Goal: Task Accomplishment & Management: Manage account settings

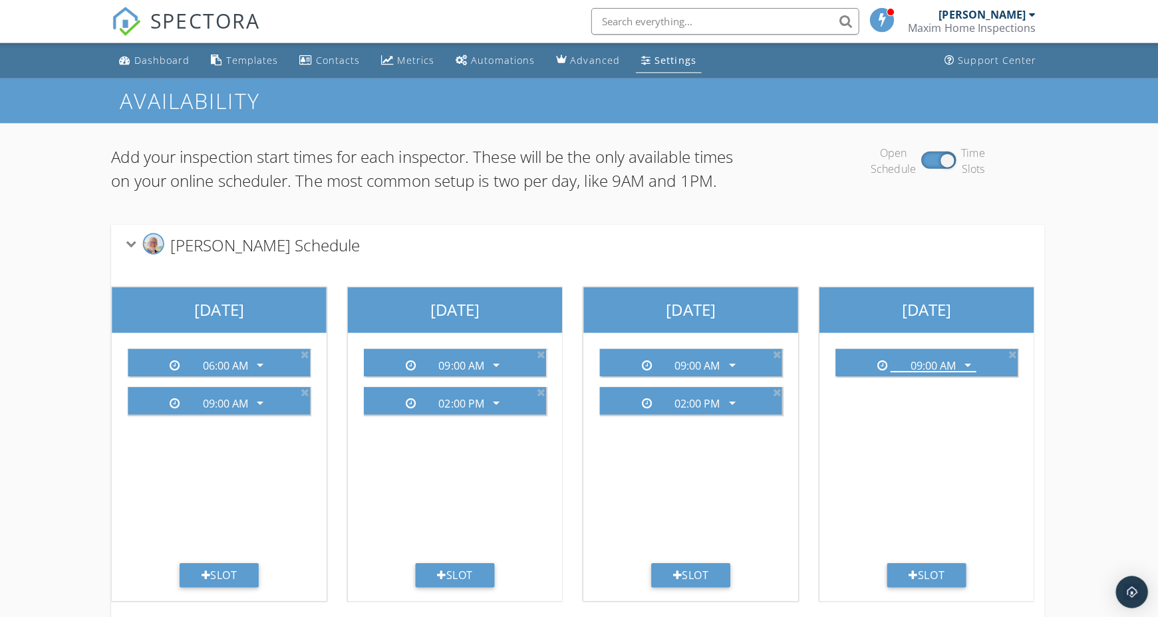
click at [647, 68] on link "Settings" at bounding box center [669, 60] width 65 height 25
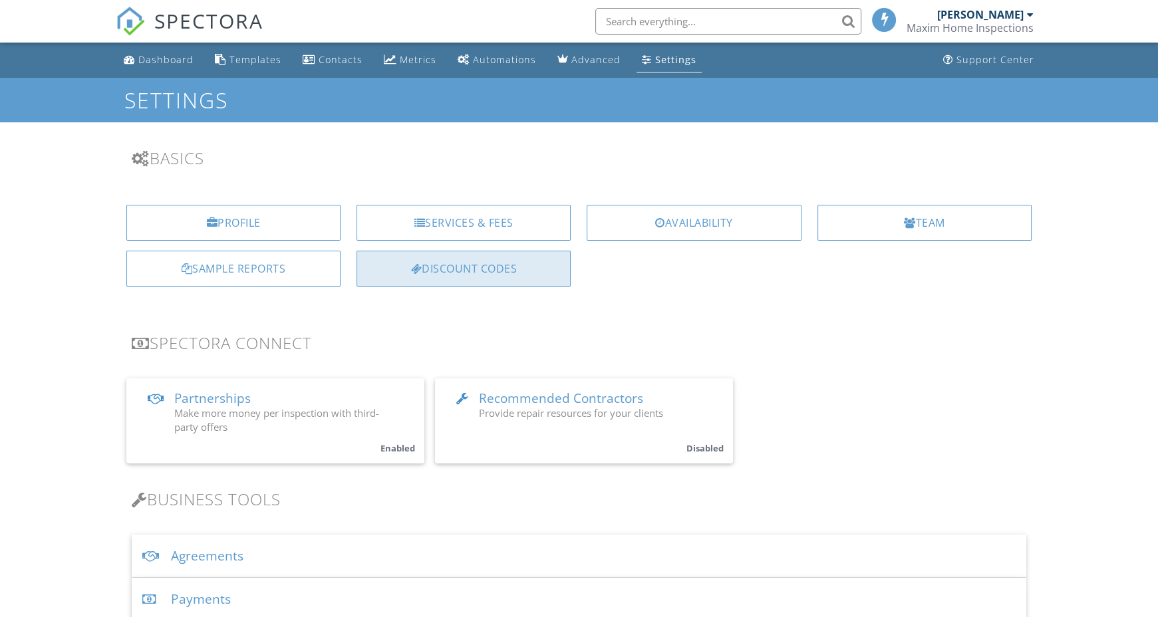
click at [477, 272] on div "Discount Codes" at bounding box center [464, 269] width 214 height 36
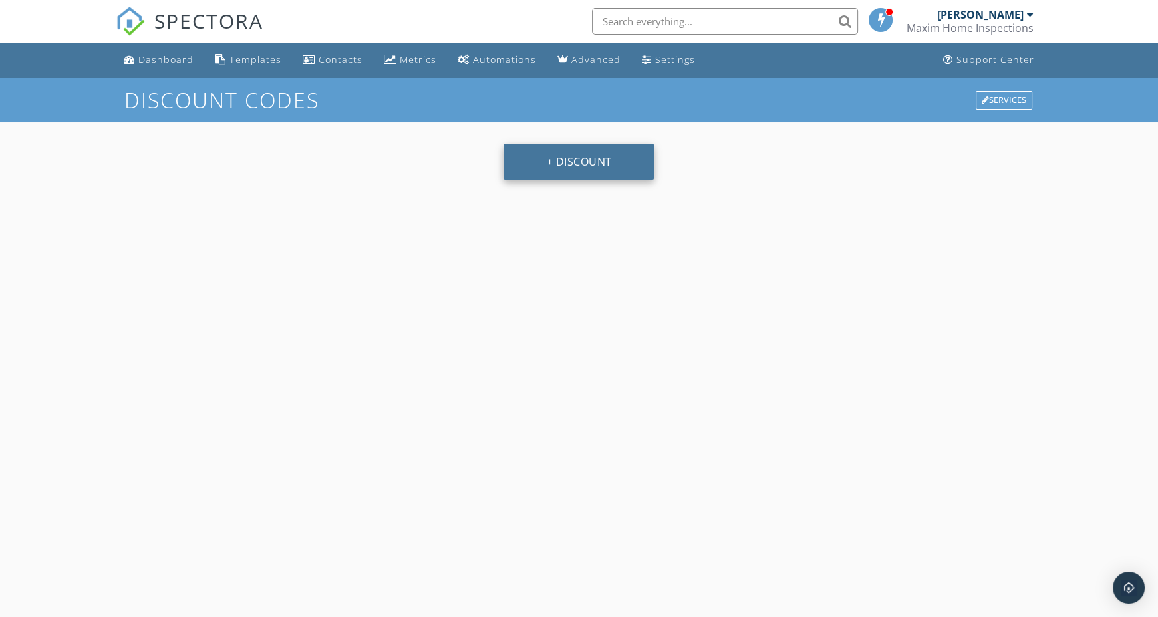
click at [563, 160] on button "+ Discount" at bounding box center [579, 162] width 150 height 36
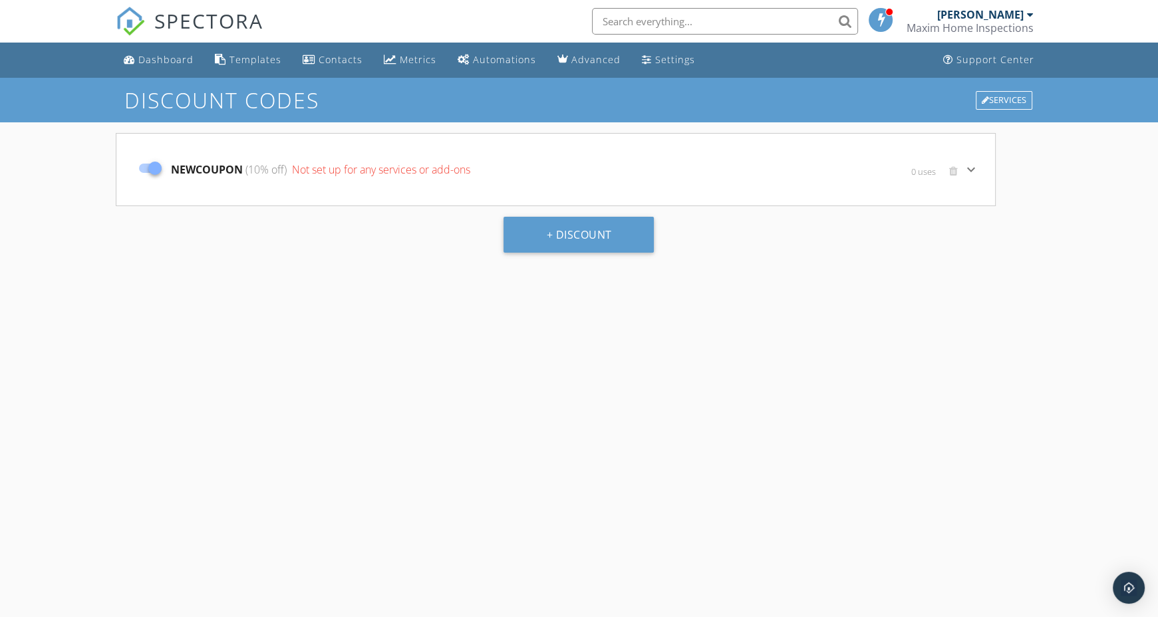
click at [970, 172] on icon "keyboard_arrow_down" at bounding box center [971, 170] width 16 height 16
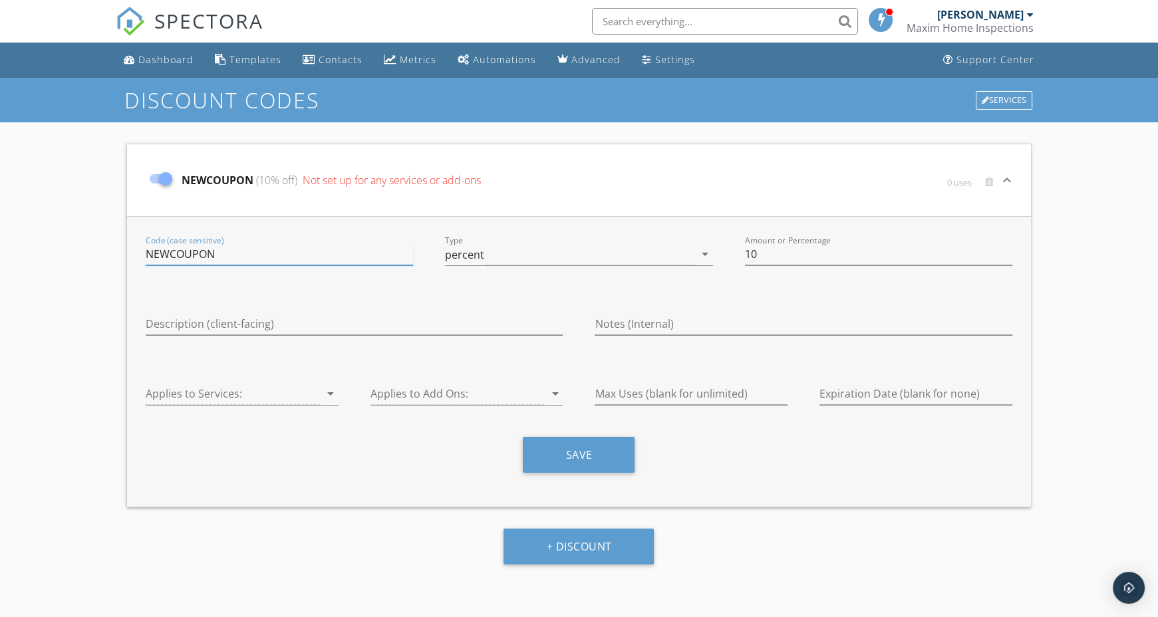
click at [192, 253] on input "NEWCOUPON" at bounding box center [279, 254] width 267 height 22
type input "N"
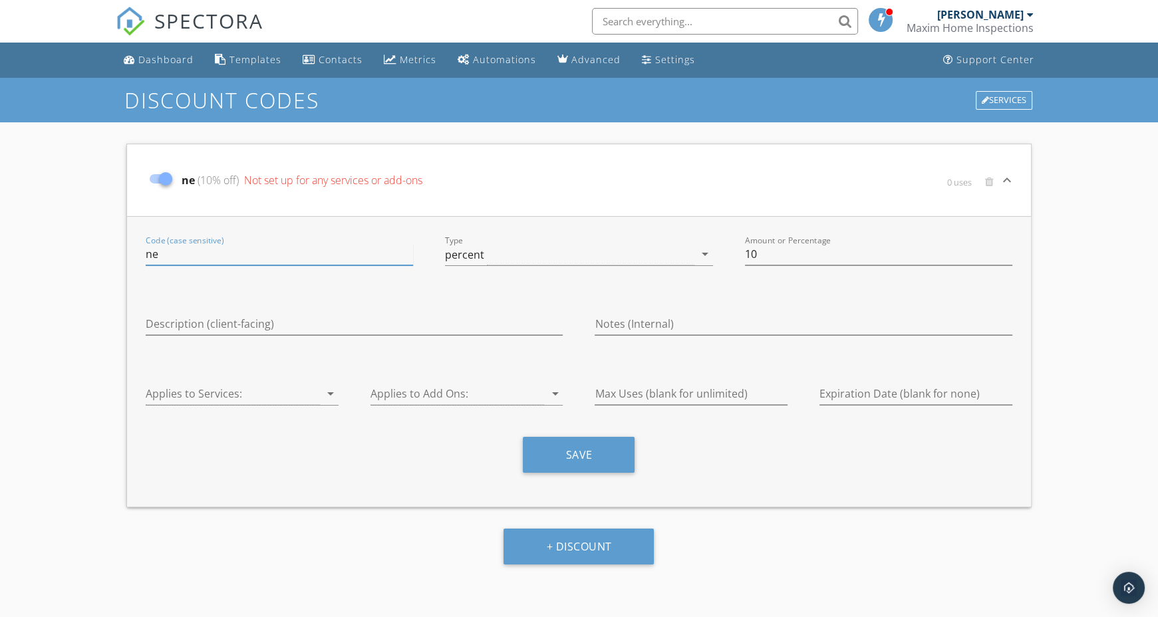
type input "n"
click at [162, 256] on input "NEWHOMEBUYER" at bounding box center [279, 254] width 267 height 22
click at [169, 253] on input "NEWHOMEBUYER" at bounding box center [279, 254] width 267 height 22
type input "N"
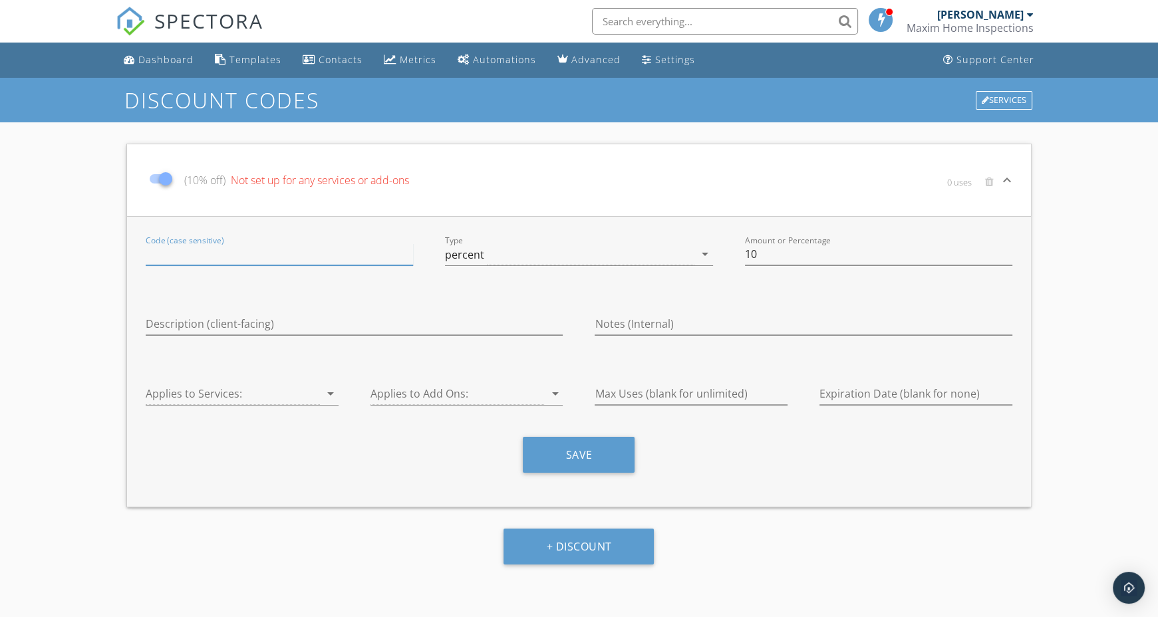
click at [169, 253] on input "Code (case sensitive)" at bounding box center [279, 254] width 267 height 22
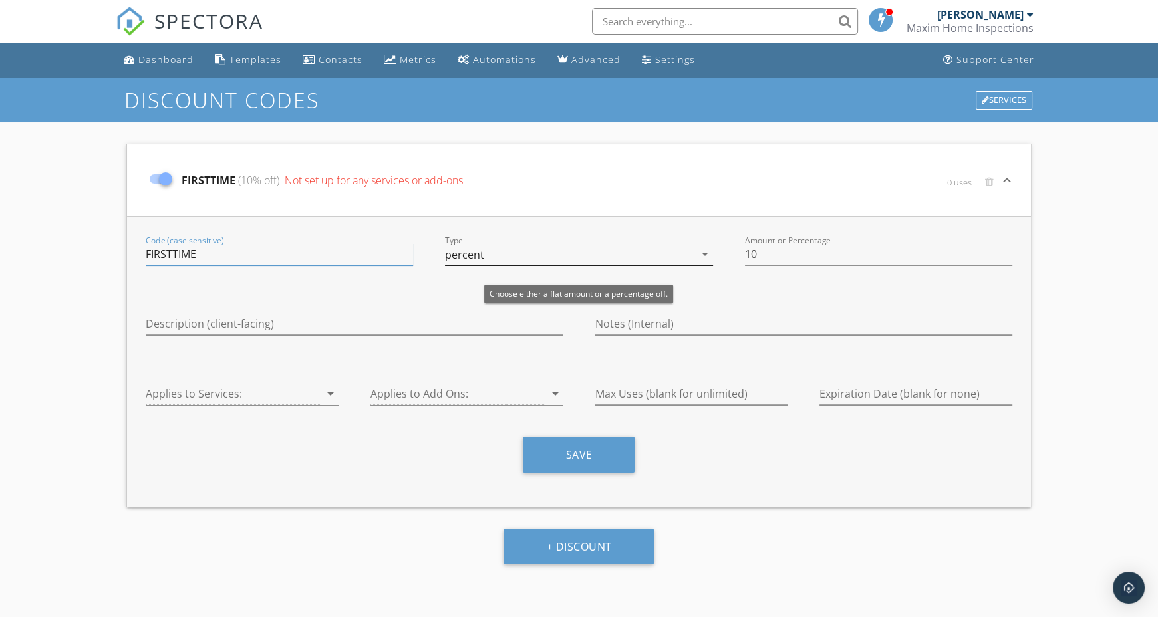
type input "FIRSTTIME"
click at [706, 257] on icon "arrow_drop_down" at bounding box center [705, 254] width 16 height 16
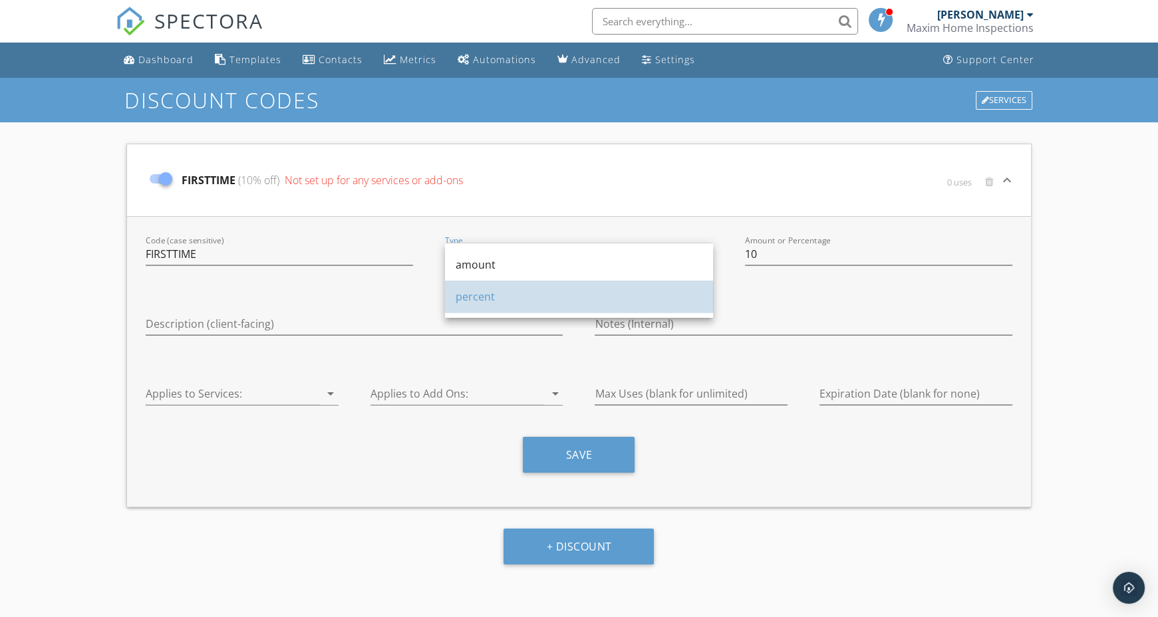
click at [621, 291] on div "percent" at bounding box center [579, 297] width 247 height 16
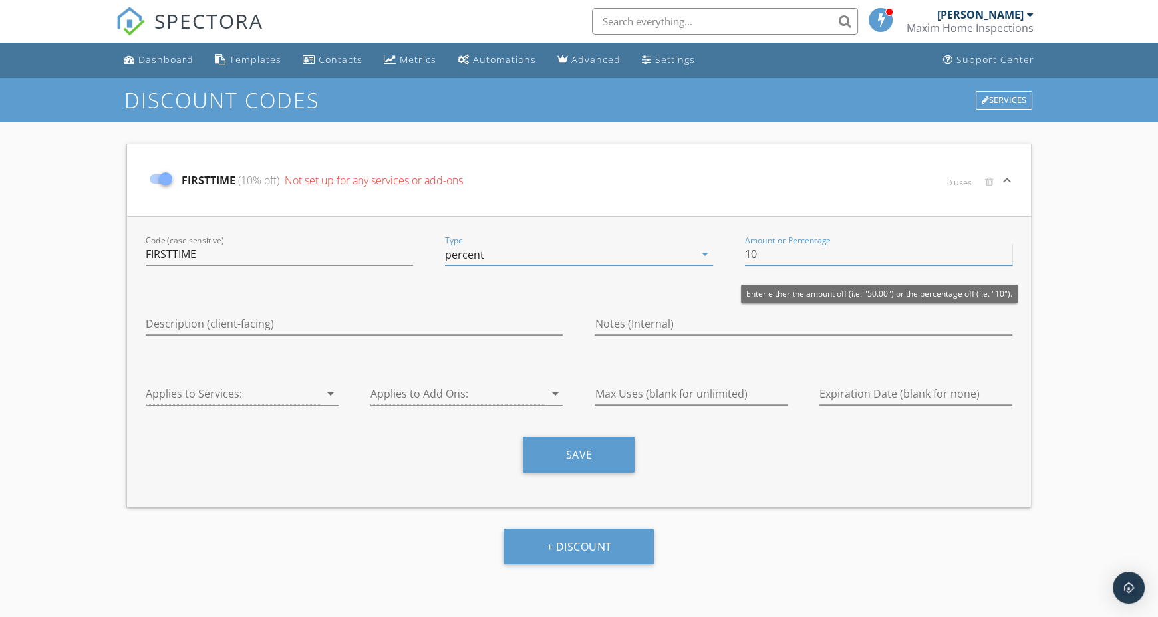
click at [776, 247] on input "10" at bounding box center [878, 254] width 267 height 22
type input "1"
type input "5"
click at [743, 204] on div "0 uses" at bounding box center [856, 188] width 285 height 40
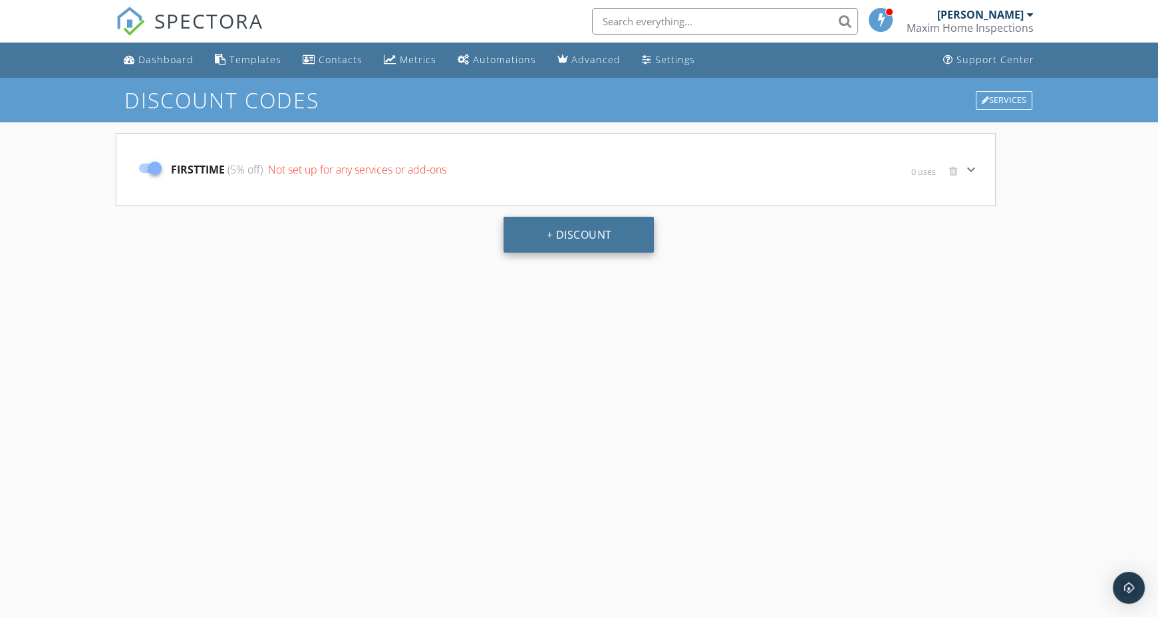
click at [597, 241] on button "+ Discount" at bounding box center [579, 235] width 150 height 36
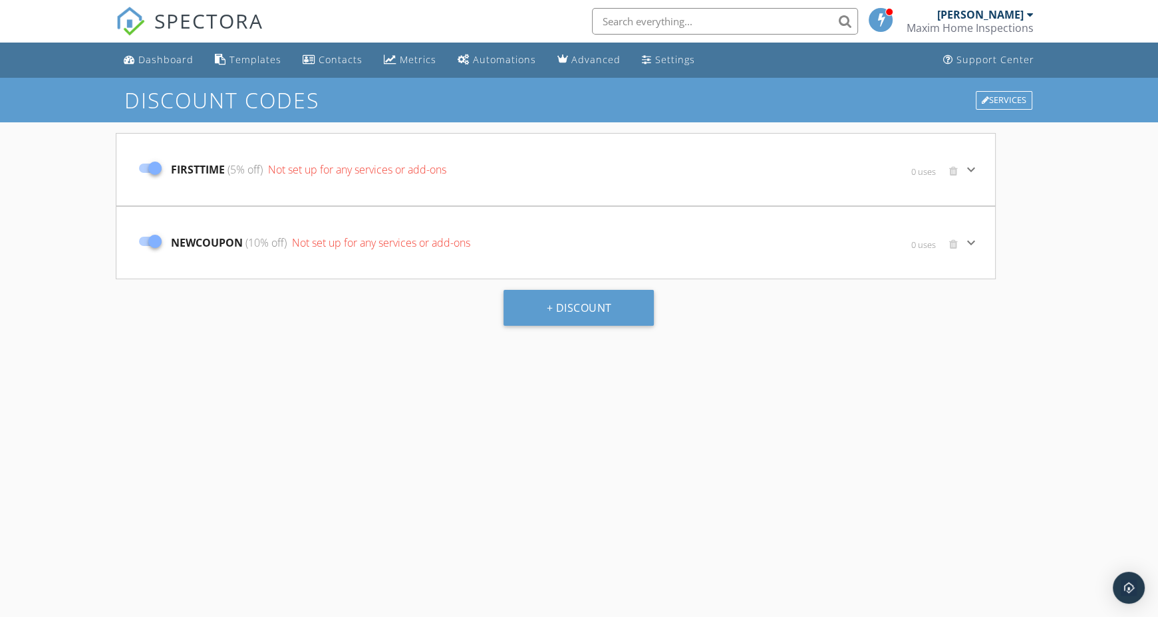
click at [974, 241] on icon "keyboard_arrow_down" at bounding box center [971, 243] width 16 height 16
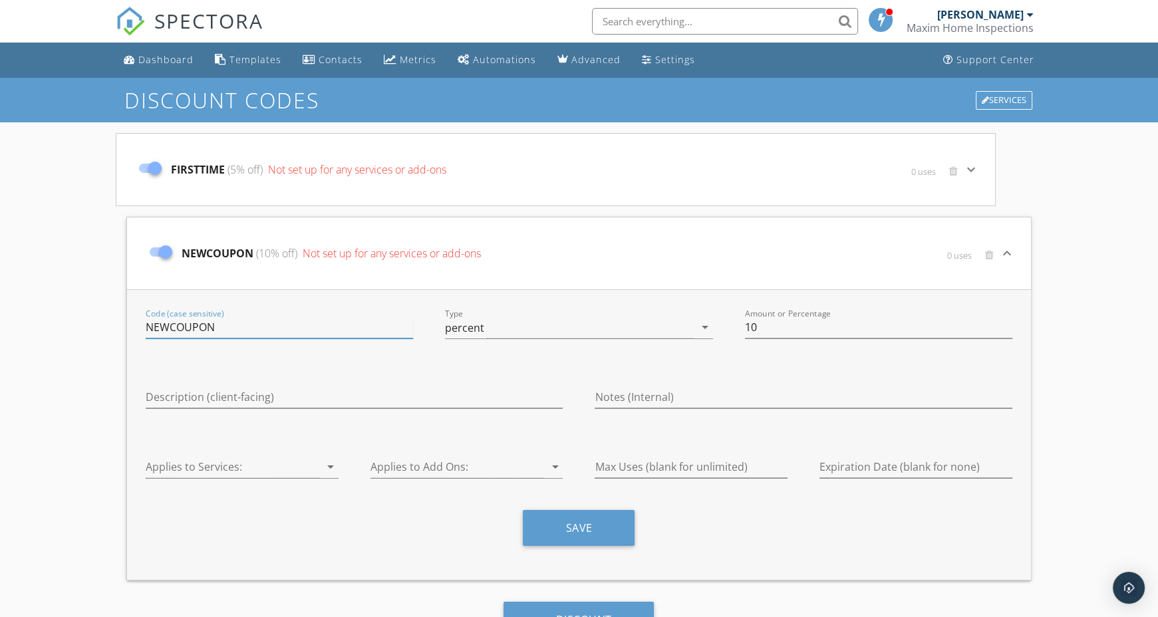
click at [221, 332] on input "NEWCOUPON" at bounding box center [279, 328] width 267 height 22
type input "N"
type input "MENTALHEALTH"
click at [708, 327] on icon "arrow_drop_down" at bounding box center [705, 327] width 16 height 16
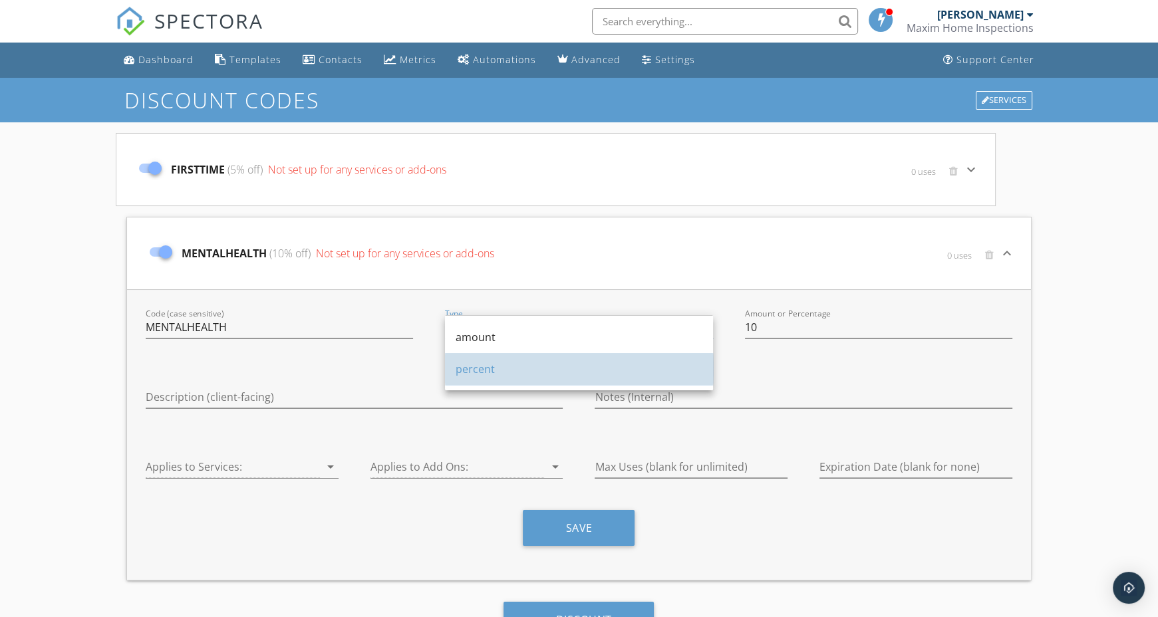
click at [647, 374] on div "percent" at bounding box center [579, 369] width 247 height 16
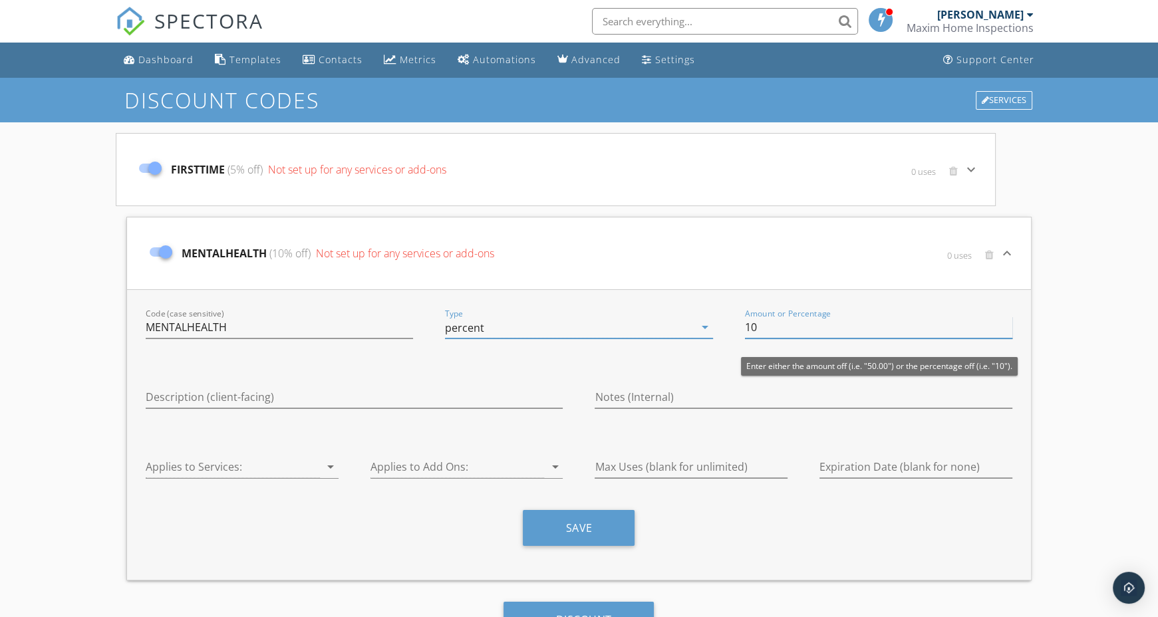
click at [775, 324] on input "10" at bounding box center [878, 328] width 267 height 22
type input "1"
type input "5"
click at [453, 409] on div "Description (client-facing)" at bounding box center [354, 403] width 417 height 35
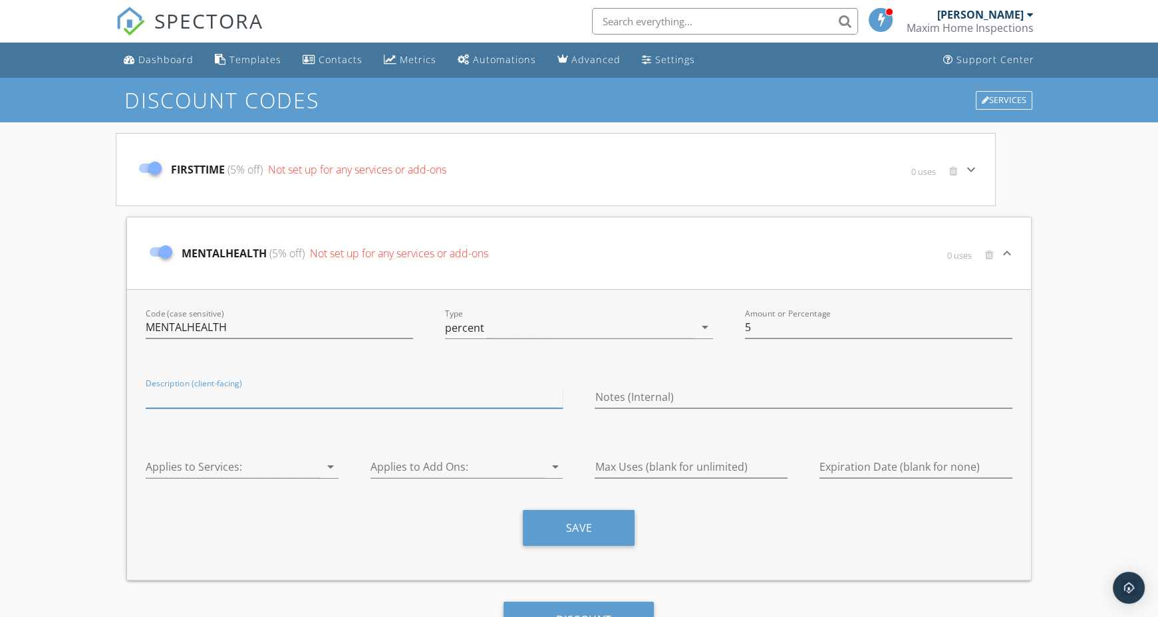
click at [335, 400] on input "Description (client-facing)" at bounding box center [354, 397] width 417 height 22
type input "m"
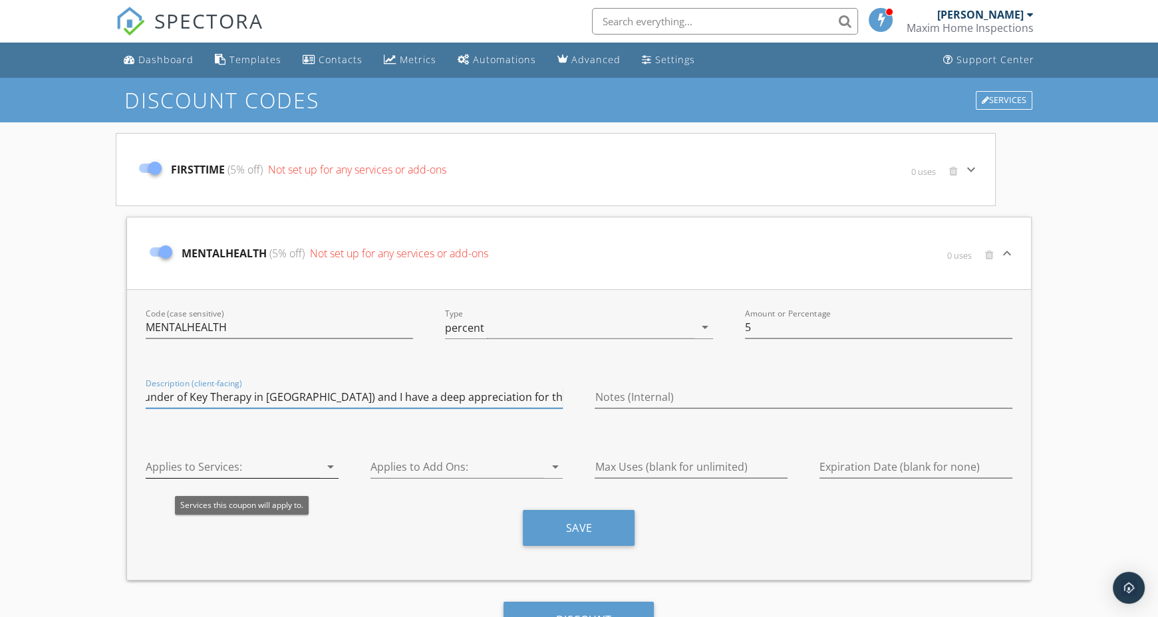
type input "My wife is a therapist (founder of Key Therapy in [GEOGRAPHIC_DATA]) and I have…"
click at [331, 470] on icon "arrow_drop_down" at bounding box center [331, 467] width 16 height 16
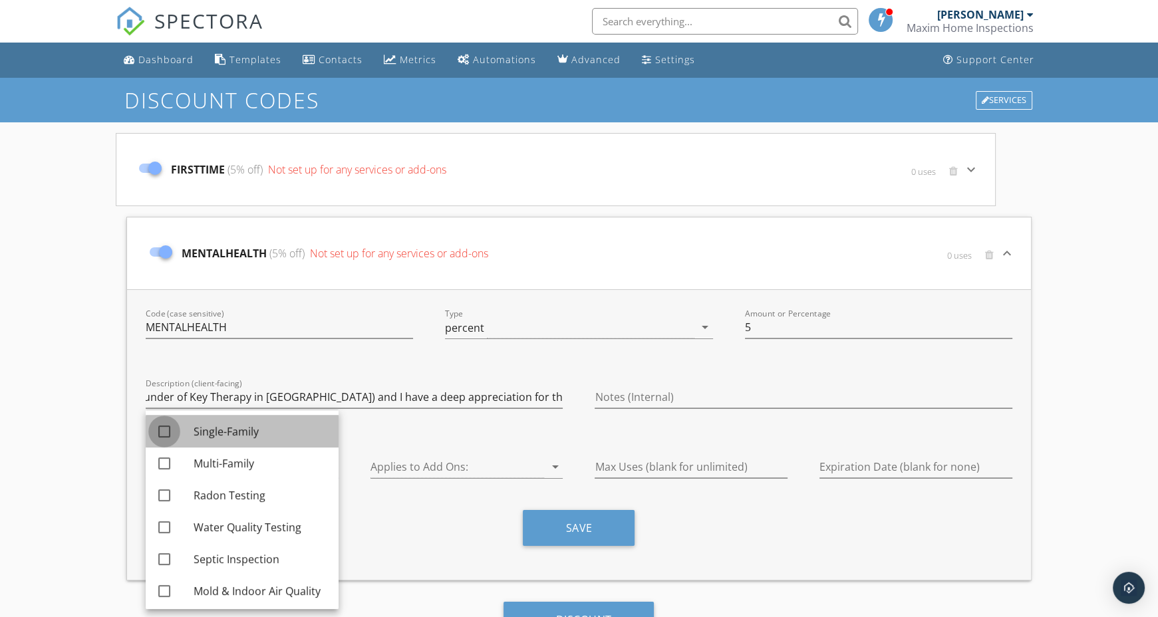
click at [165, 434] on div at bounding box center [164, 431] width 23 height 23
checkbox input "true"
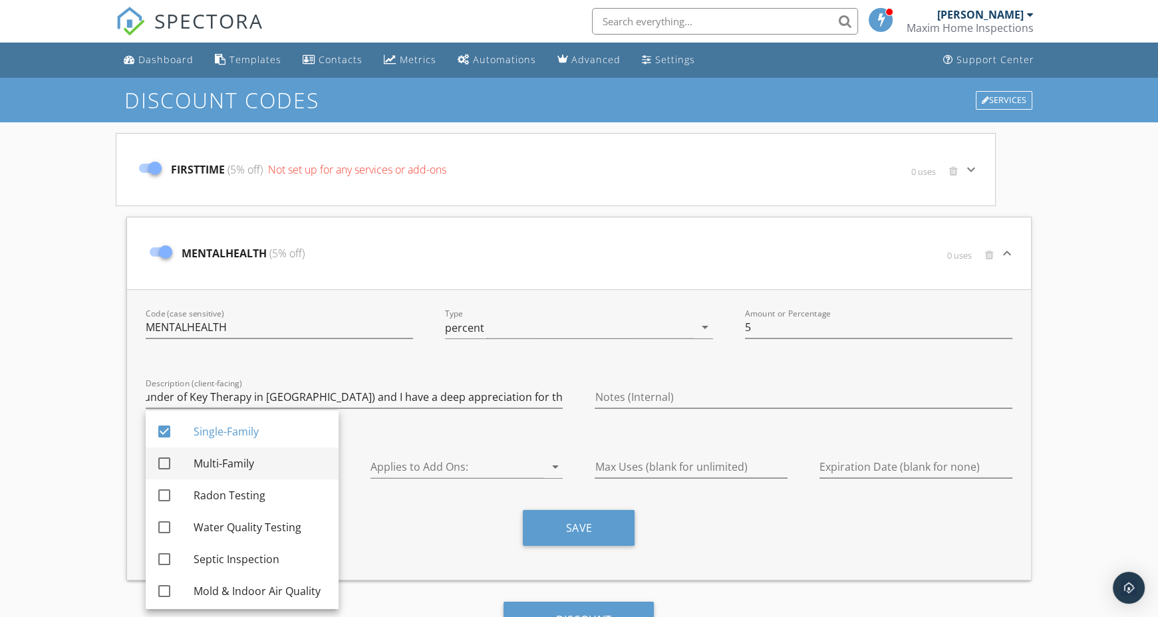
click at [164, 461] on div at bounding box center [164, 463] width 23 height 23
checkbox input "true"
click at [377, 533] on div "Save" at bounding box center [579, 533] width 899 height 46
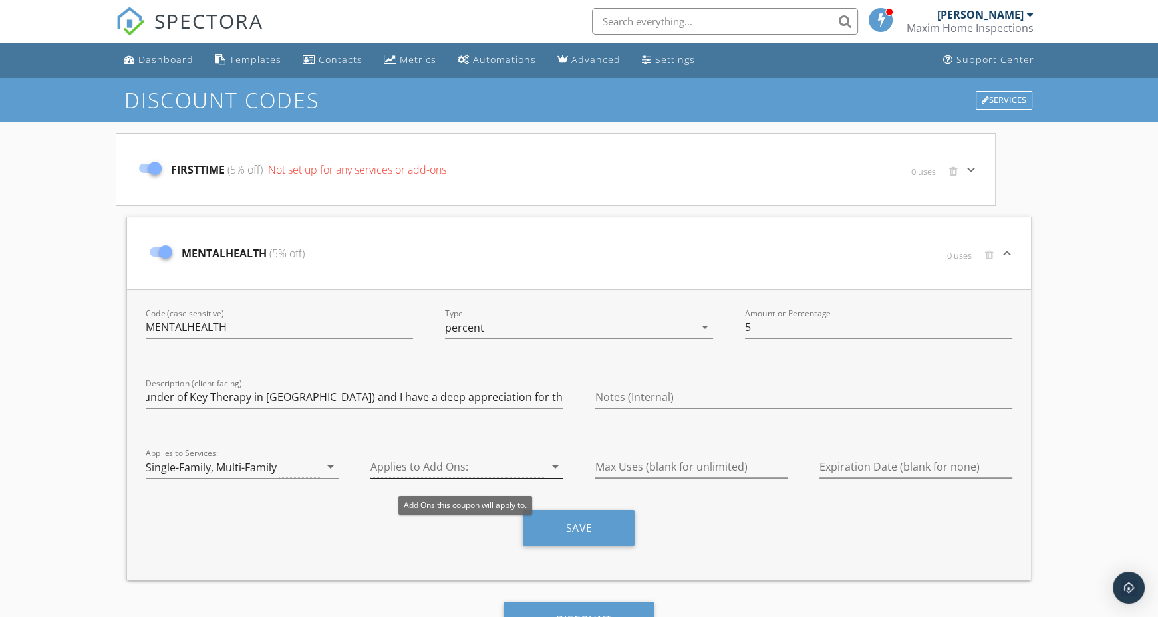
click at [555, 468] on icon "arrow_drop_down" at bounding box center [555, 467] width 16 height 16
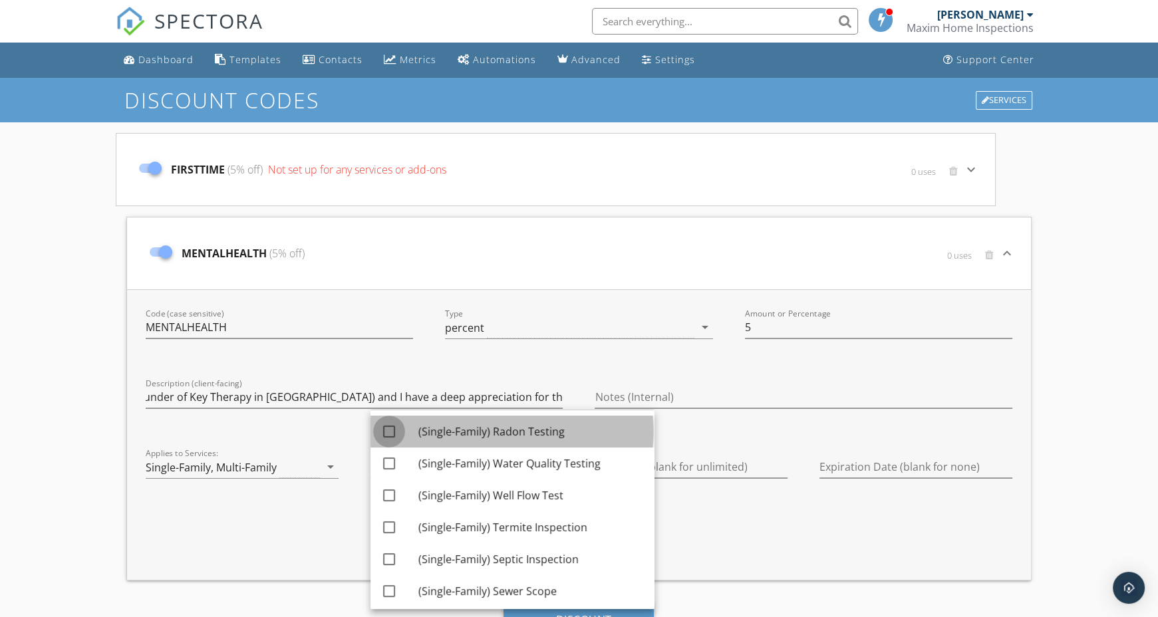
click at [387, 434] on div at bounding box center [389, 431] width 23 height 23
checkbox input "true"
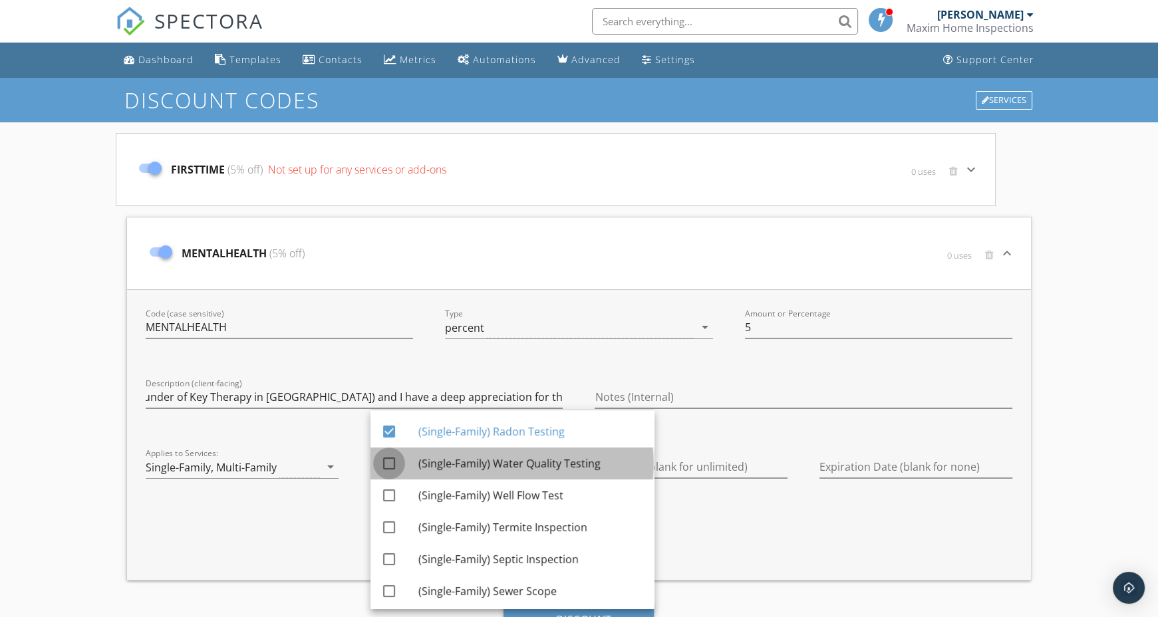
click at [391, 463] on div at bounding box center [389, 463] width 23 height 23
checkbox input "true"
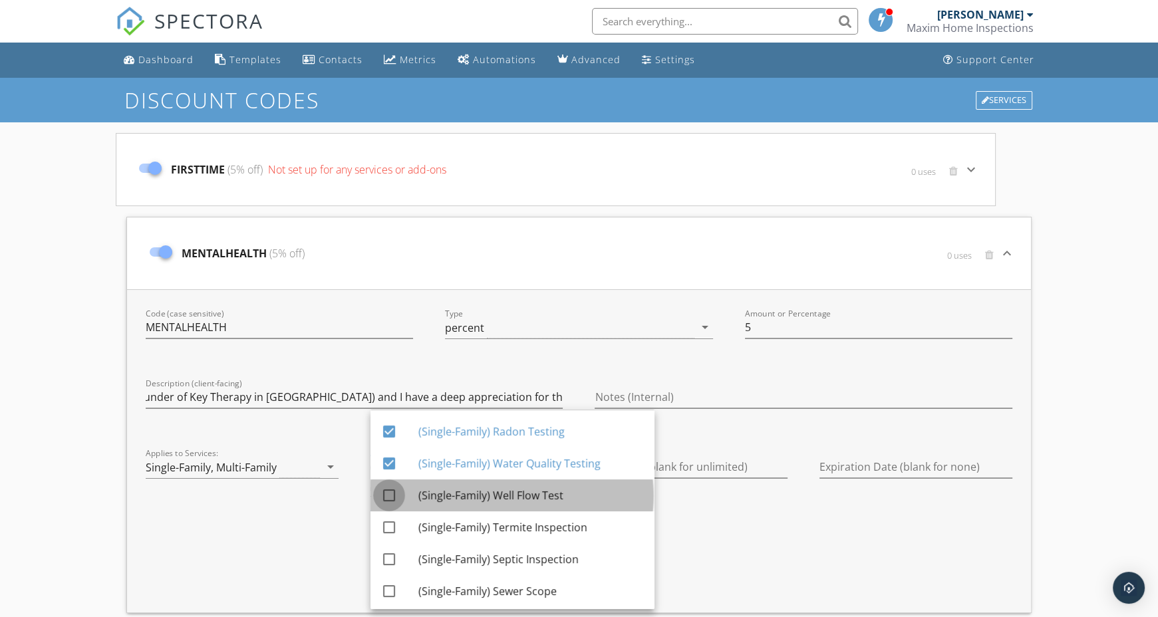
click at [388, 489] on div at bounding box center [389, 495] width 23 height 23
checkbox input "true"
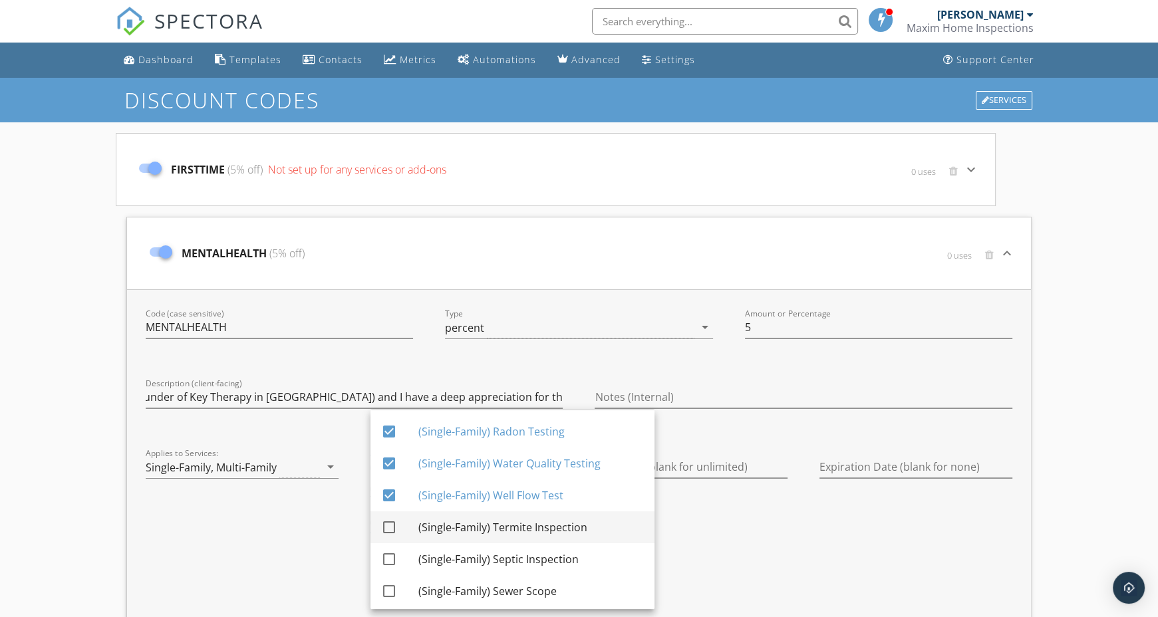
click at [388, 527] on div at bounding box center [389, 527] width 23 height 23
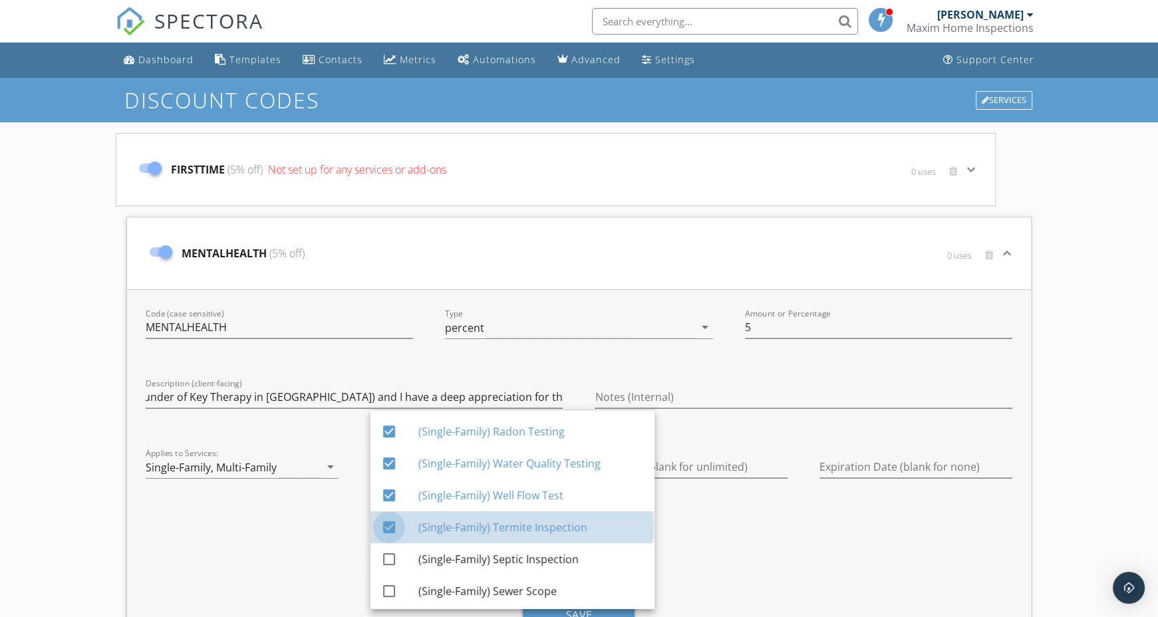
checkbox input "true"
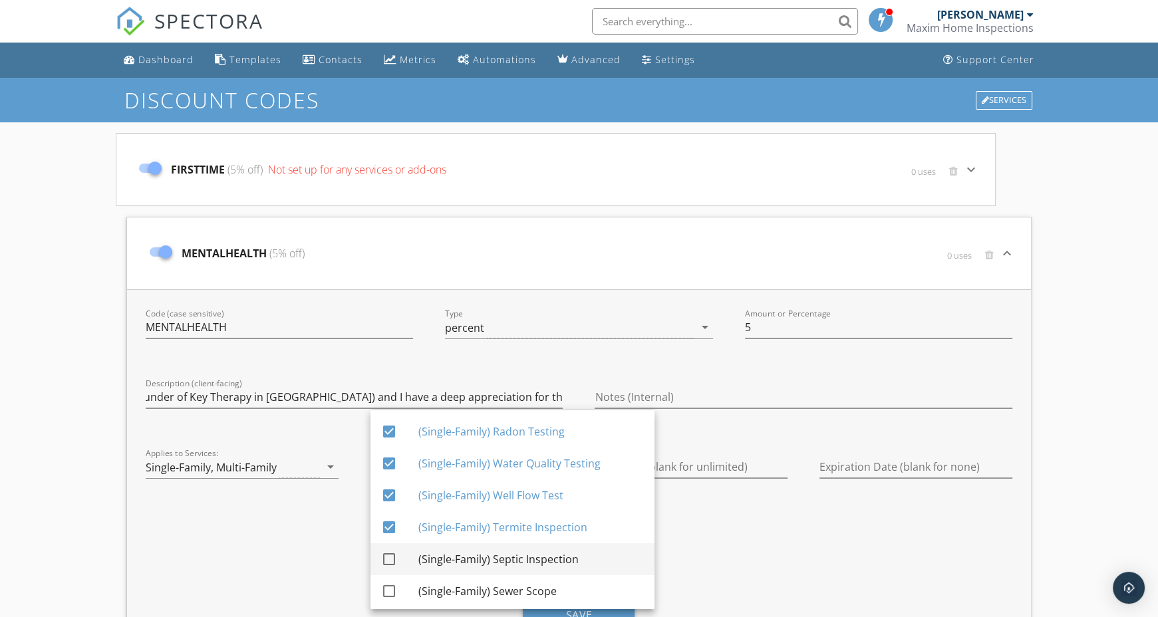
click at [388, 561] on div at bounding box center [389, 559] width 23 height 23
checkbox input "true"
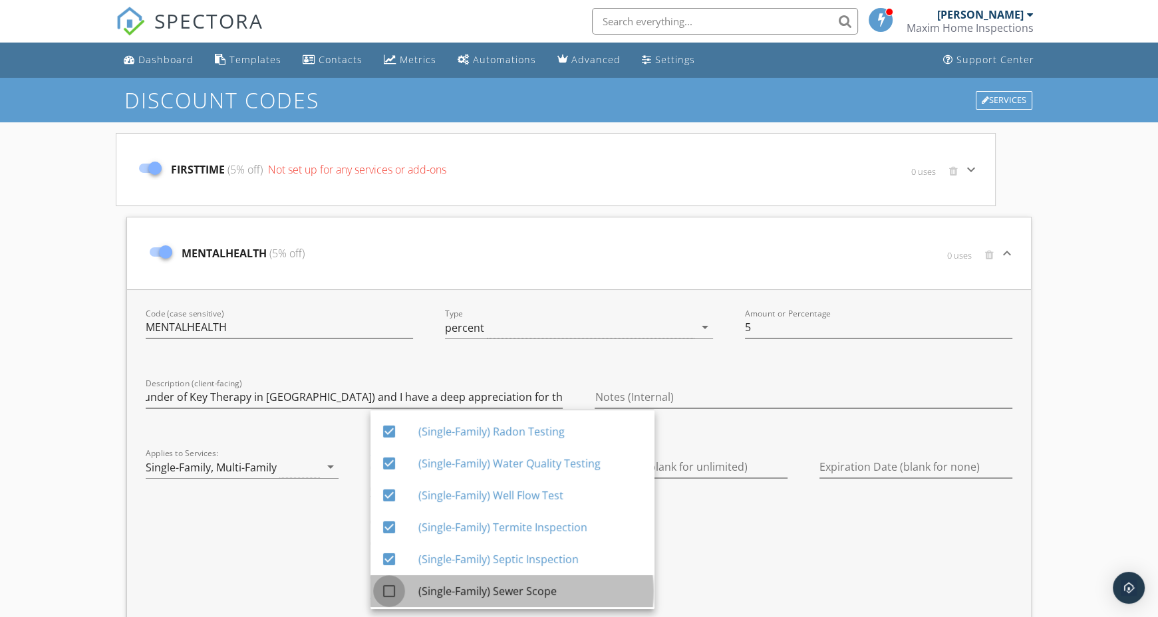
click at [391, 595] on div at bounding box center [389, 591] width 23 height 23
checkbox input "true"
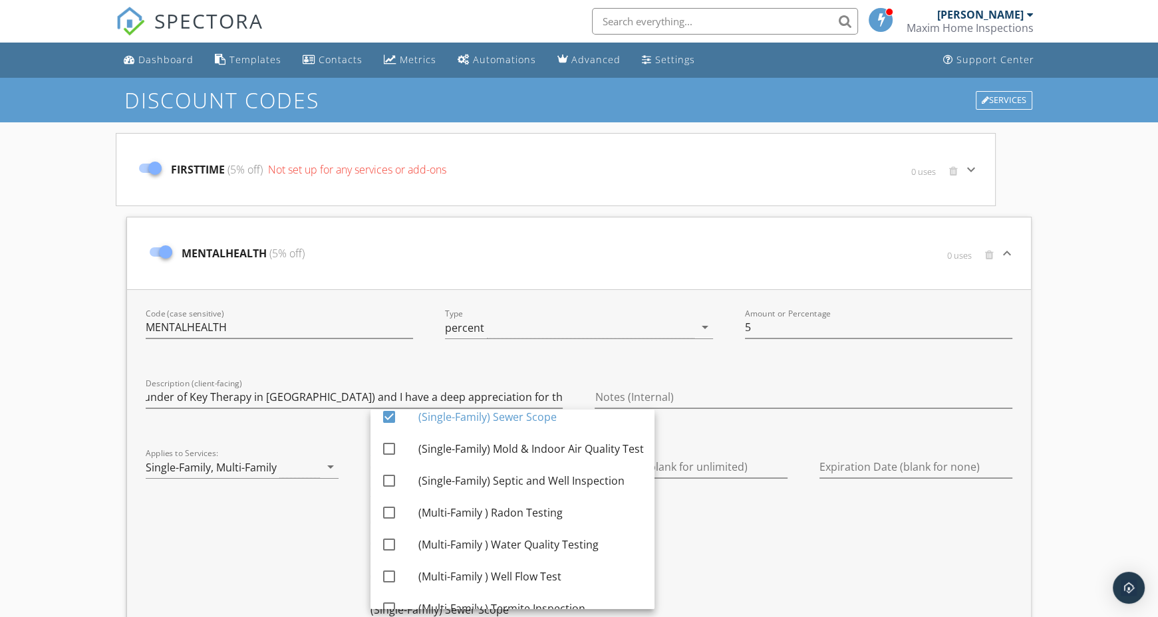
scroll to position [174, 0]
click at [390, 452] on div at bounding box center [389, 449] width 23 height 23
checkbox input "true"
drag, startPoint x: 388, startPoint y: 478, endPoint x: 388, endPoint y: 510, distance: 31.3
click at [388, 510] on div "check_box (Single-Family) Radon Testing check_box (Single-Family) Water Quality…" at bounding box center [512, 481] width 284 height 490
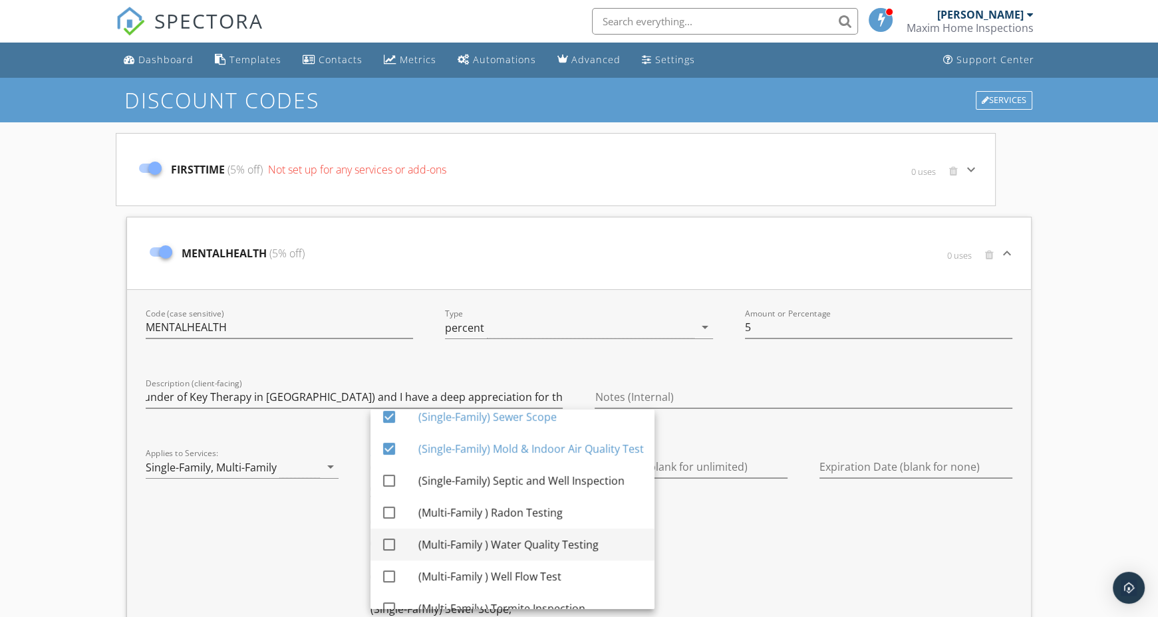
drag, startPoint x: 388, startPoint y: 510, endPoint x: 390, endPoint y: 537, distance: 27.3
click at [390, 537] on div "check_box (Single-Family) Radon Testing check_box (Single-Family) Water Quality…" at bounding box center [512, 481] width 284 height 490
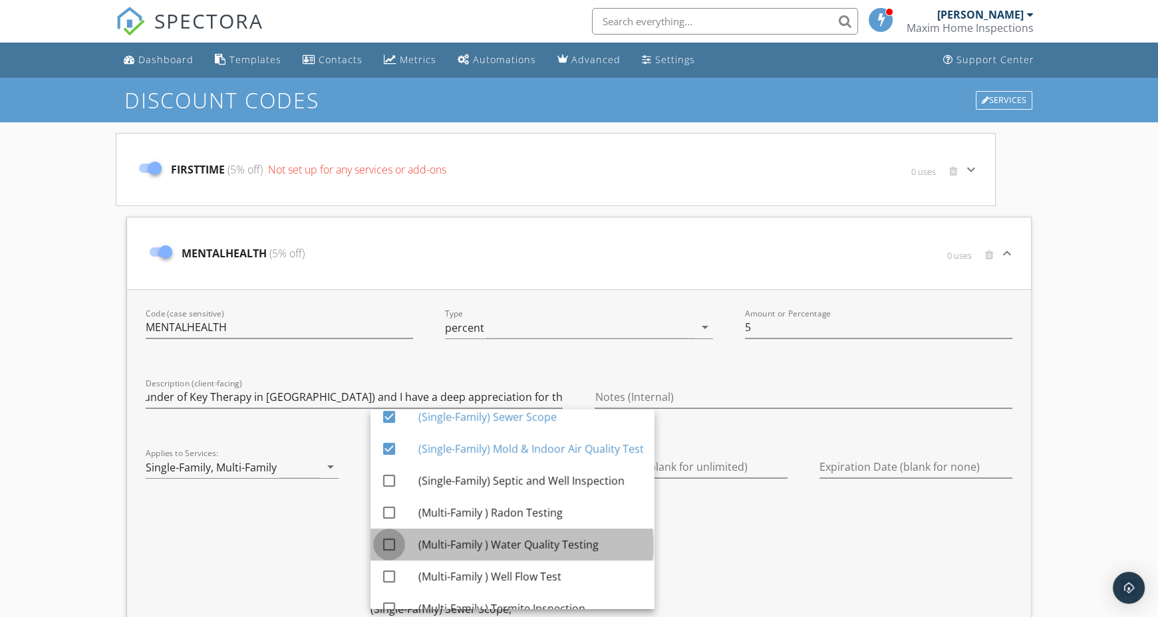
click at [390, 537] on div at bounding box center [389, 544] width 23 height 23
checkbox input "true"
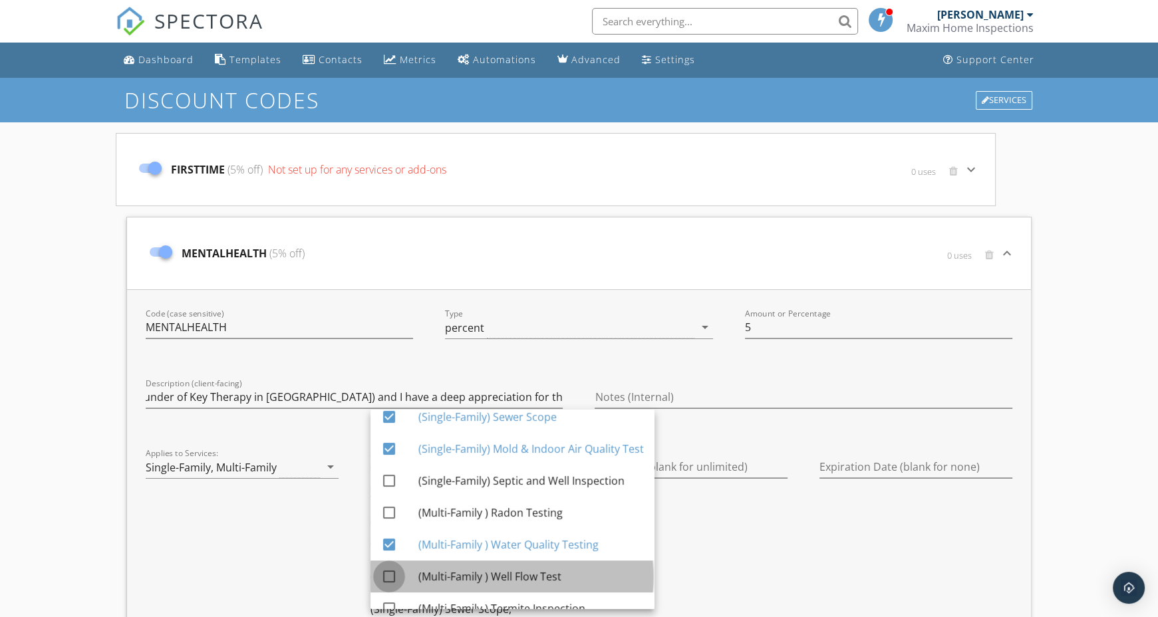
click at [392, 571] on div at bounding box center [389, 576] width 23 height 23
checkbox input "true"
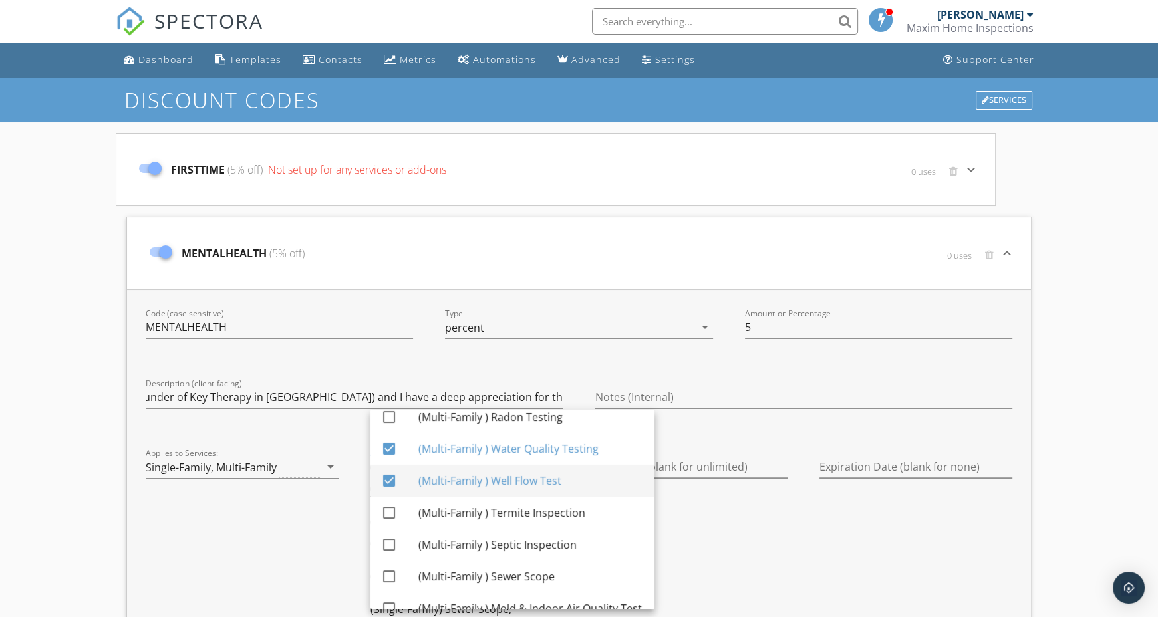
scroll to position [290, 0]
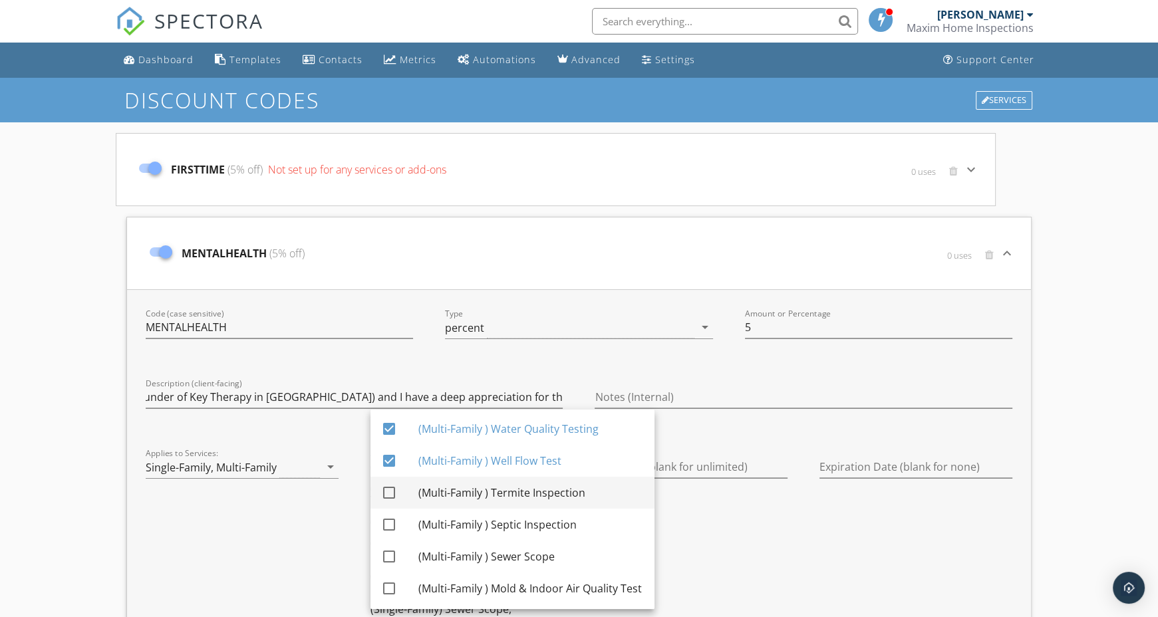
click at [386, 491] on div at bounding box center [389, 493] width 23 height 23
checkbox input "true"
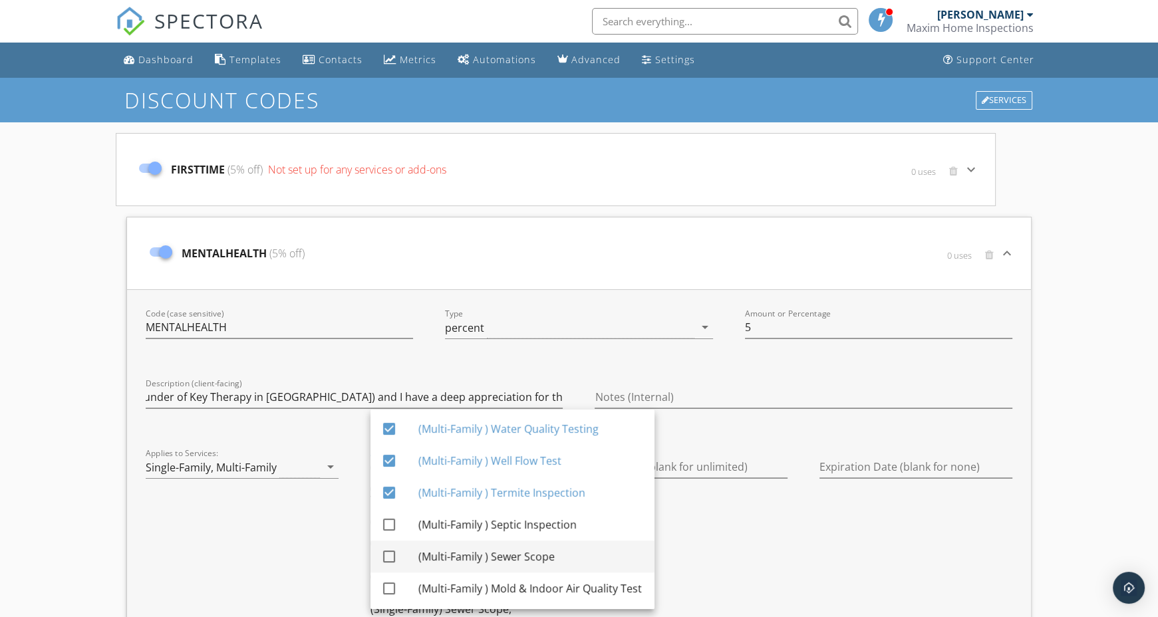
drag, startPoint x: 387, startPoint y: 524, endPoint x: 390, endPoint y: 559, distance: 34.7
click at [390, 559] on div "check_box (Single-Family) Radon Testing check_box (Single-Family) Water Quality…" at bounding box center [512, 365] width 284 height 490
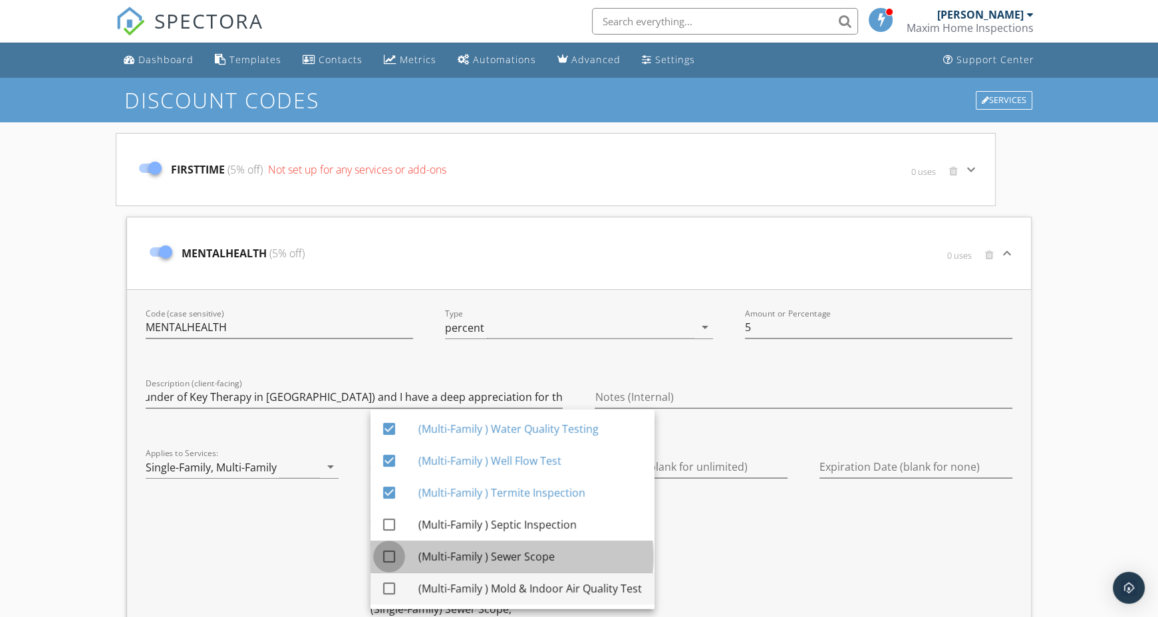
drag, startPoint x: 390, startPoint y: 559, endPoint x: 392, endPoint y: 587, distance: 28.6
click at [392, 587] on div "check_box (Single-Family) Radon Testing check_box (Single-Family) Water Quality…" at bounding box center [512, 365] width 284 height 490
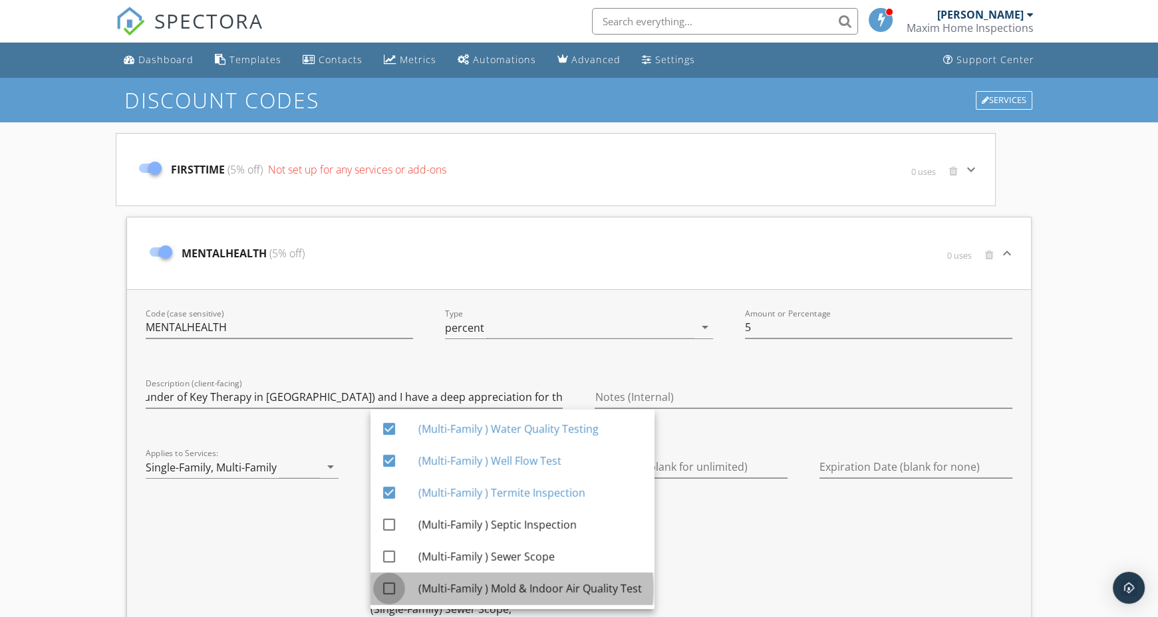
click at [392, 587] on div at bounding box center [389, 588] width 23 height 23
checkbox input "true"
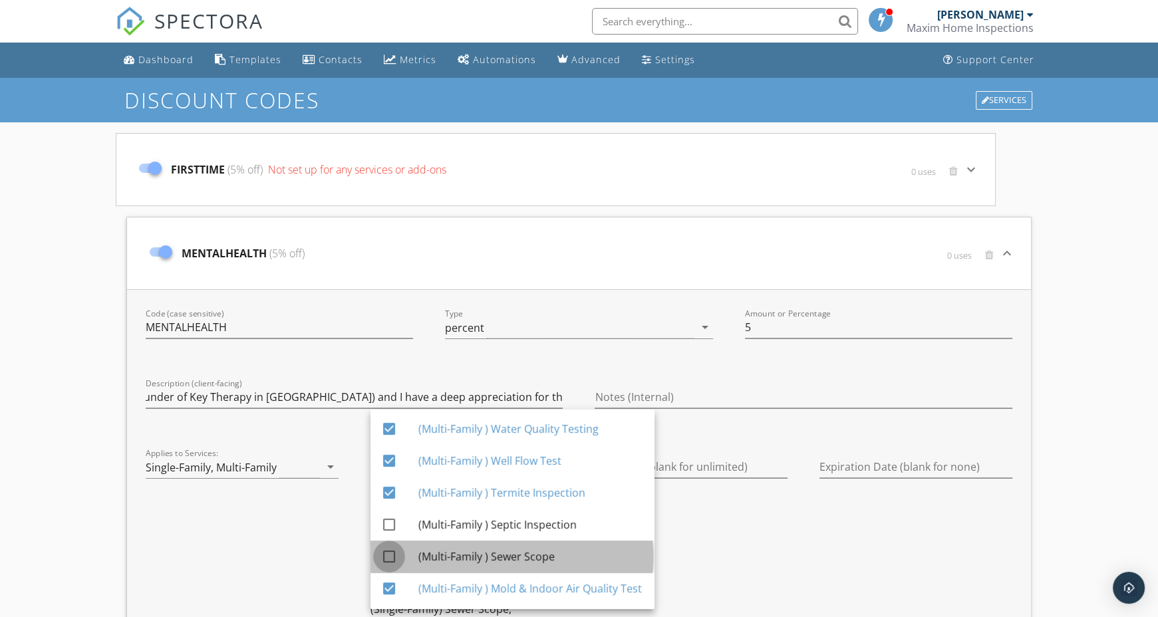
click at [389, 559] on div at bounding box center [389, 556] width 23 height 23
checkbox input "true"
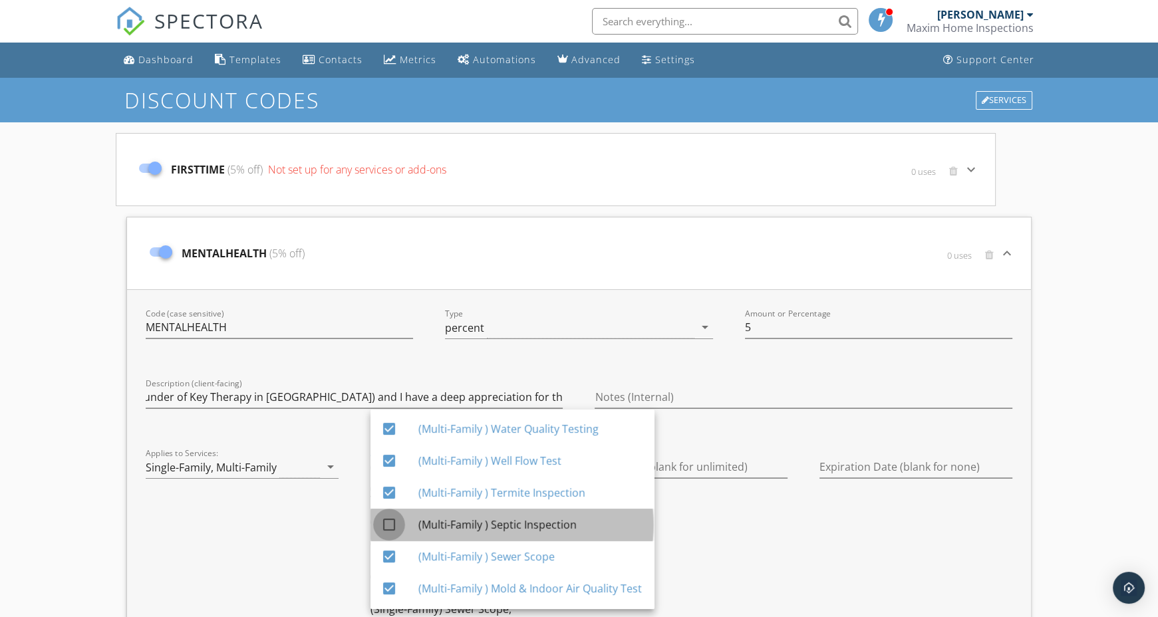
click at [394, 528] on div at bounding box center [389, 524] width 23 height 23
checkbox input "true"
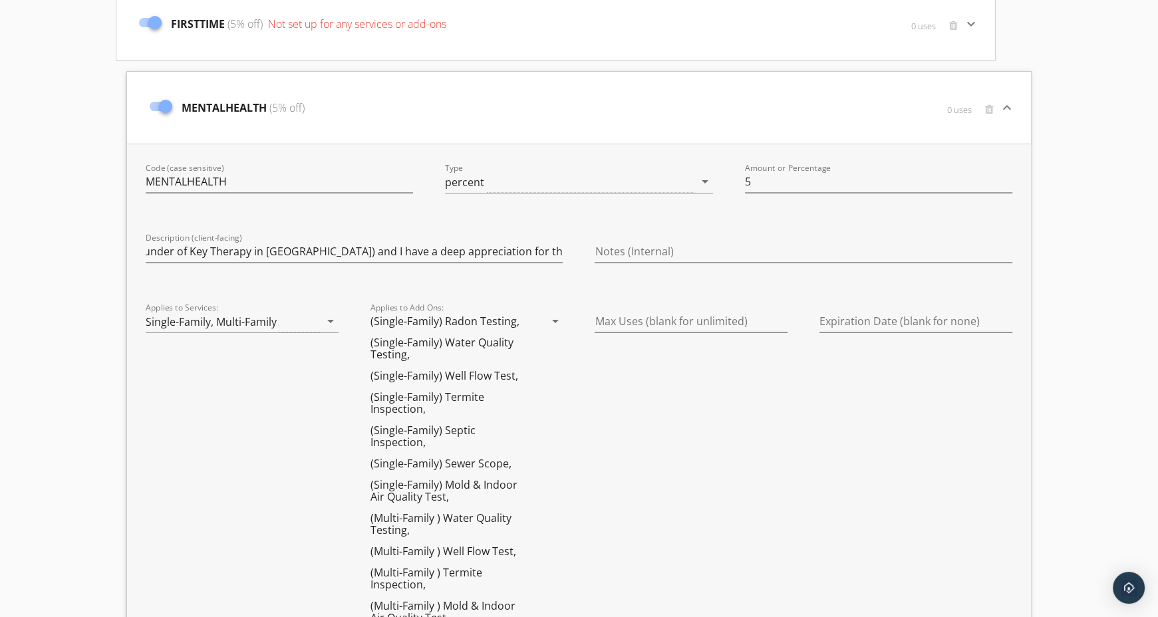
scroll to position [146, 0]
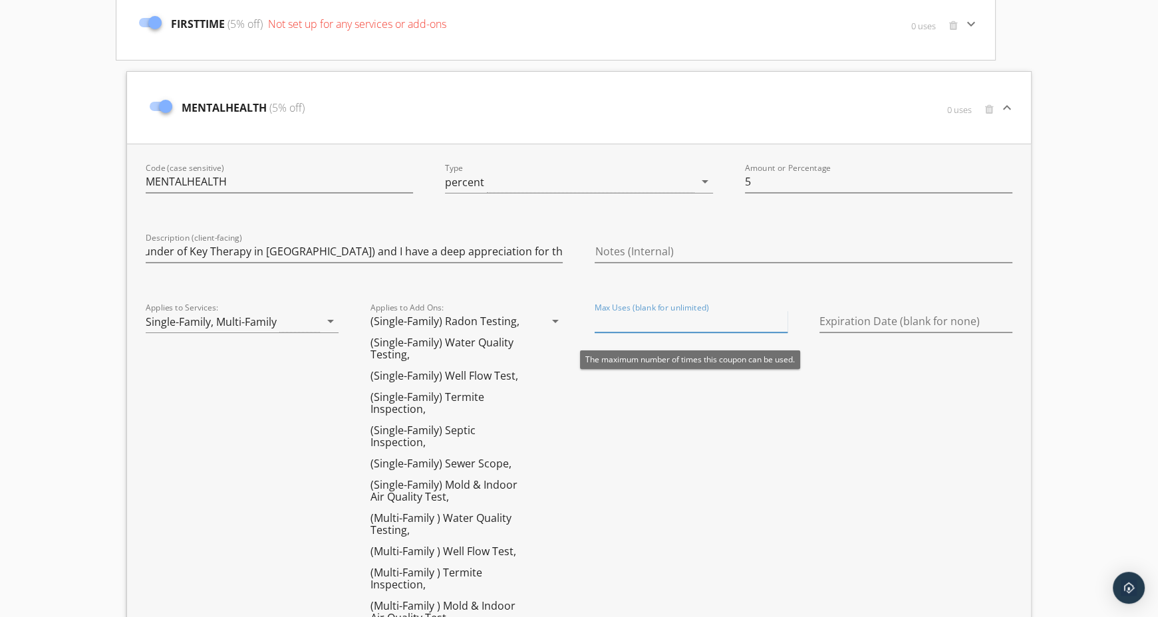
click at [671, 324] on input "Max Uses (blank for unlimited)" at bounding box center [691, 322] width 193 height 22
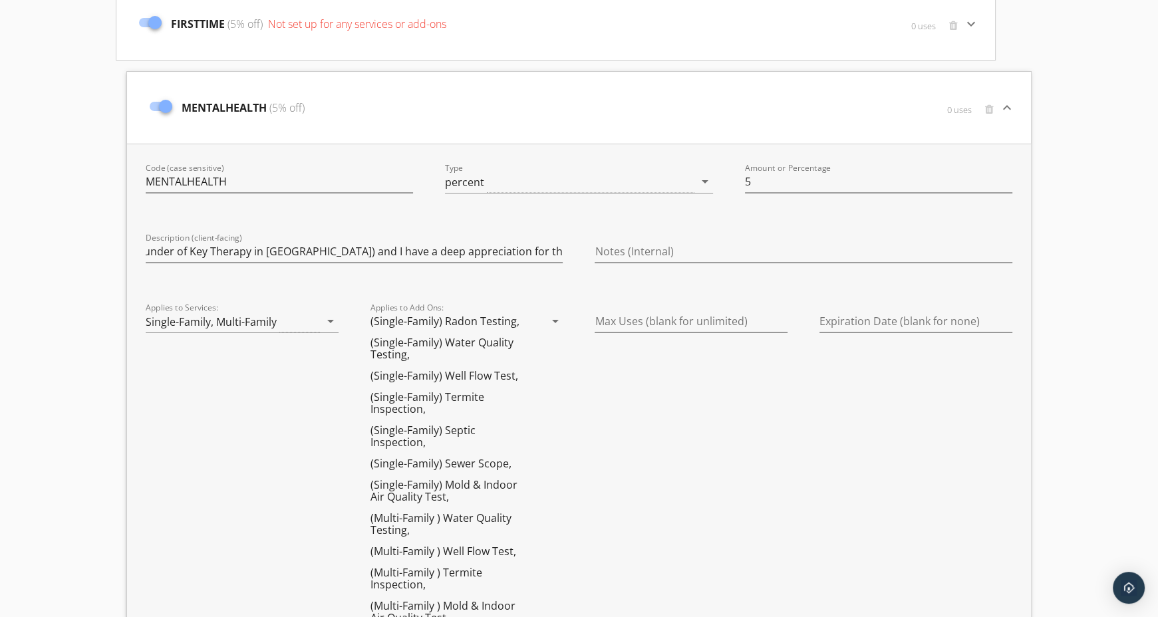
click at [847, 353] on div "Expiration Date (blank for none)" at bounding box center [916, 498] width 225 height 407
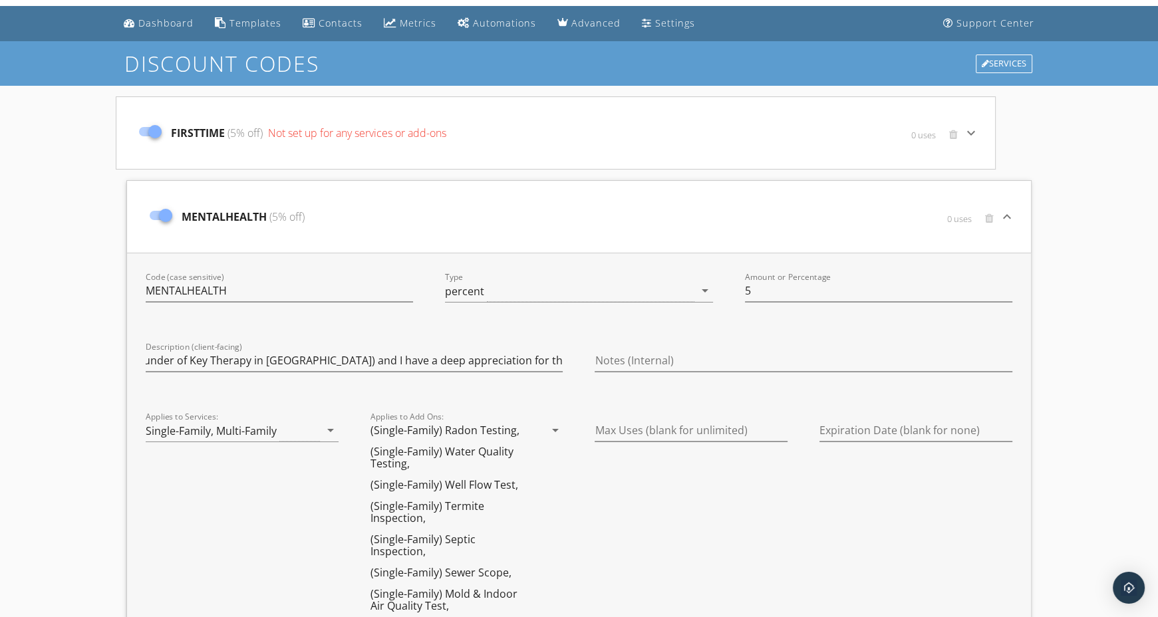
scroll to position [0, 0]
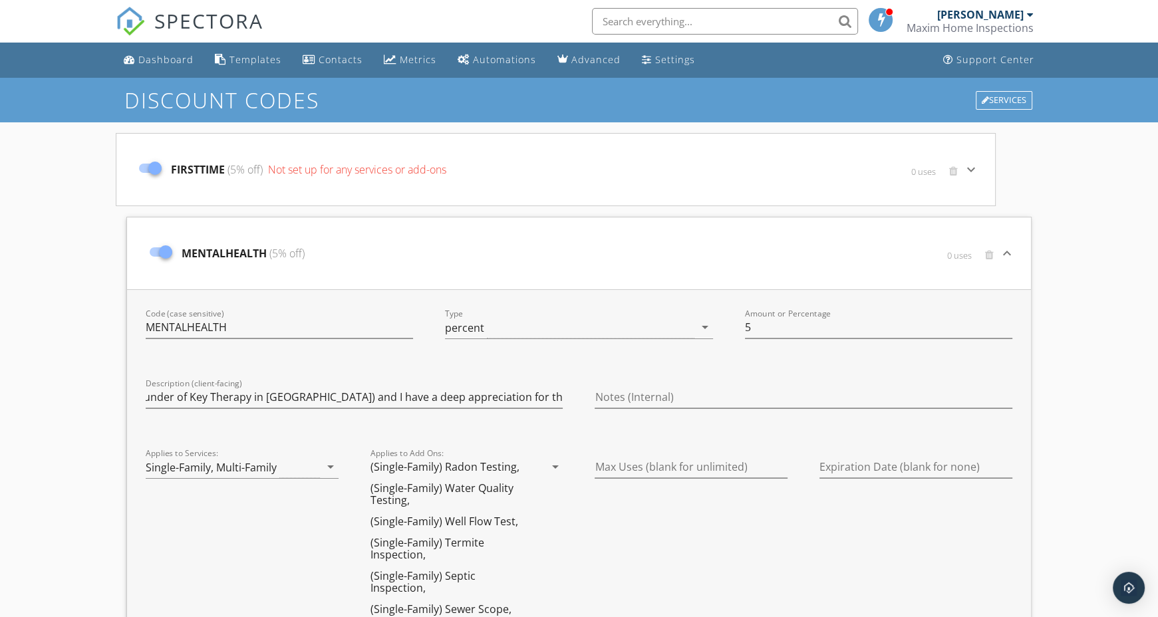
click at [971, 167] on icon "keyboard_arrow_down" at bounding box center [971, 170] width 16 height 16
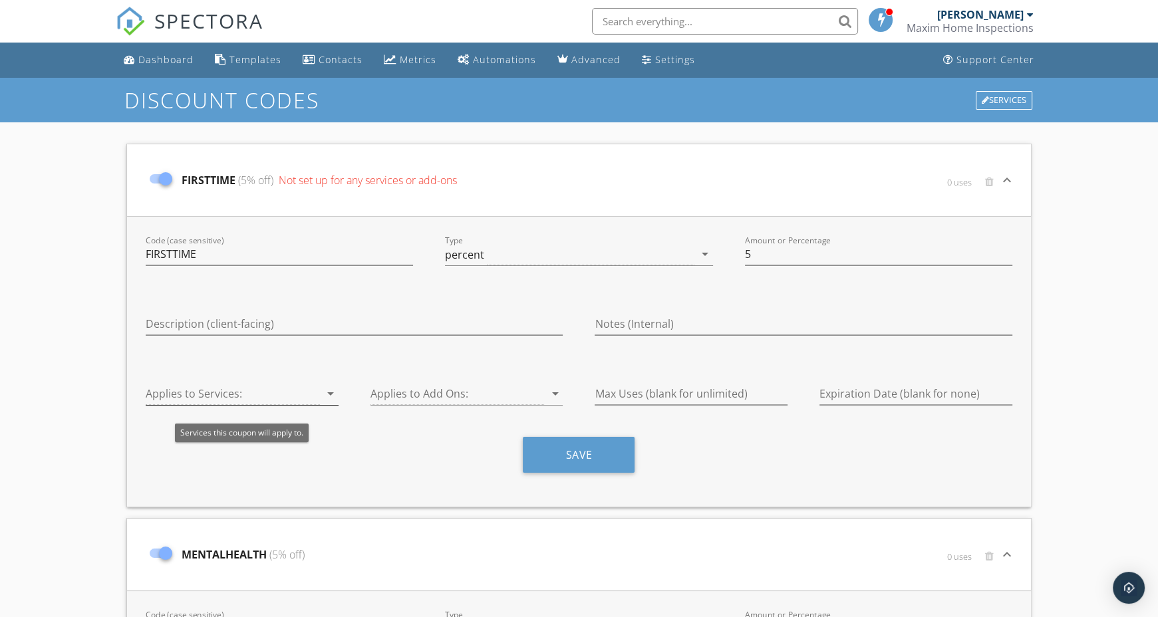
click at [335, 396] on icon "arrow_drop_down" at bounding box center [331, 394] width 16 height 16
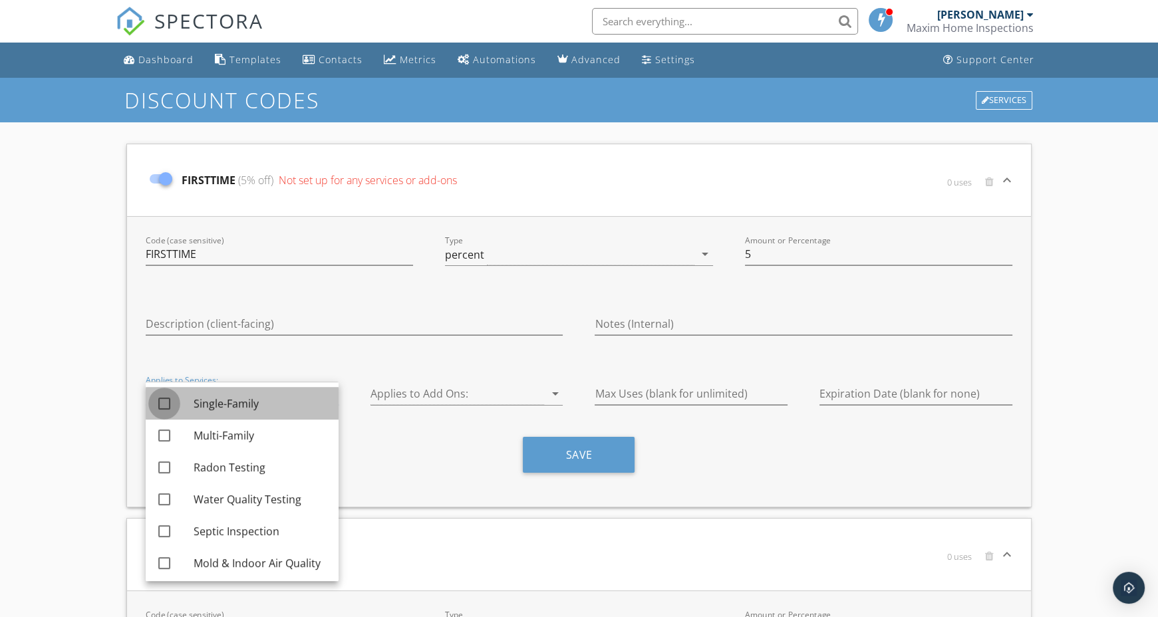
click at [160, 408] on div at bounding box center [164, 403] width 23 height 23
checkbox input "true"
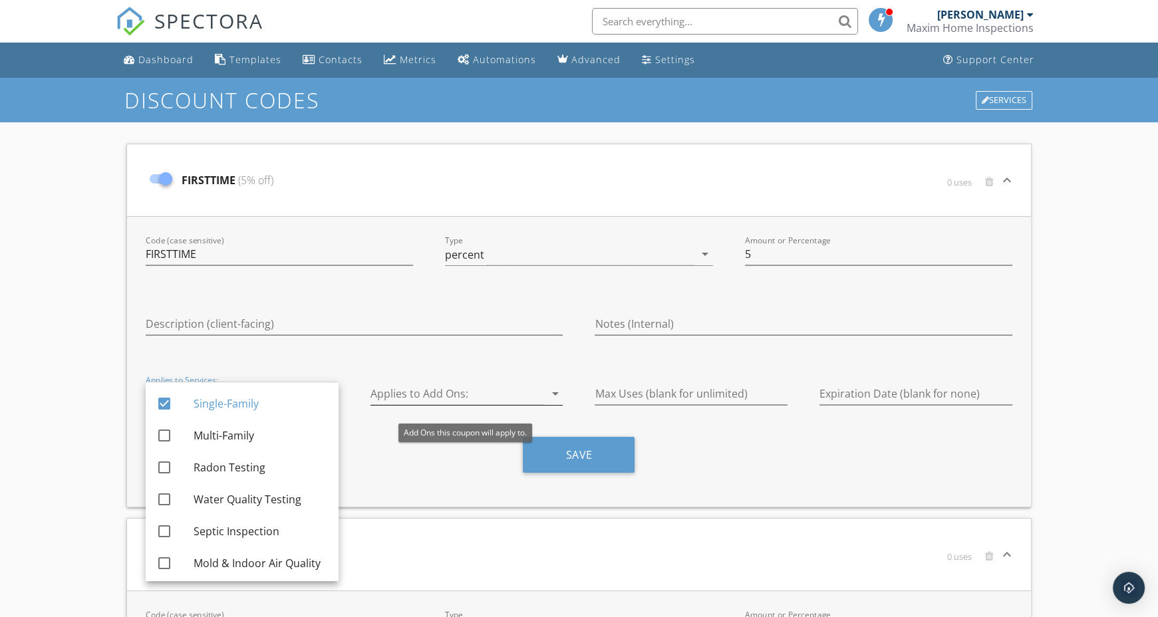
click at [553, 397] on icon "arrow_drop_down" at bounding box center [555, 394] width 16 height 16
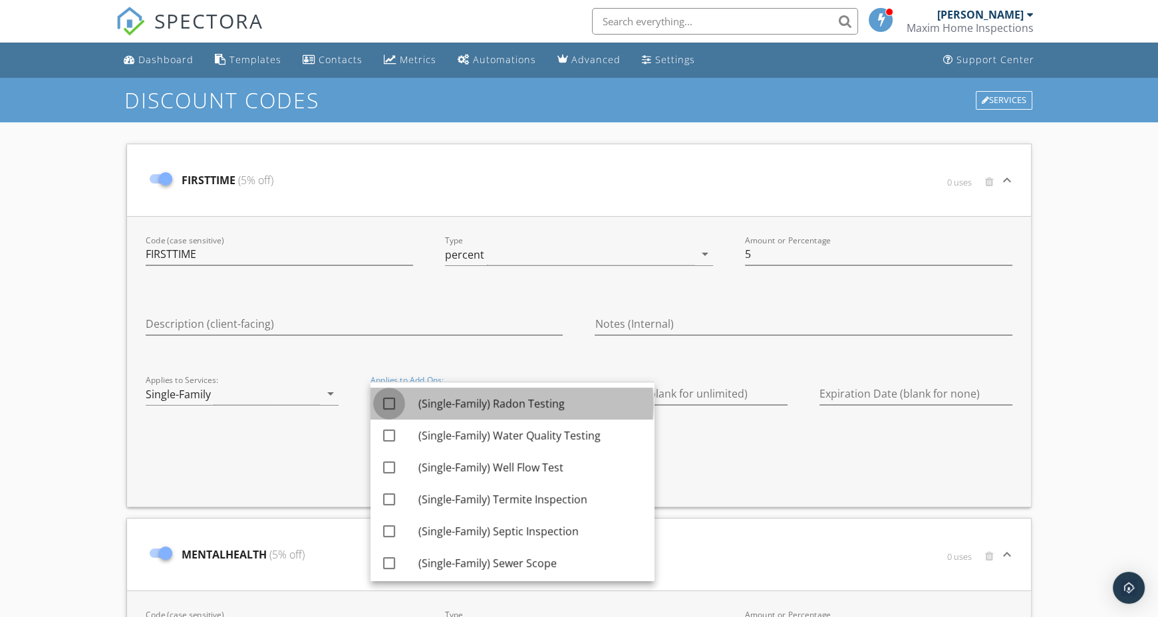
click at [394, 401] on div at bounding box center [389, 403] width 23 height 23
checkbox input "true"
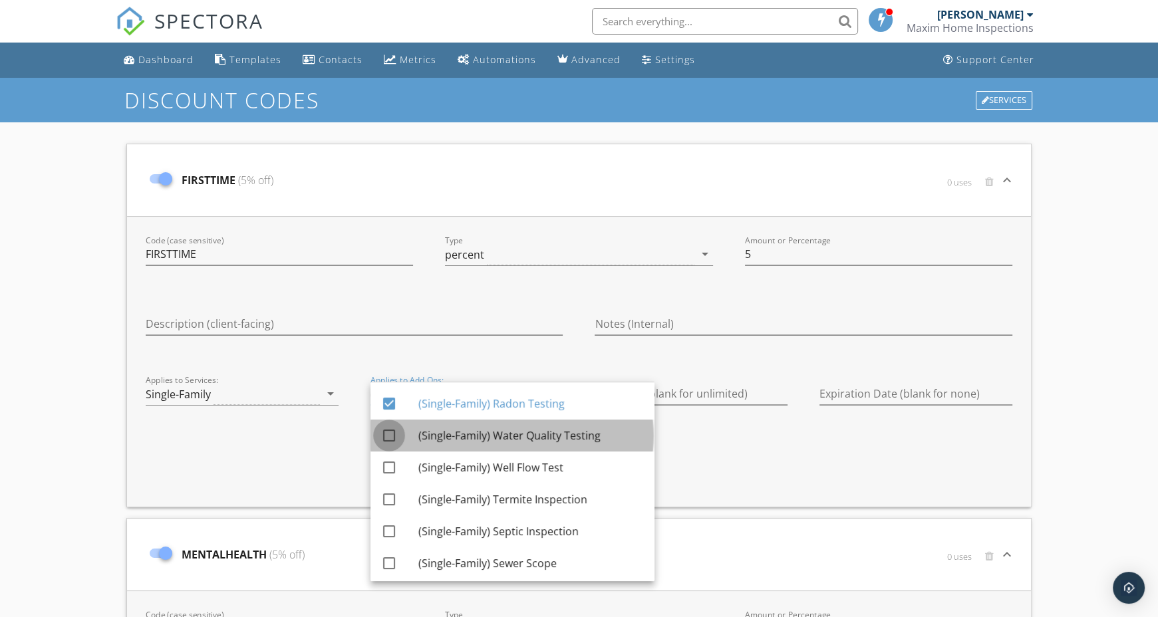
click at [384, 429] on div at bounding box center [389, 435] width 23 height 23
checkbox input "true"
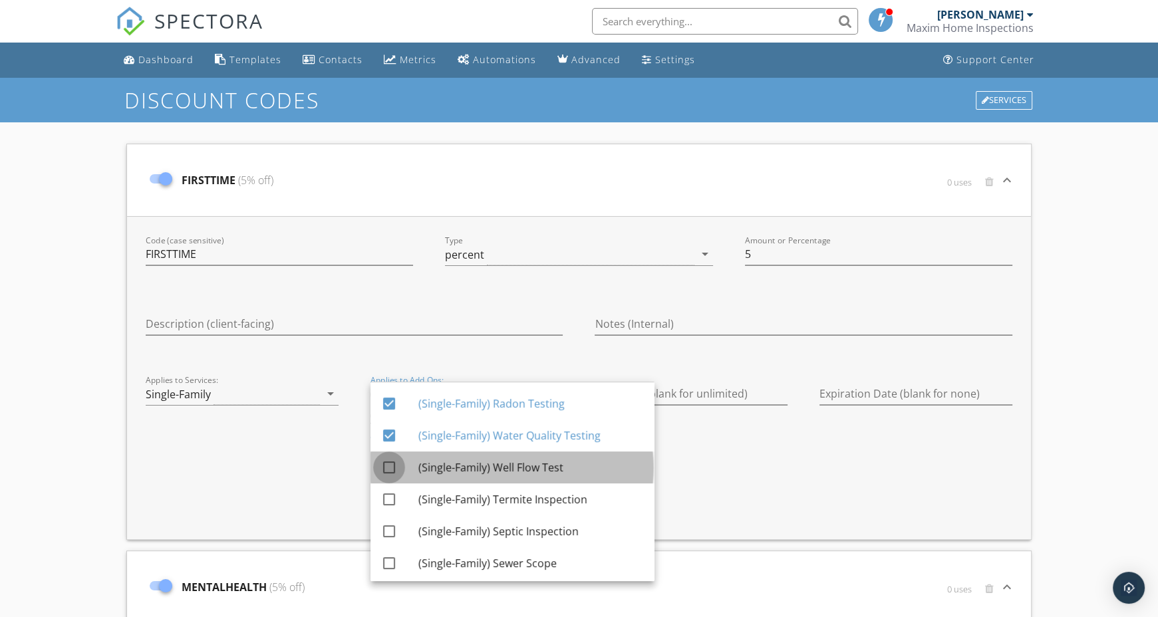
click at [386, 465] on div at bounding box center [389, 467] width 23 height 23
checkbox input "true"
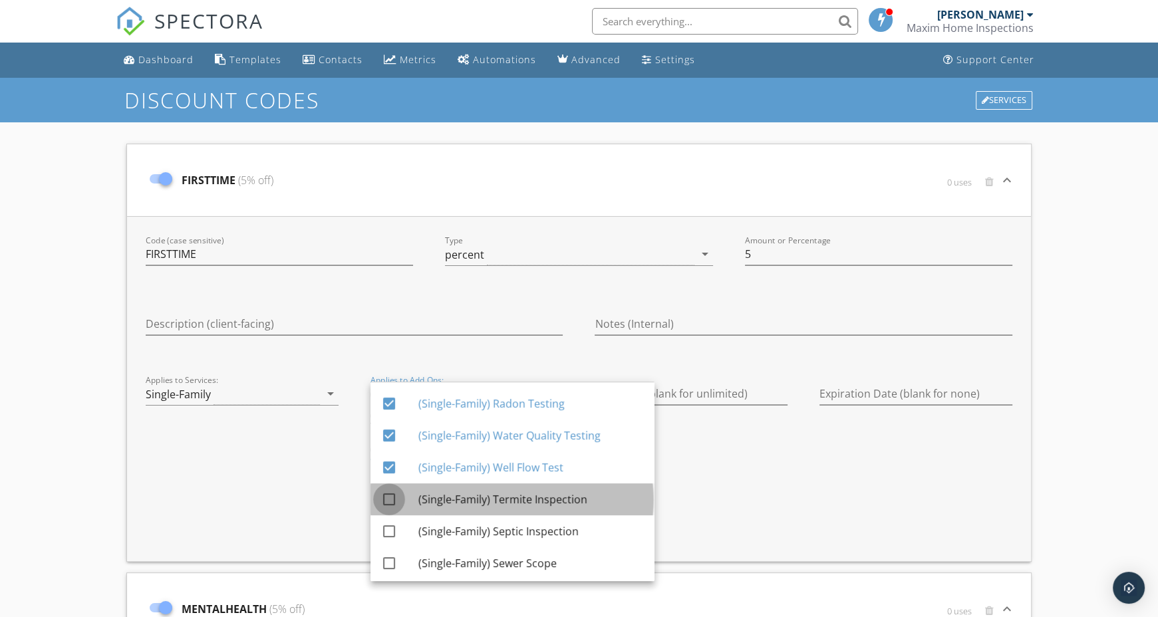
click at [390, 499] on div at bounding box center [389, 499] width 23 height 23
checkbox input "true"
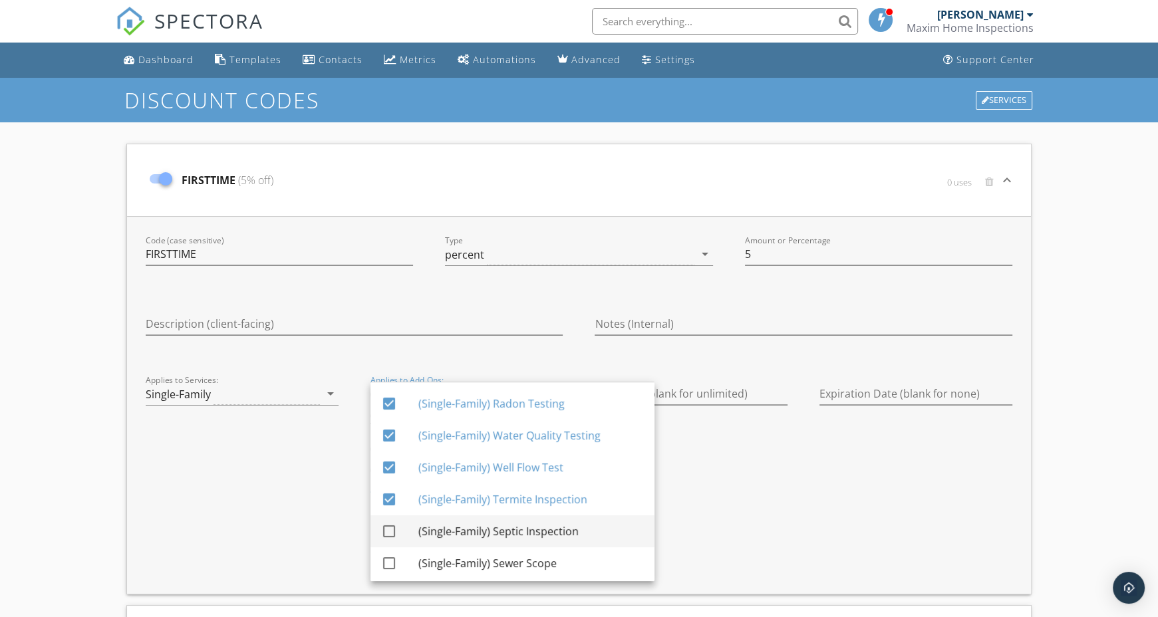
click at [392, 535] on div at bounding box center [389, 531] width 23 height 23
checkbox input "true"
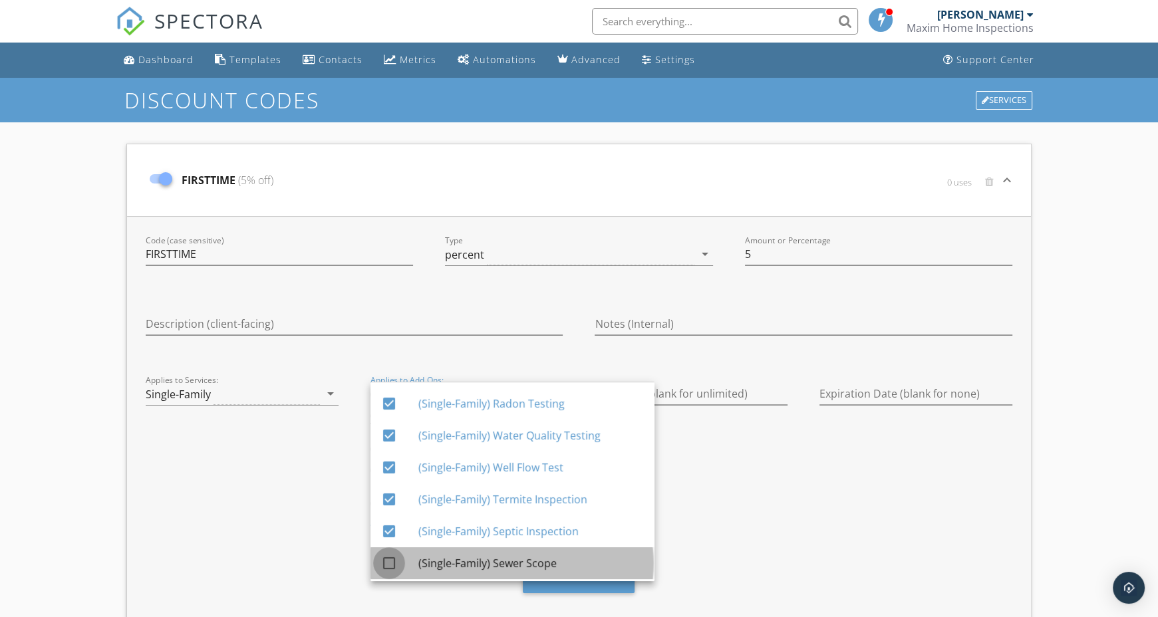
click at [390, 569] on div at bounding box center [389, 563] width 23 height 23
checkbox input "true"
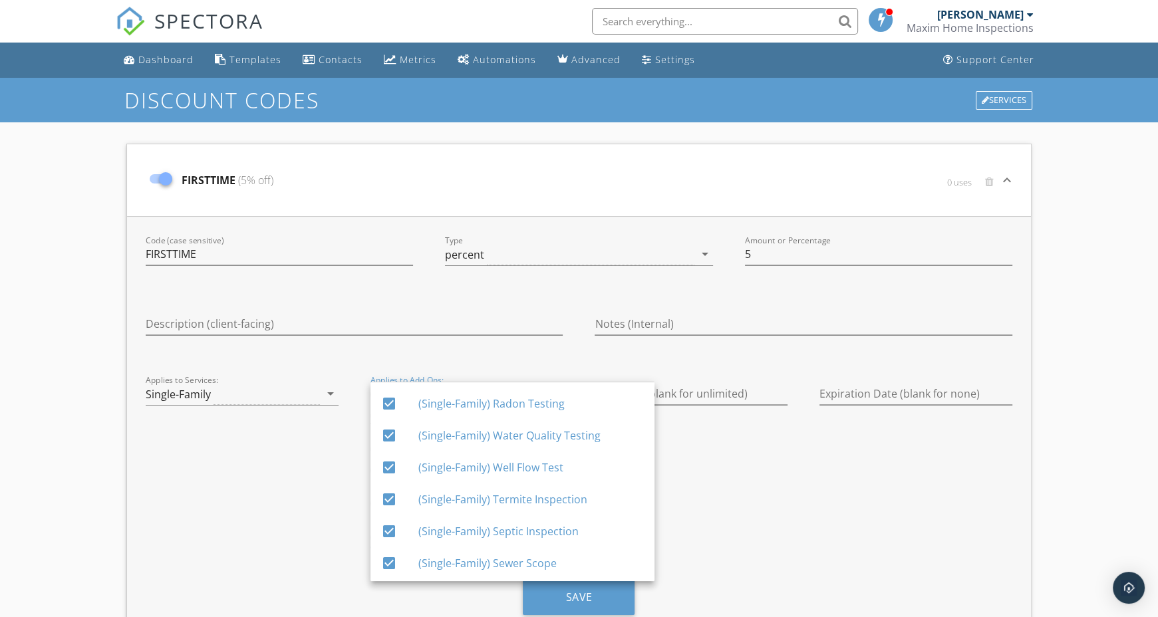
click at [307, 561] on div "Applies to Services: Single-Family arrow_drop_down" at bounding box center [242, 466] width 225 height 199
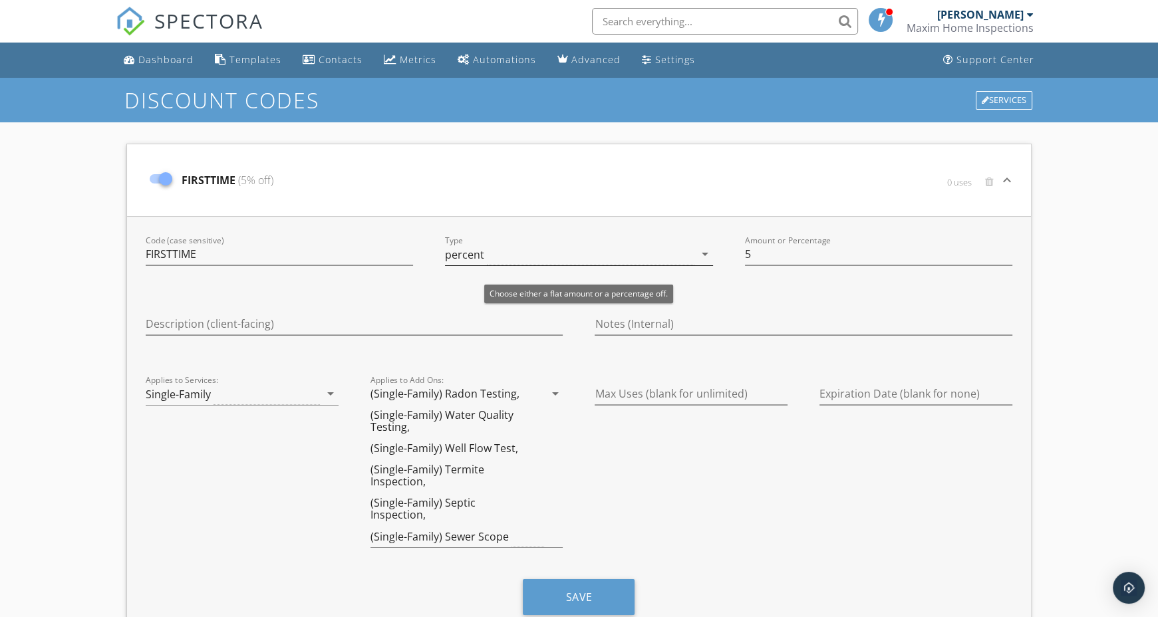
click at [700, 251] on icon "arrow_drop_down" at bounding box center [705, 254] width 16 height 16
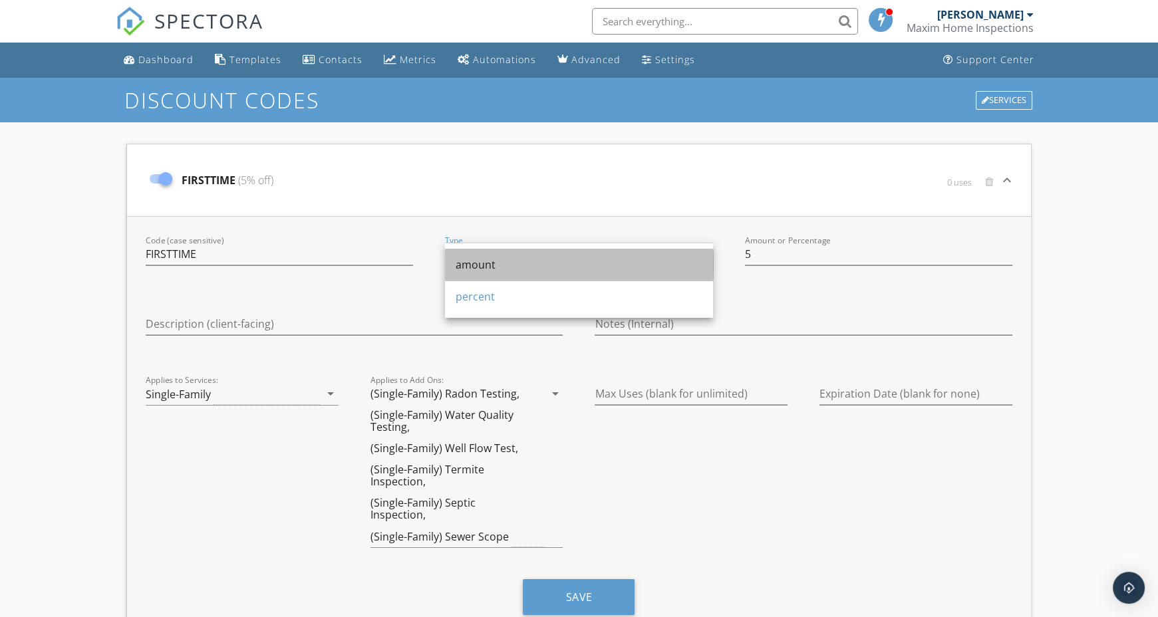
click at [645, 280] on div "amount" at bounding box center [579, 265] width 247 height 32
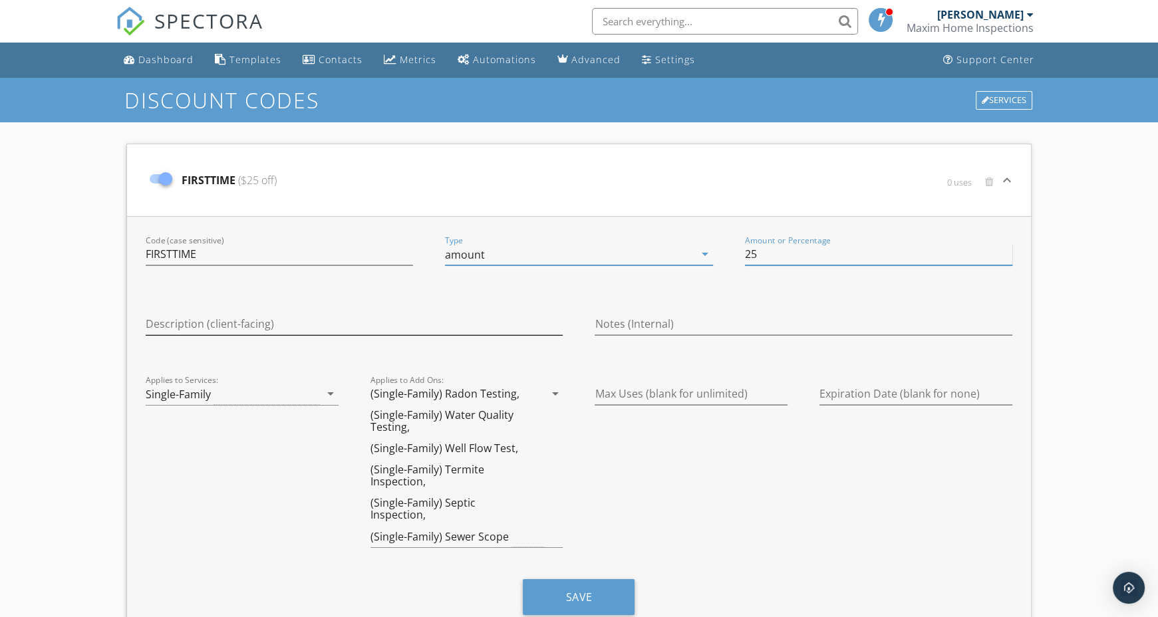
type input "25"
click at [334, 321] on input "Description (client-facing)" at bounding box center [354, 324] width 417 height 22
type input "First Time home buyers"
click at [553, 396] on icon "arrow_drop_down" at bounding box center [555, 394] width 16 height 16
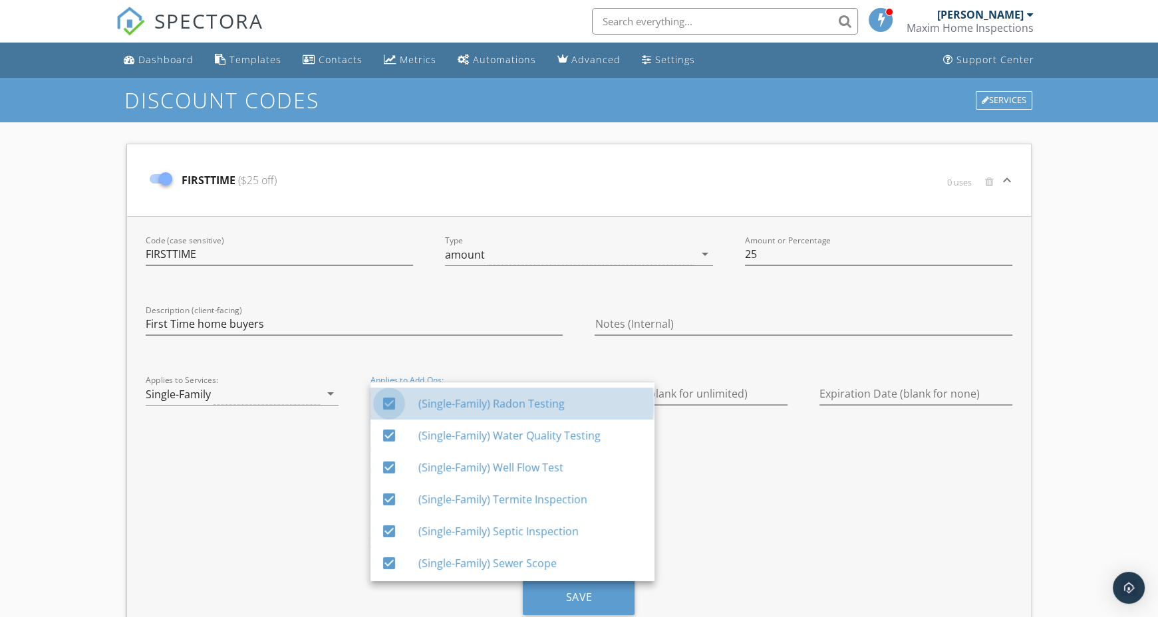
click at [397, 405] on div at bounding box center [389, 403] width 23 height 23
checkbox input "false"
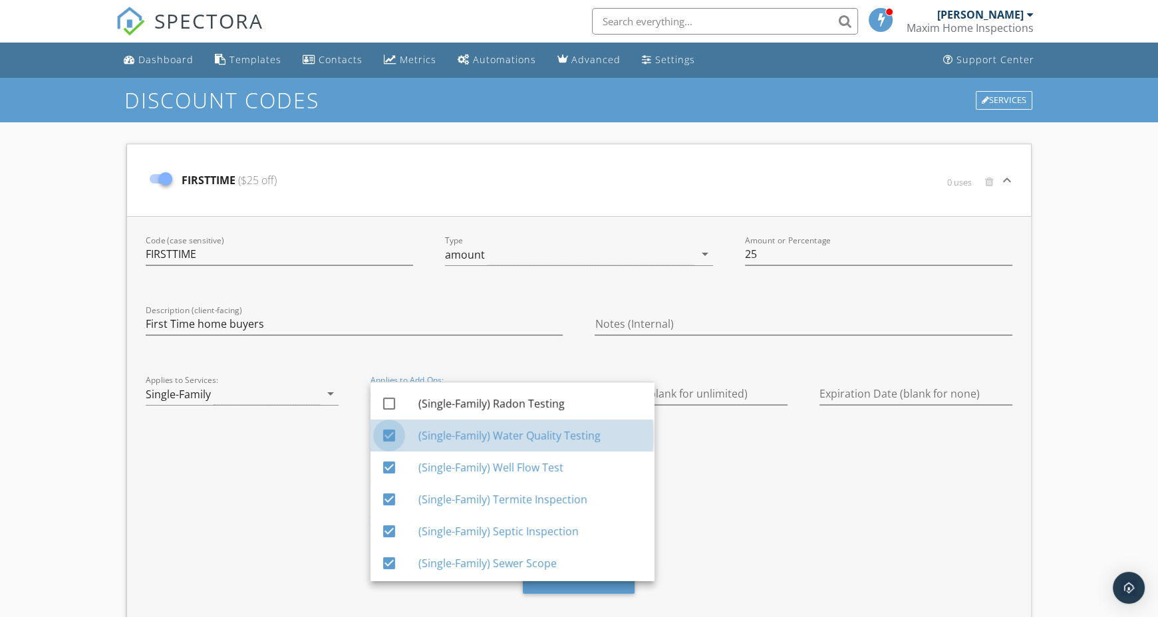
click at [392, 428] on div at bounding box center [389, 435] width 23 height 23
checkbox input "false"
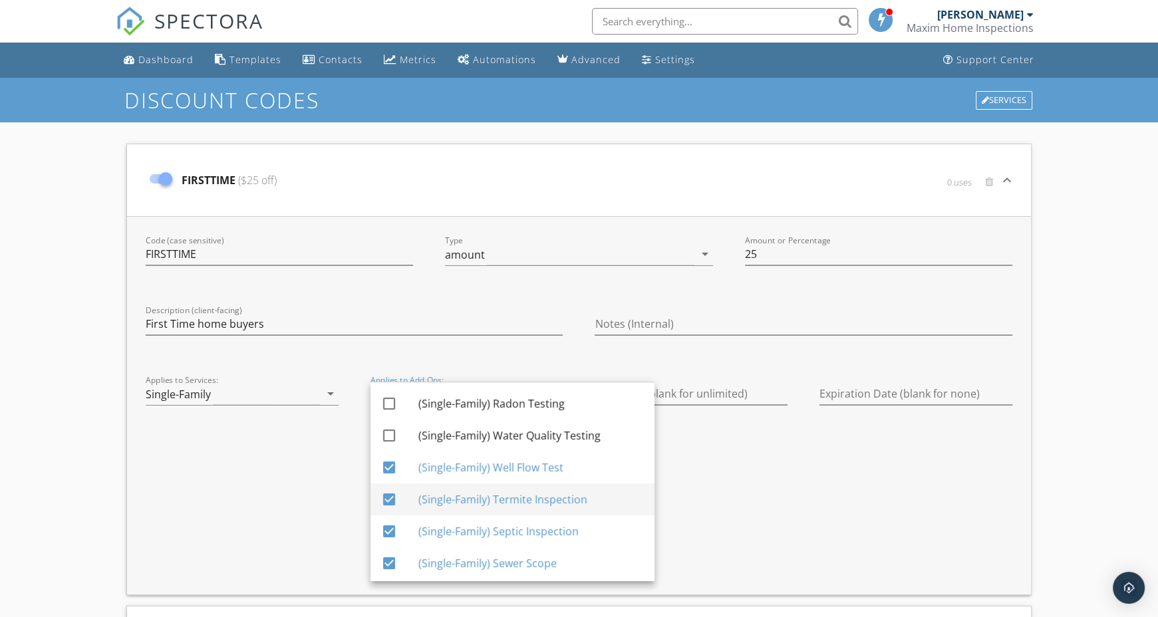
drag, startPoint x: 390, startPoint y: 462, endPoint x: 390, endPoint y: 493, distance: 31.3
click at [390, 493] on div "check_box_outline_blank (Single-Family) Radon Testing check_box_outline_blank (…" at bounding box center [512, 627] width 284 height 490
click at [390, 493] on div at bounding box center [389, 499] width 23 height 23
checkbox input "false"
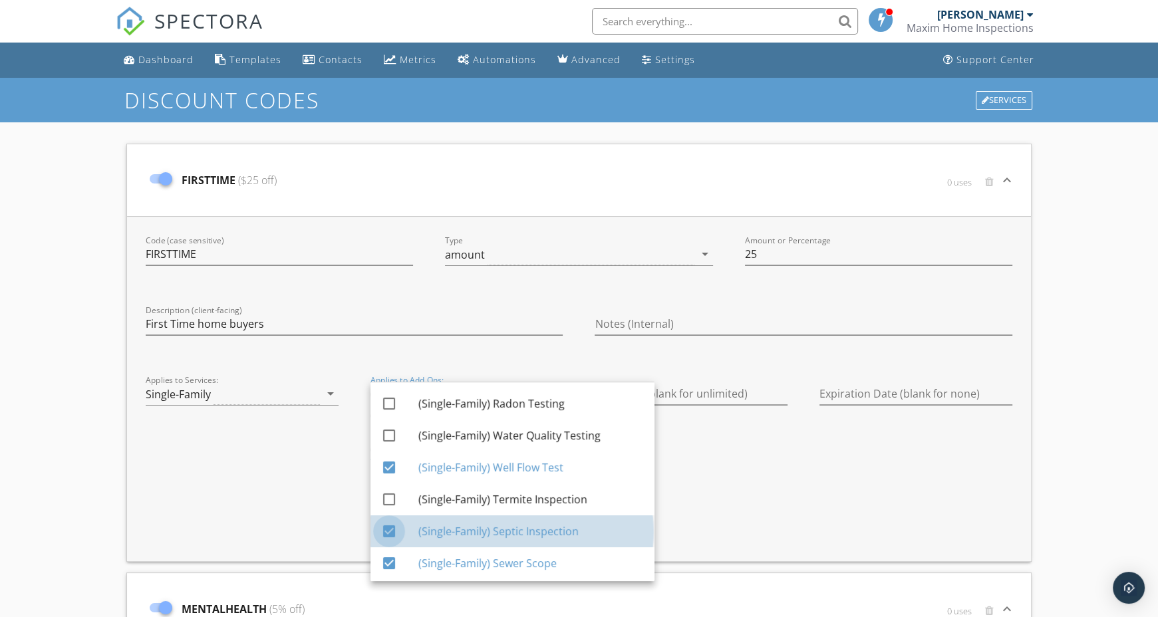
click at [389, 527] on div at bounding box center [389, 531] width 23 height 23
checkbox input "false"
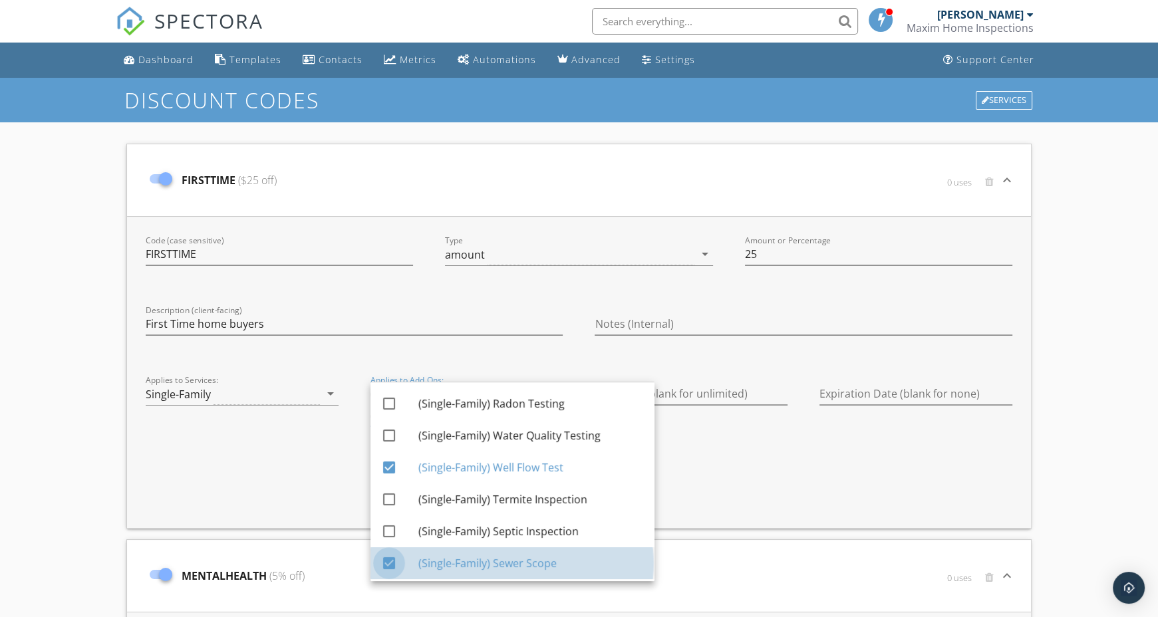
click at [389, 565] on div at bounding box center [389, 563] width 23 height 23
checkbox input "false"
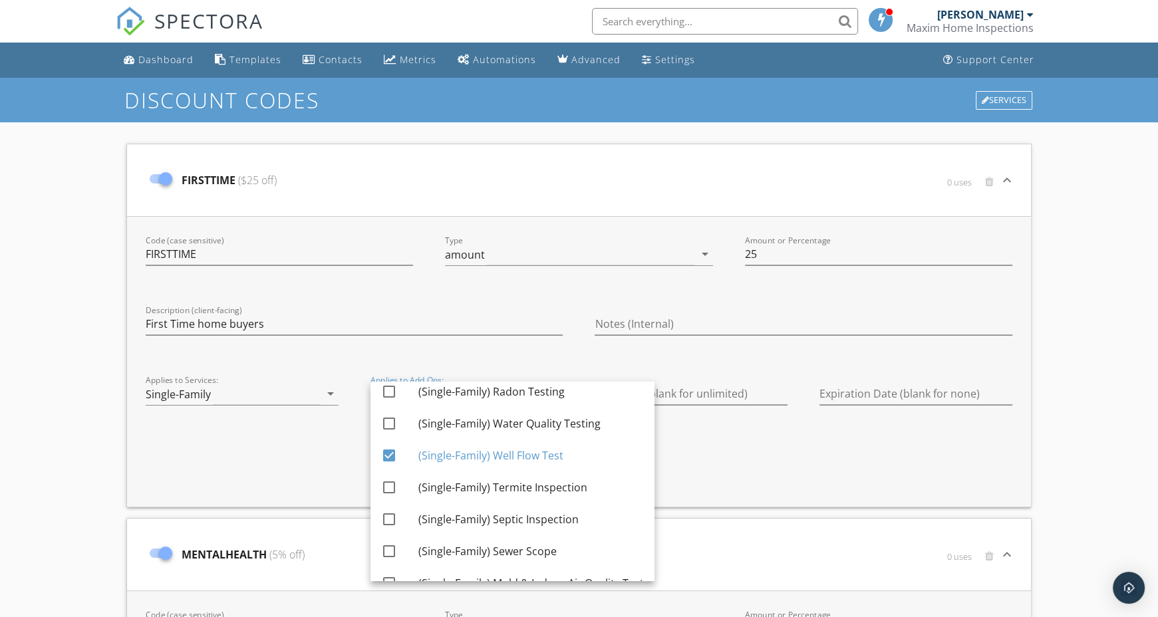
scroll to position [9, 0]
click at [386, 462] on div at bounding box center [389, 458] width 23 height 23
checkbox input "false"
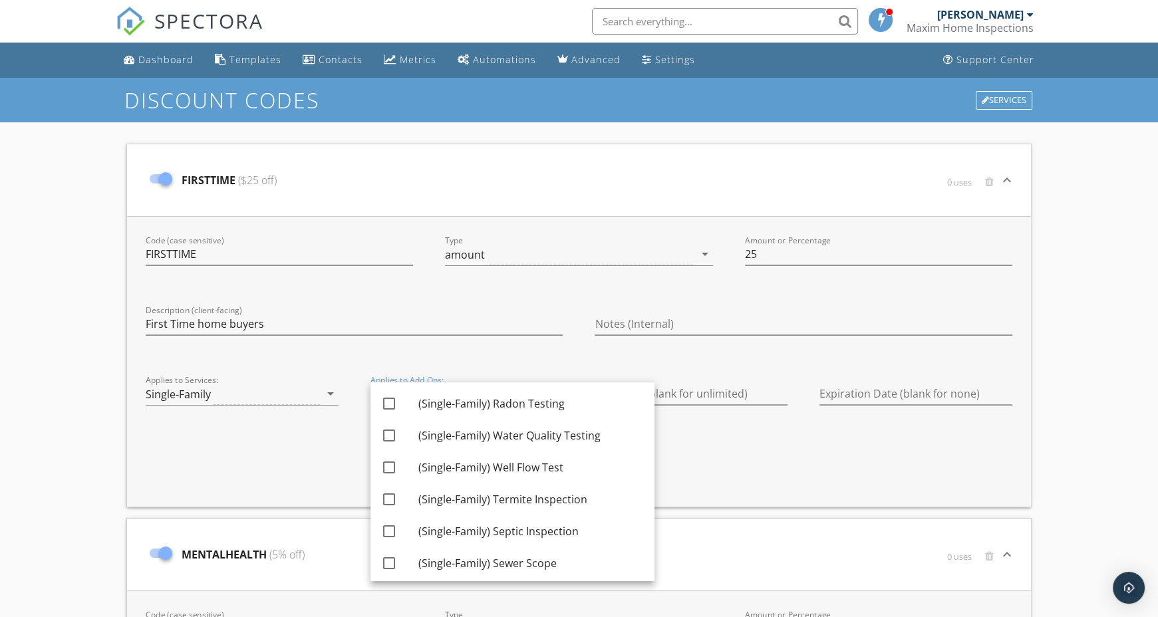
click at [446, 360] on div "Code (case sensitive) FIRSTTIME Type amount arrow_drop_down Amount or Percentag…" at bounding box center [579, 361] width 904 height 291
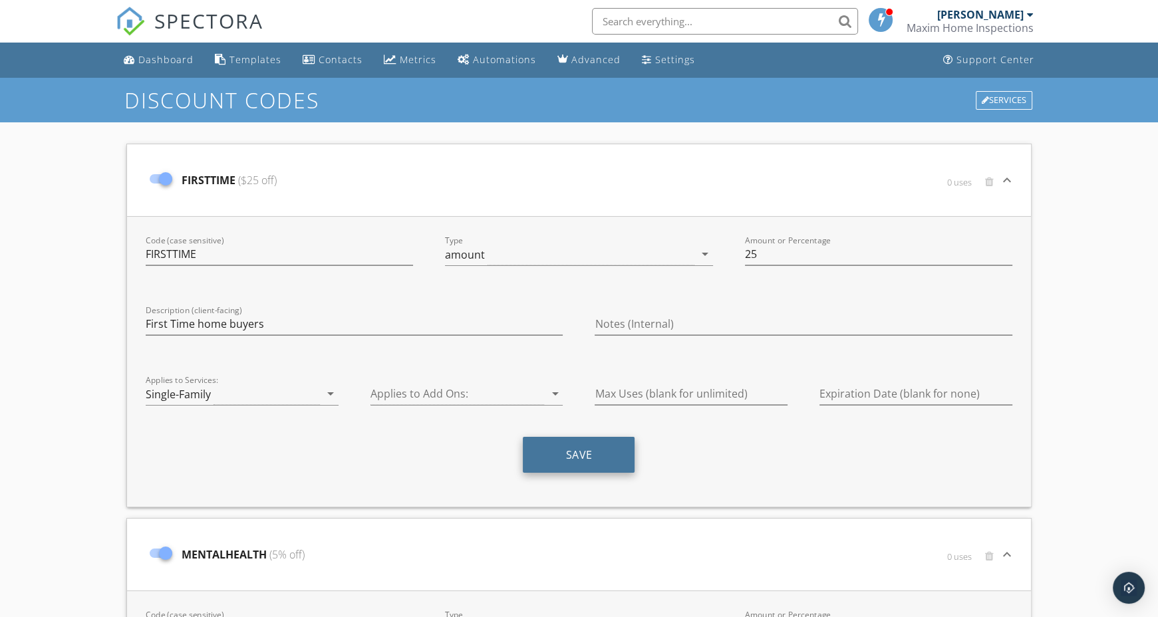
drag, startPoint x: 581, startPoint y: 441, endPoint x: 581, endPoint y: 451, distance: 10.0
click at [581, 451] on button "Save" at bounding box center [579, 455] width 112 height 36
click at [581, 451] on button "Saving..." at bounding box center [579, 455] width 71 height 36
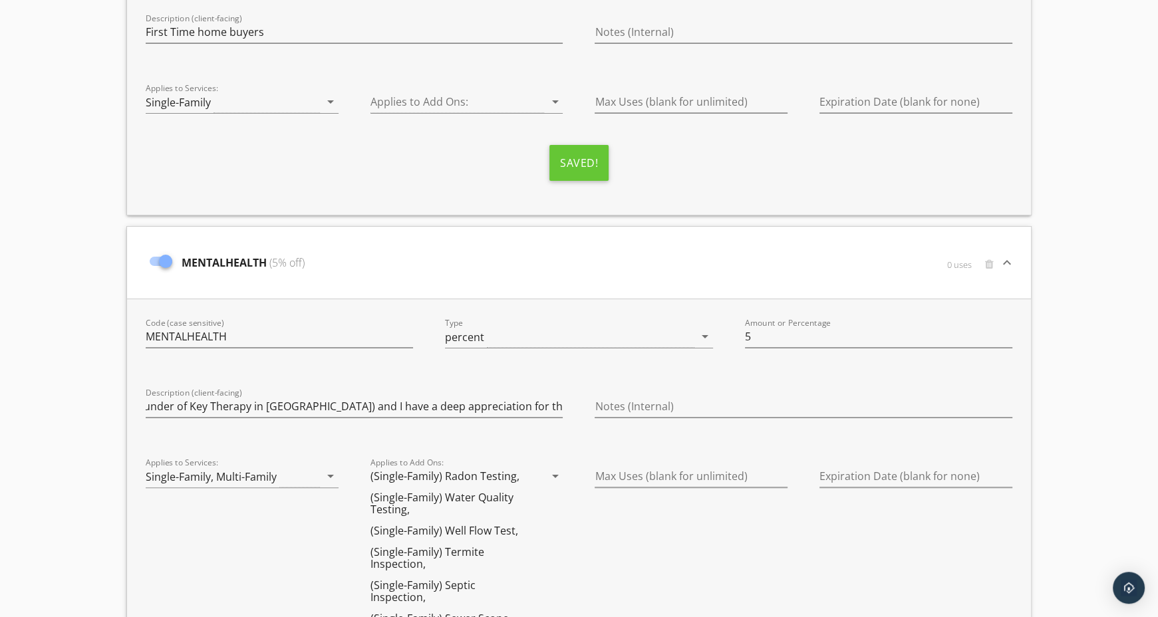
scroll to position [303, 0]
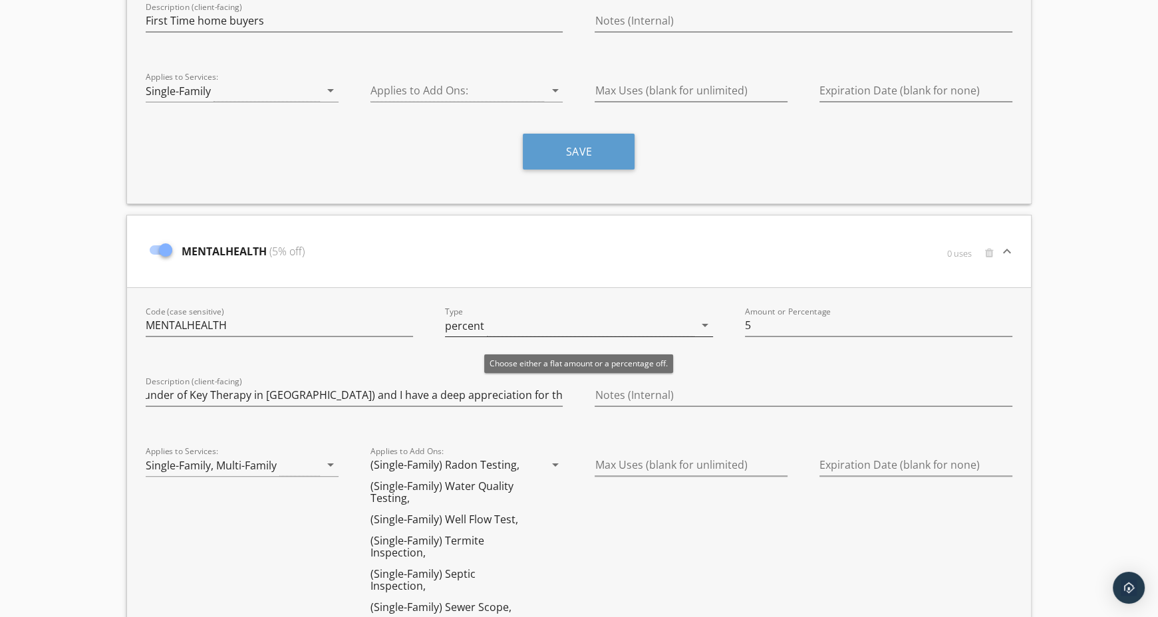
click at [551, 323] on div "percent" at bounding box center [569, 326] width 249 height 22
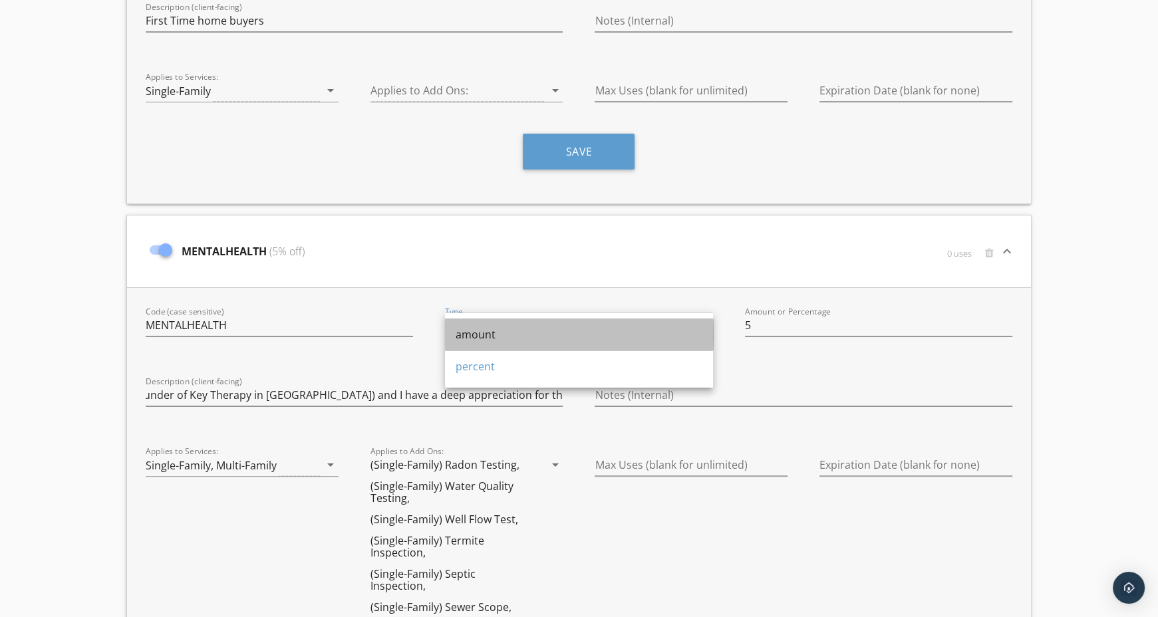
click at [550, 343] on div "amount" at bounding box center [579, 335] width 247 height 32
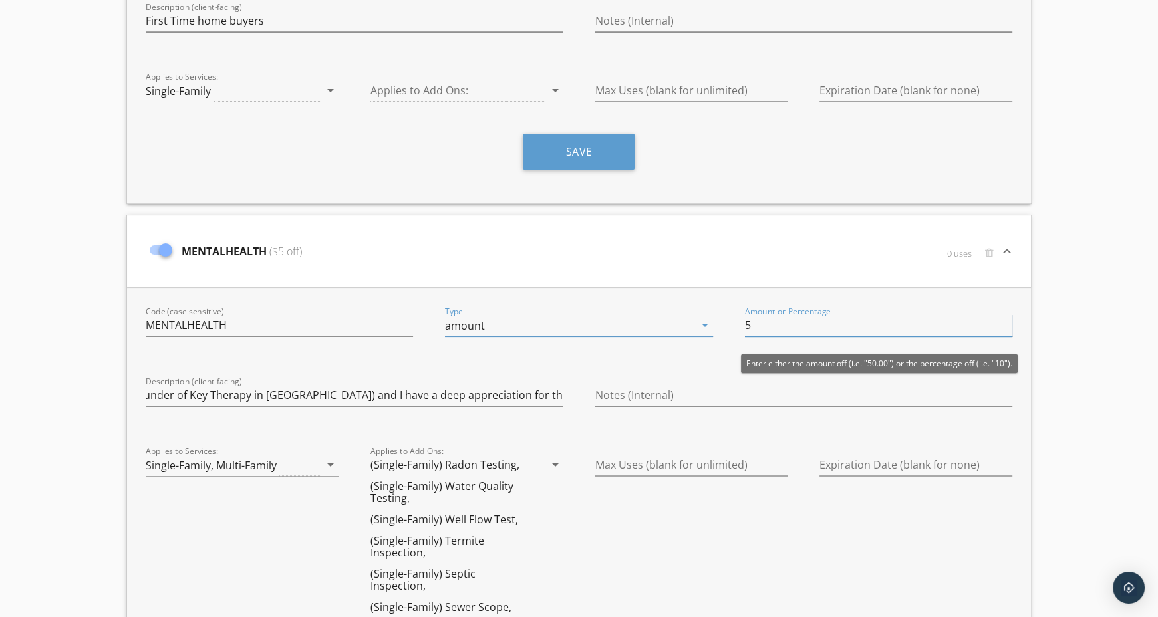
click at [758, 325] on input "5" at bounding box center [878, 326] width 267 height 22
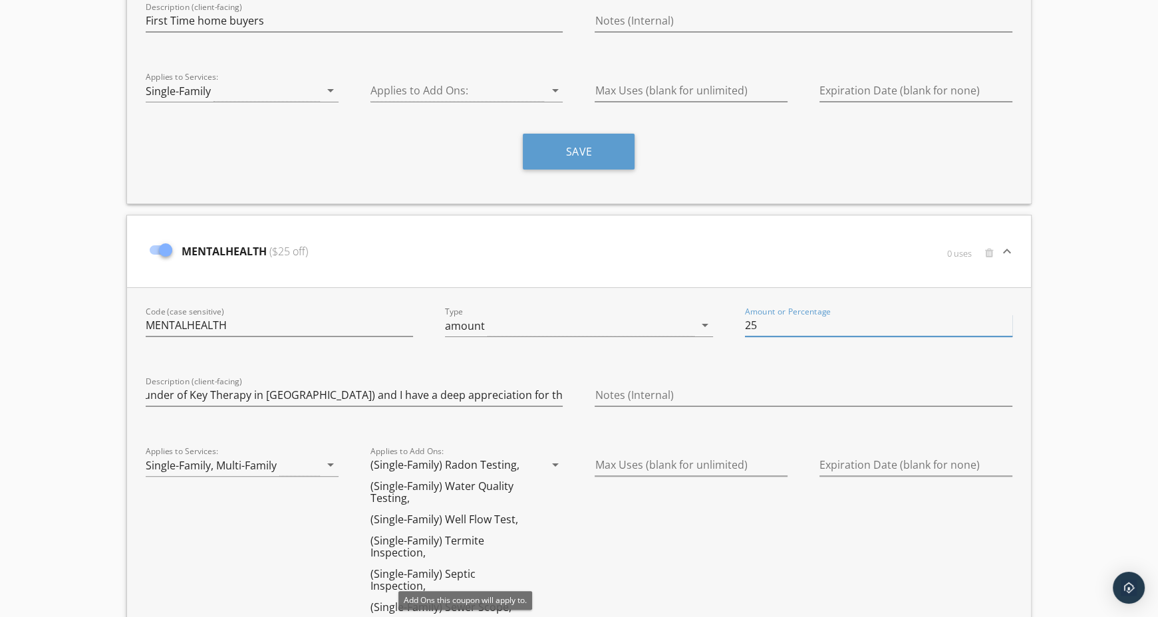
type input "25"
click at [470, 480] on div "(Single-Family) Water Quality Testing," at bounding box center [448, 492] width 157 height 24
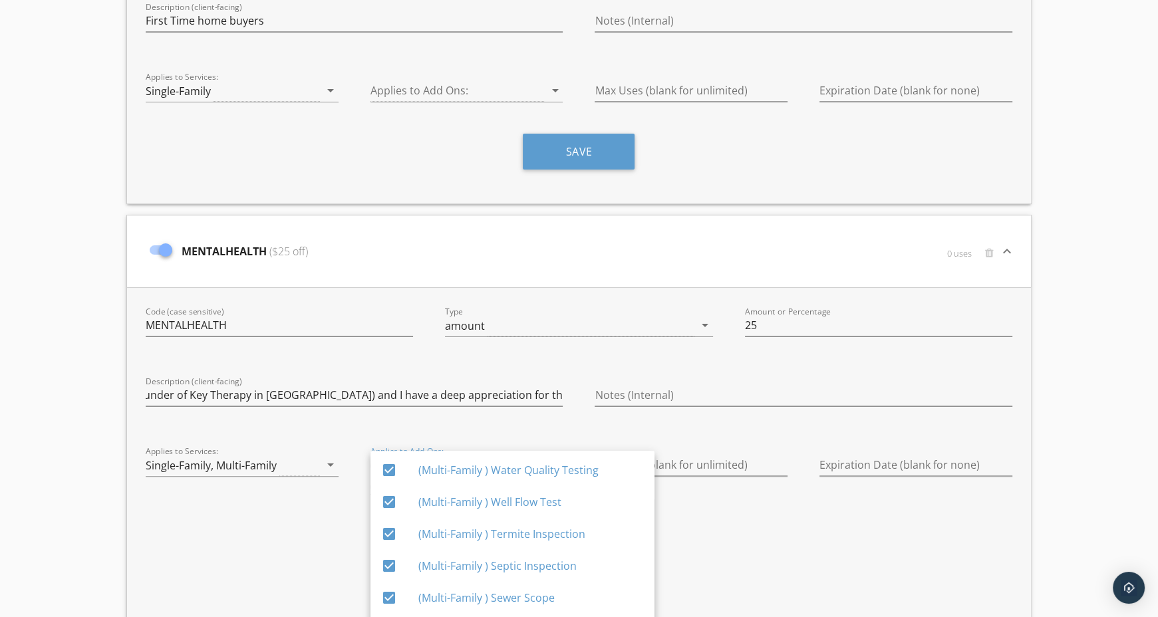
scroll to position [290, 0]
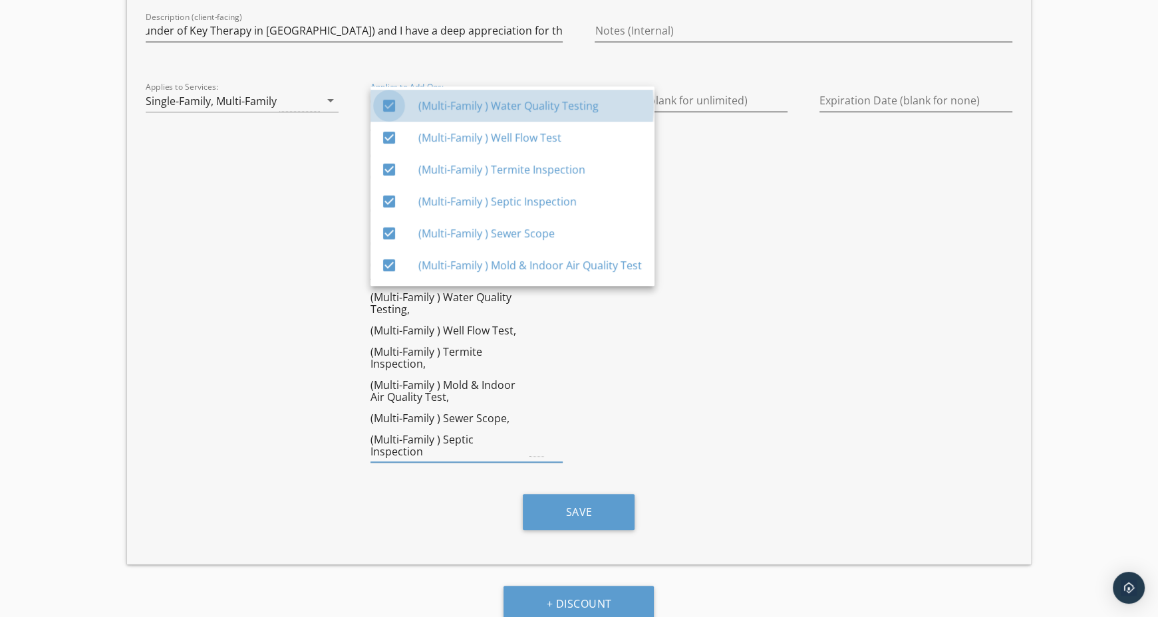
click at [389, 105] on div at bounding box center [389, 105] width 23 height 23
checkbox input "false"
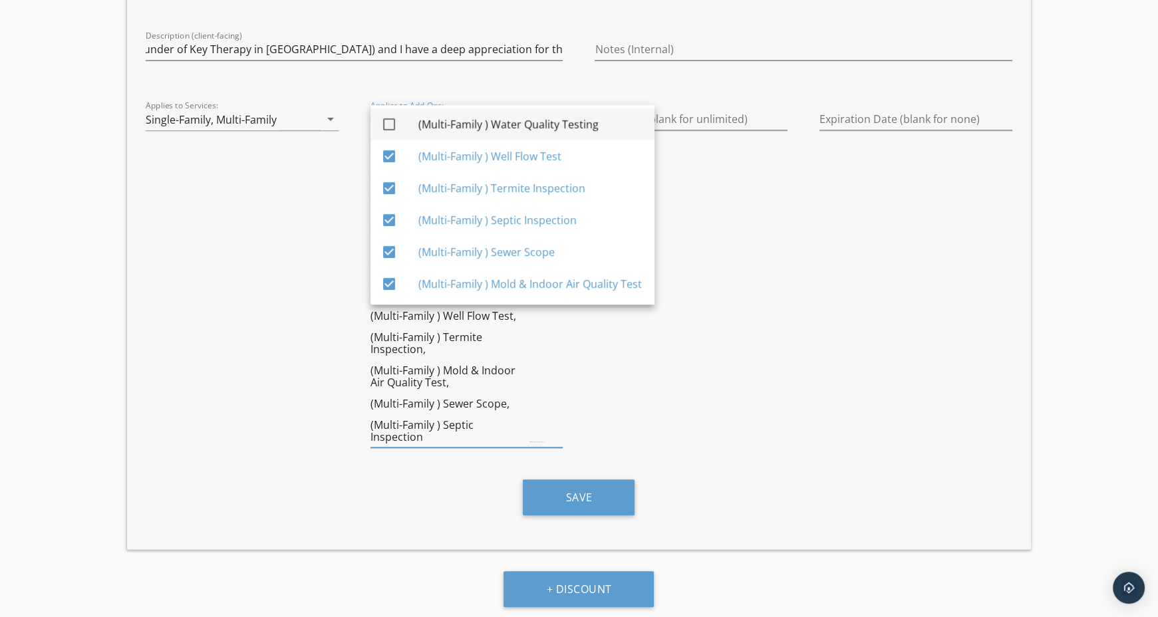
scroll to position [635, 0]
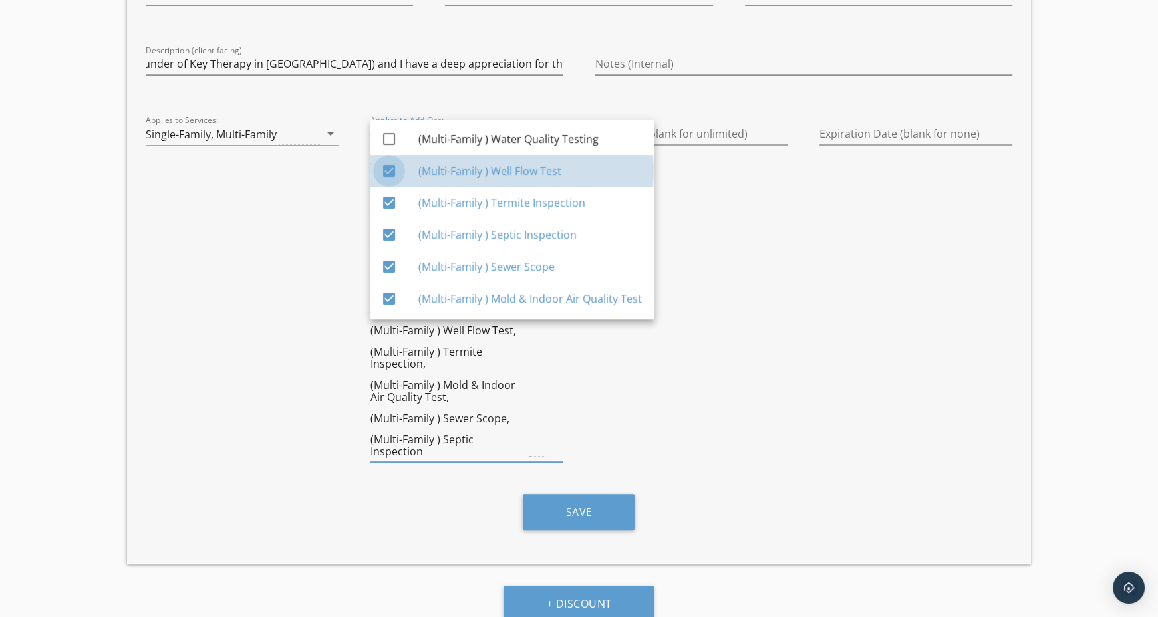
click at [387, 166] on div at bounding box center [389, 171] width 23 height 23
checkbox input "false"
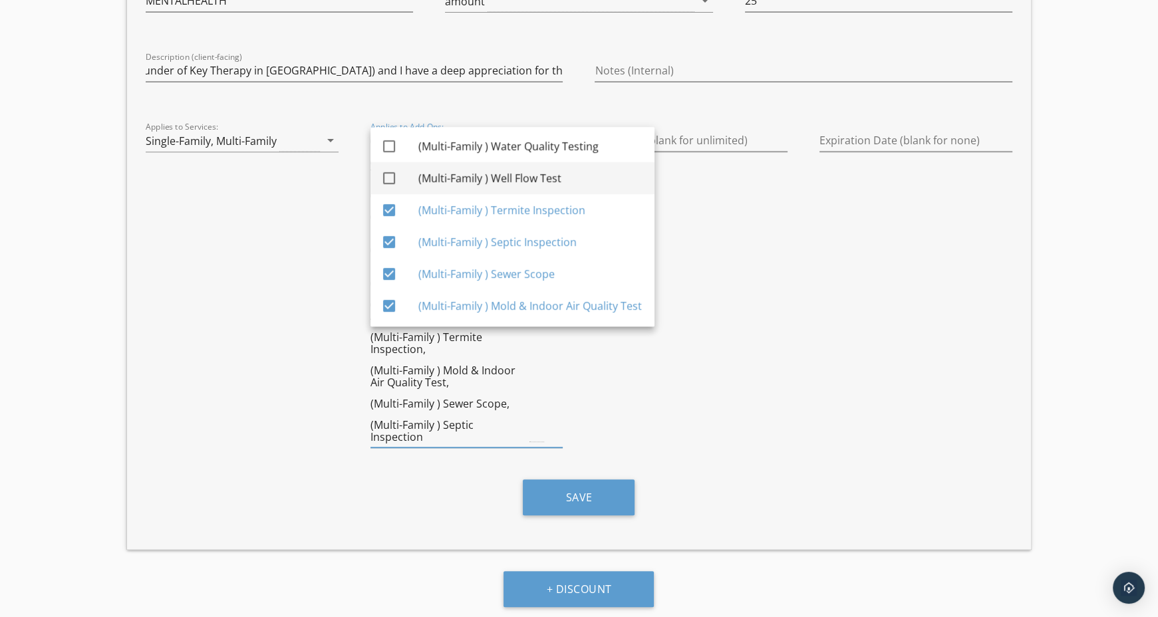
scroll to position [613, 0]
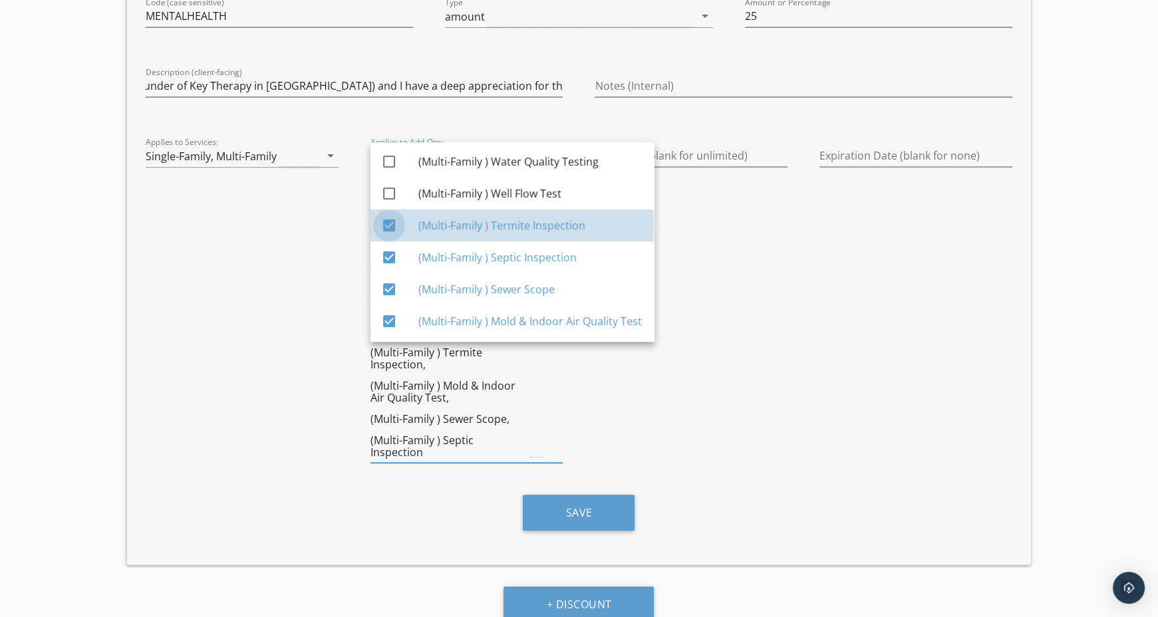
click at [390, 227] on div at bounding box center [389, 225] width 23 height 23
checkbox input "false"
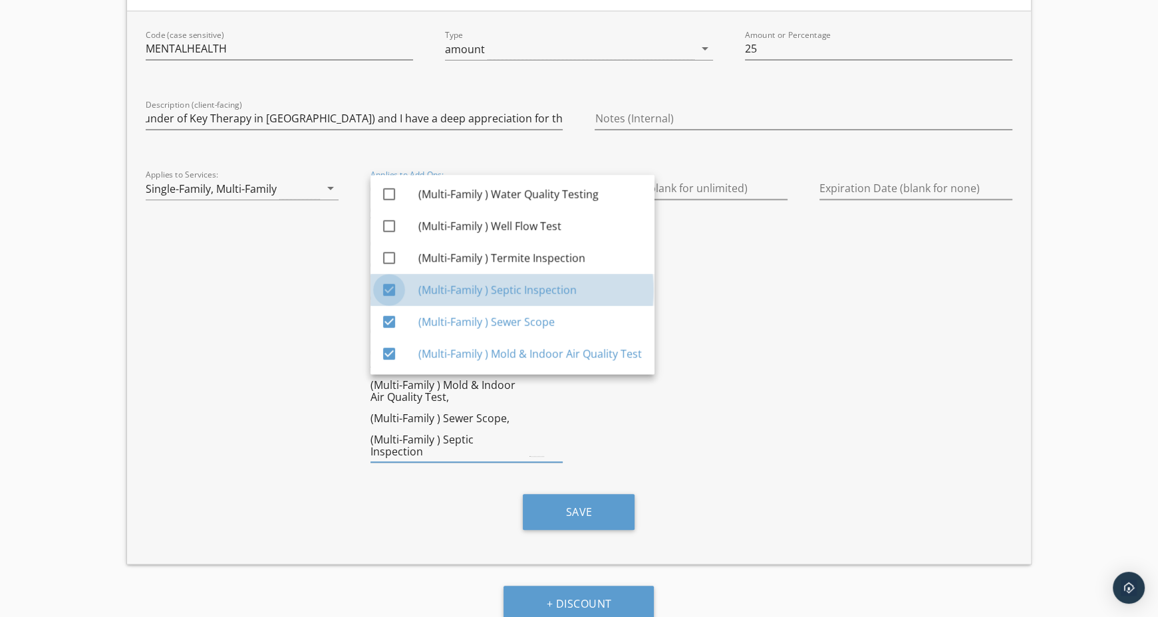
click at [388, 287] on div at bounding box center [389, 290] width 23 height 23
checkbox input "false"
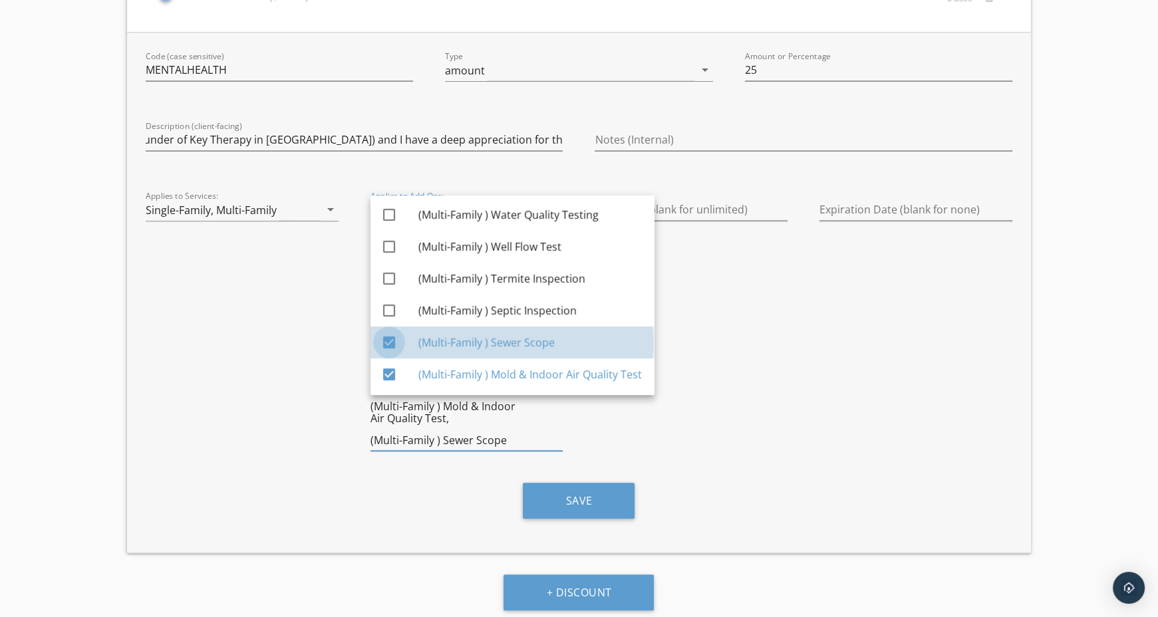
click at [388, 347] on div at bounding box center [389, 342] width 23 height 23
checkbox input "false"
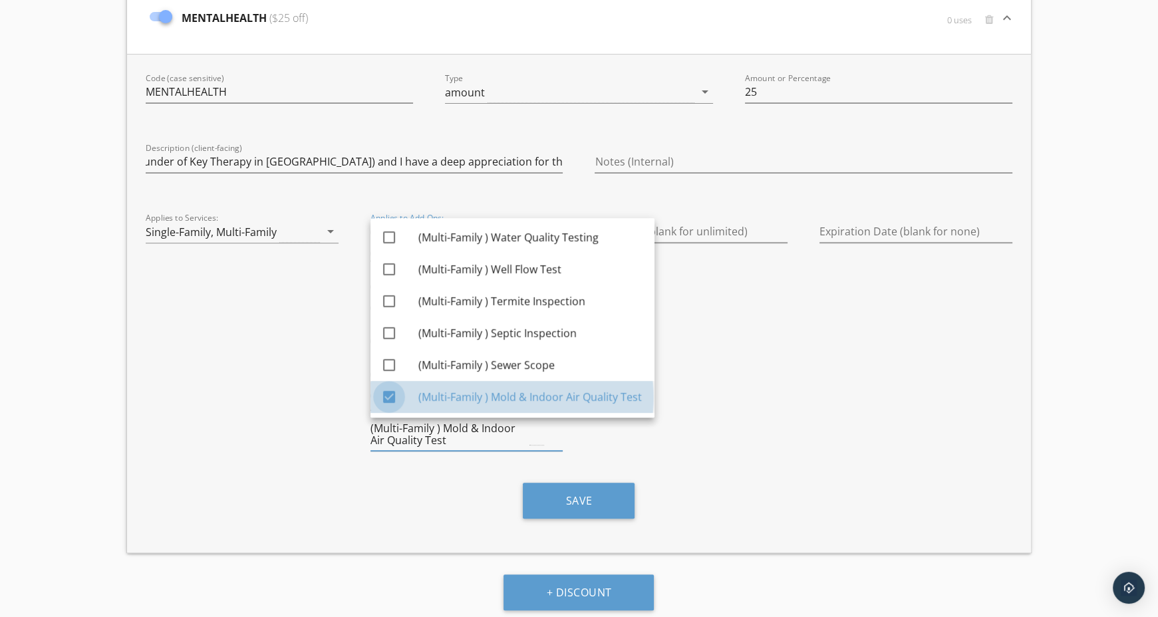
click at [390, 396] on div at bounding box center [389, 397] width 23 height 23
checkbox input "false"
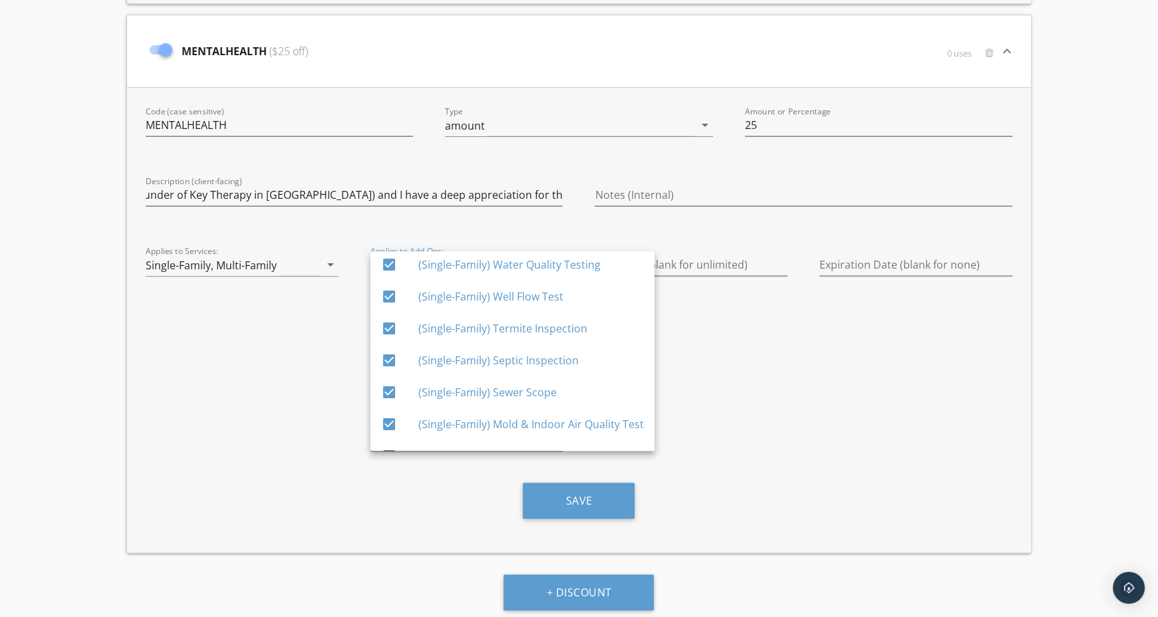
scroll to position [40, 0]
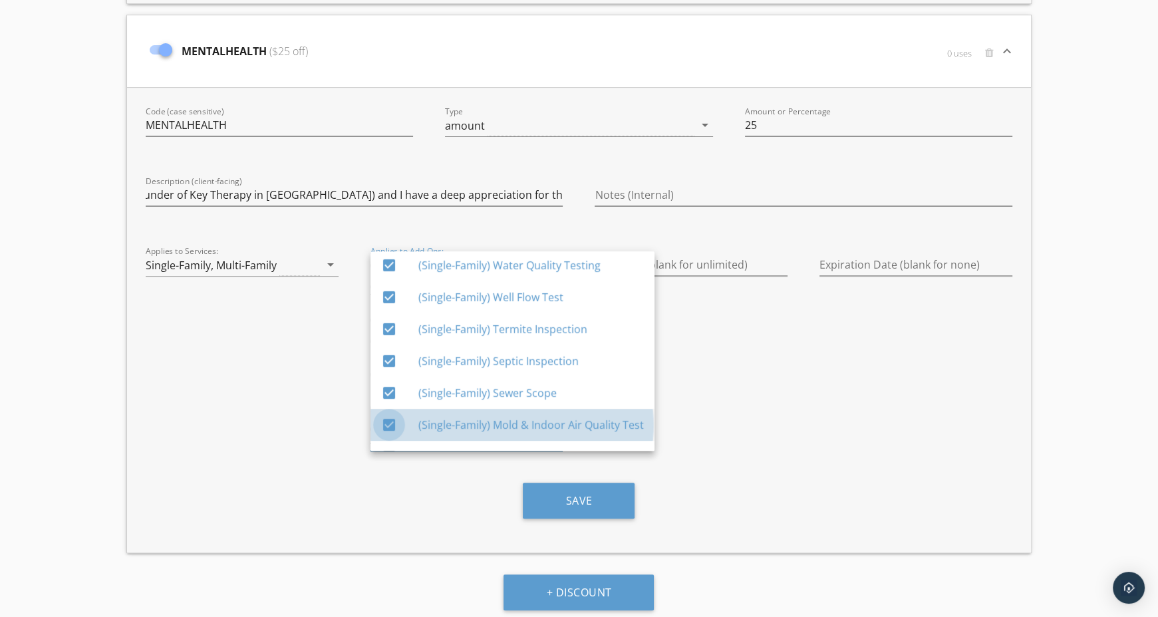
click at [387, 425] on div at bounding box center [389, 425] width 23 height 23
checkbox input "false"
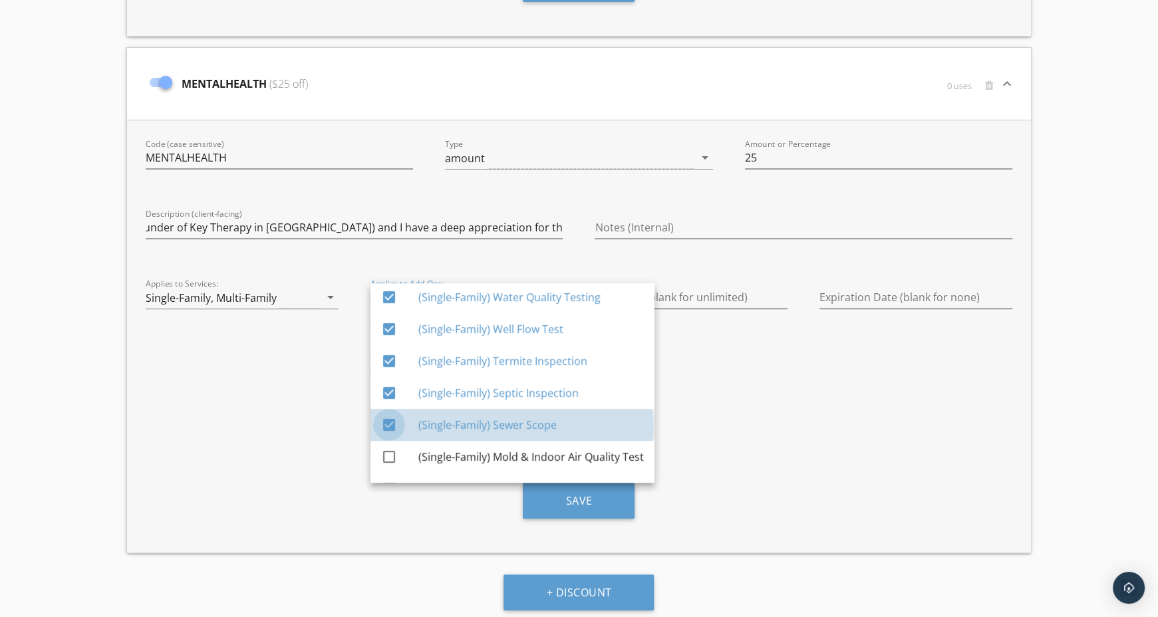
click at [391, 428] on div at bounding box center [389, 425] width 23 height 23
checkbox input "false"
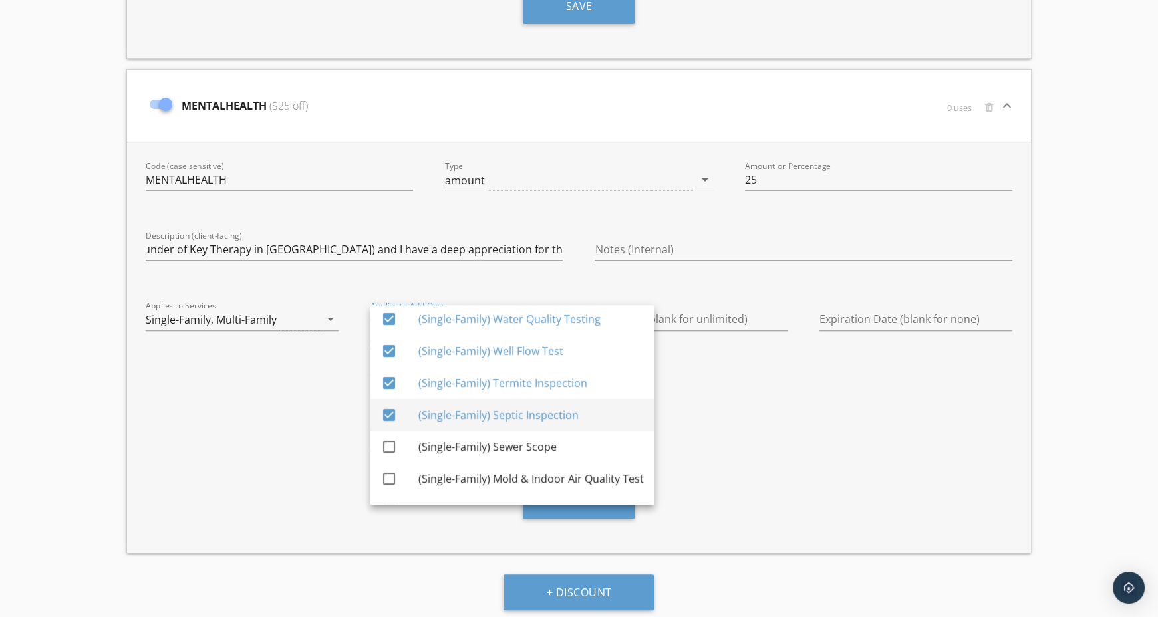
click at [392, 417] on div at bounding box center [389, 415] width 23 height 23
checkbox input "false"
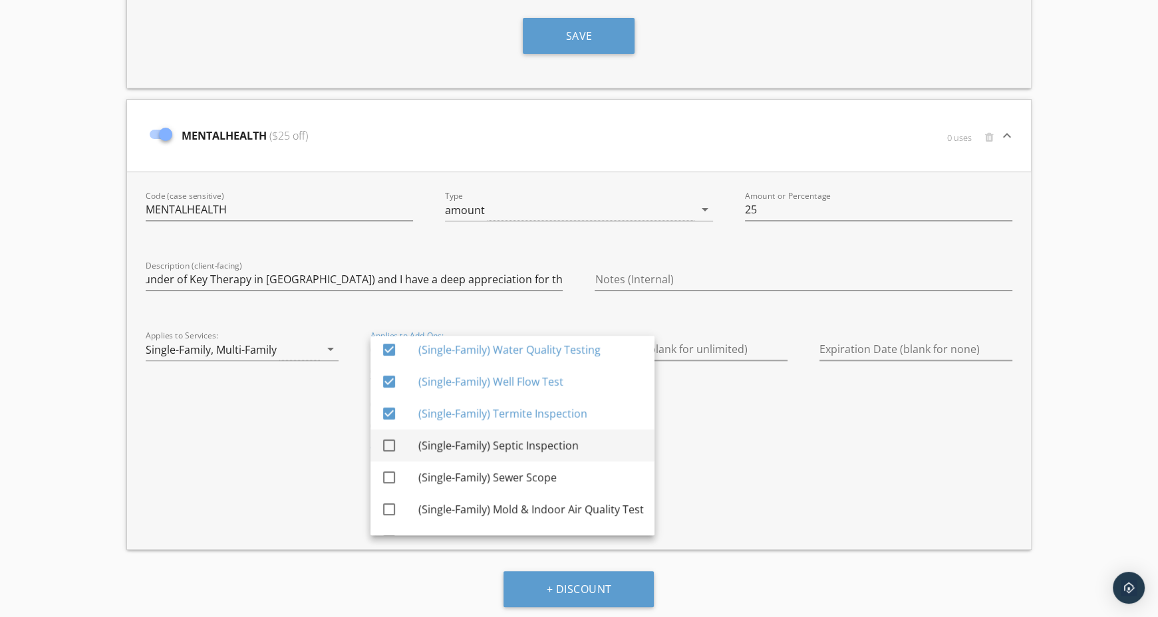
scroll to position [416, 0]
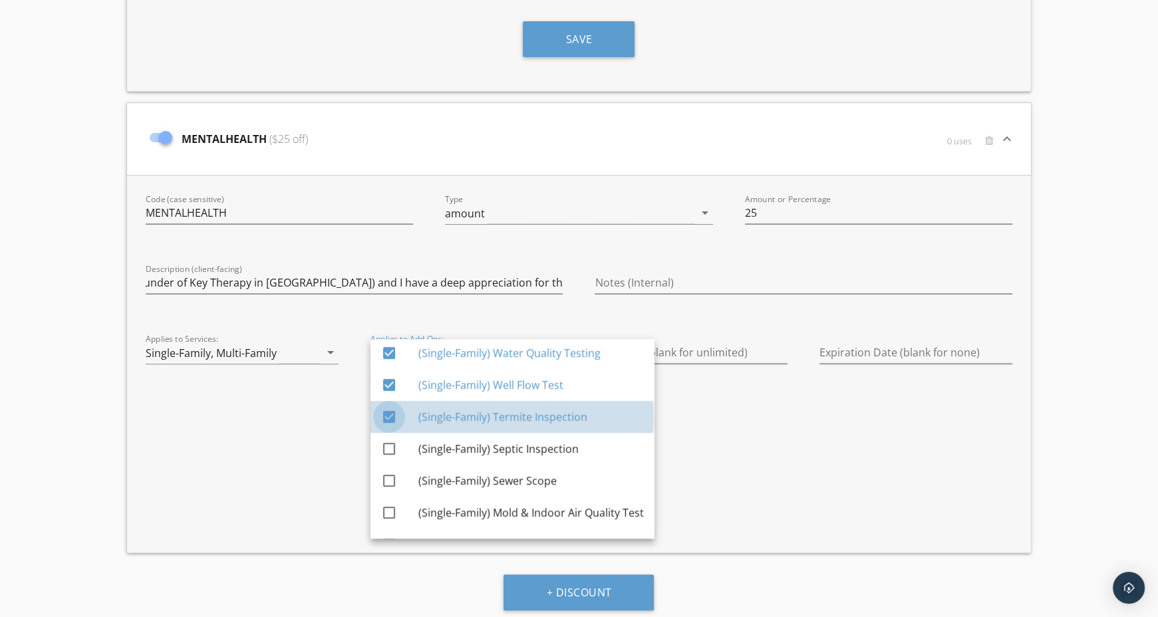
click at [394, 418] on div at bounding box center [389, 417] width 23 height 23
checkbox input "false"
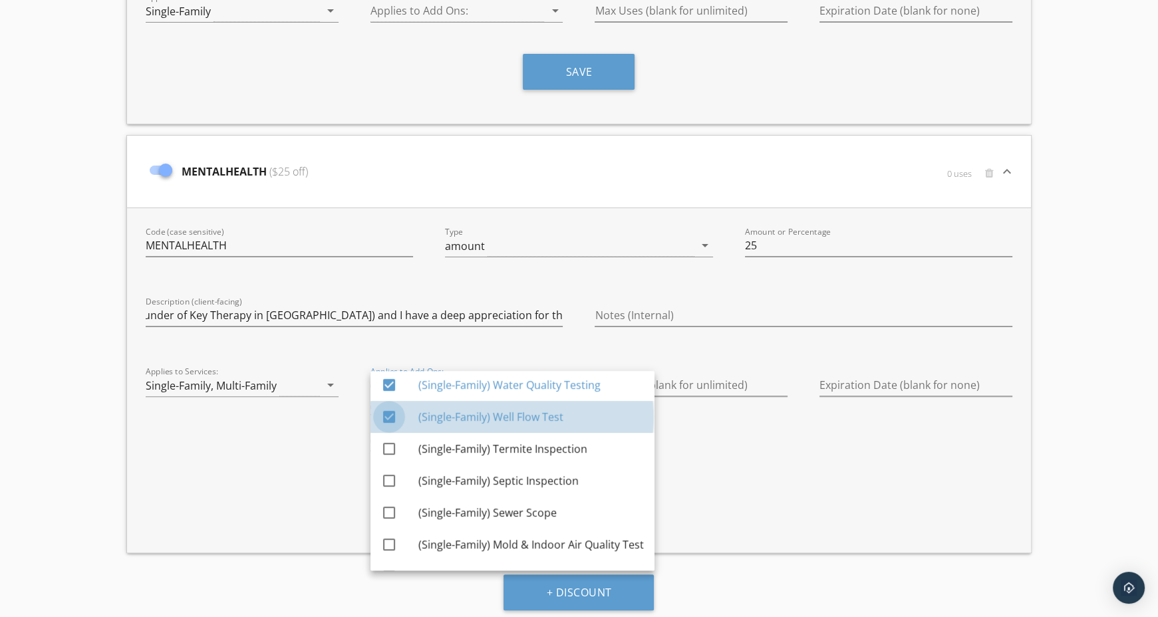
click at [393, 410] on div at bounding box center [389, 417] width 23 height 23
checkbox input "false"
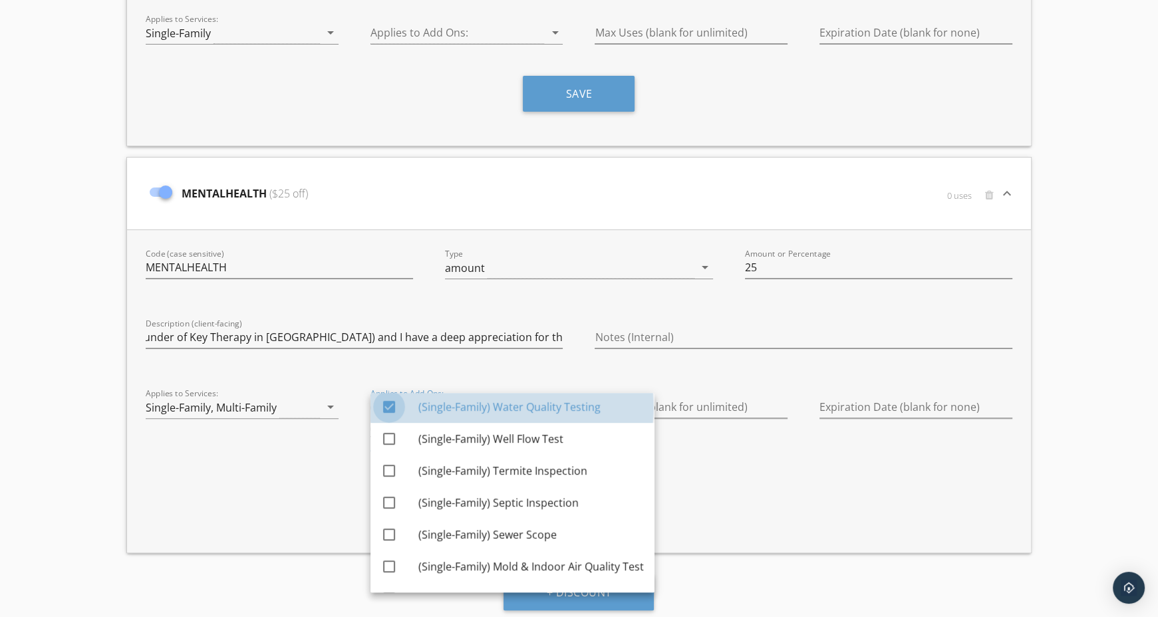
click at [392, 400] on div at bounding box center [389, 407] width 23 height 23
checkbox input "false"
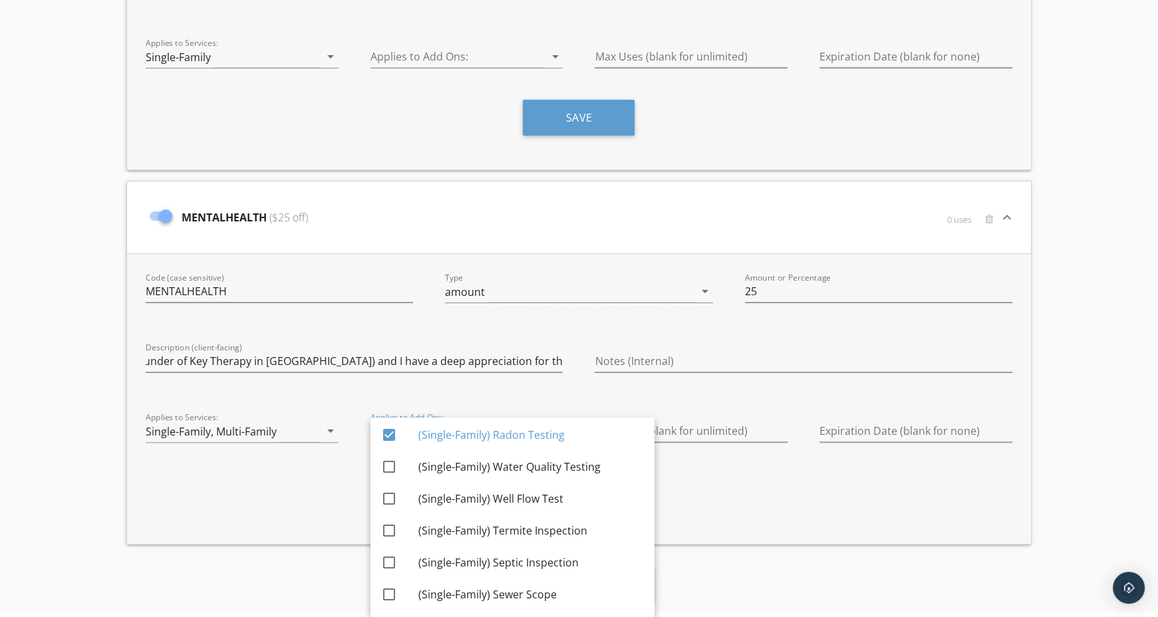
scroll to position [0, 0]
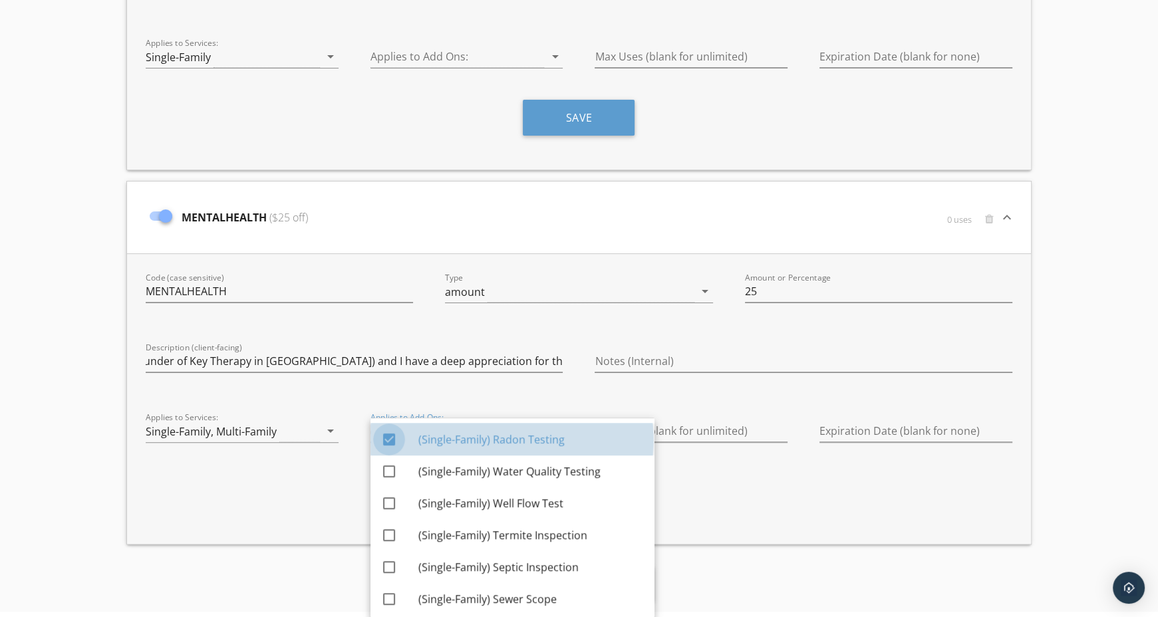
click at [392, 440] on div at bounding box center [389, 439] width 23 height 23
checkbox input "false"
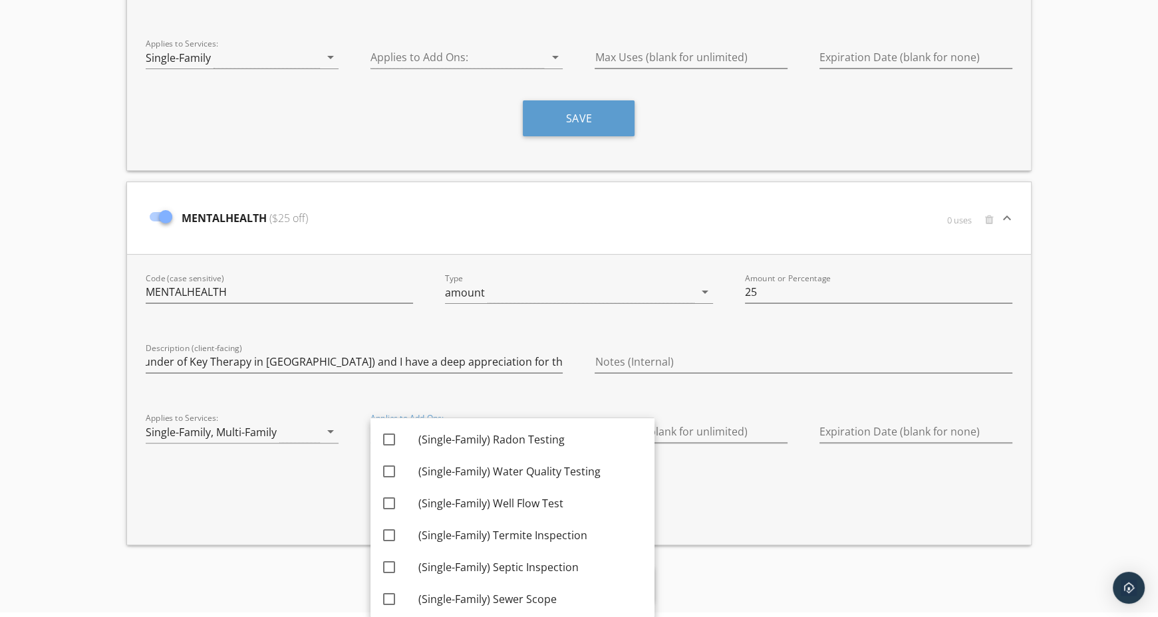
click at [694, 576] on div "+ Discount" at bounding box center [579, 584] width 927 height 57
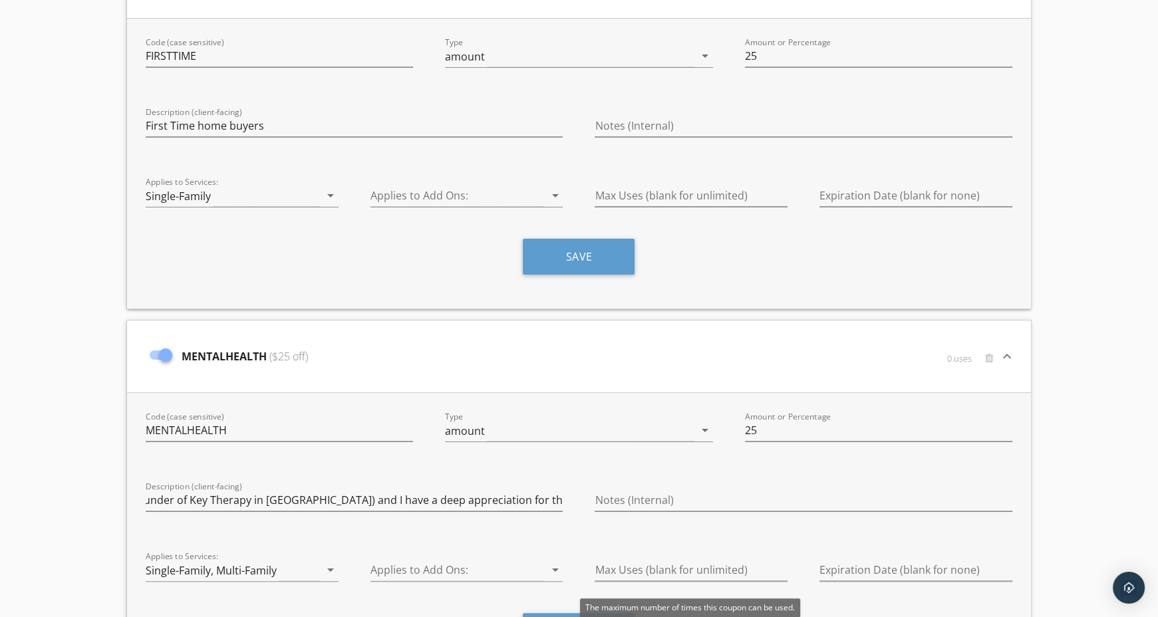
scroll to position [329, 0]
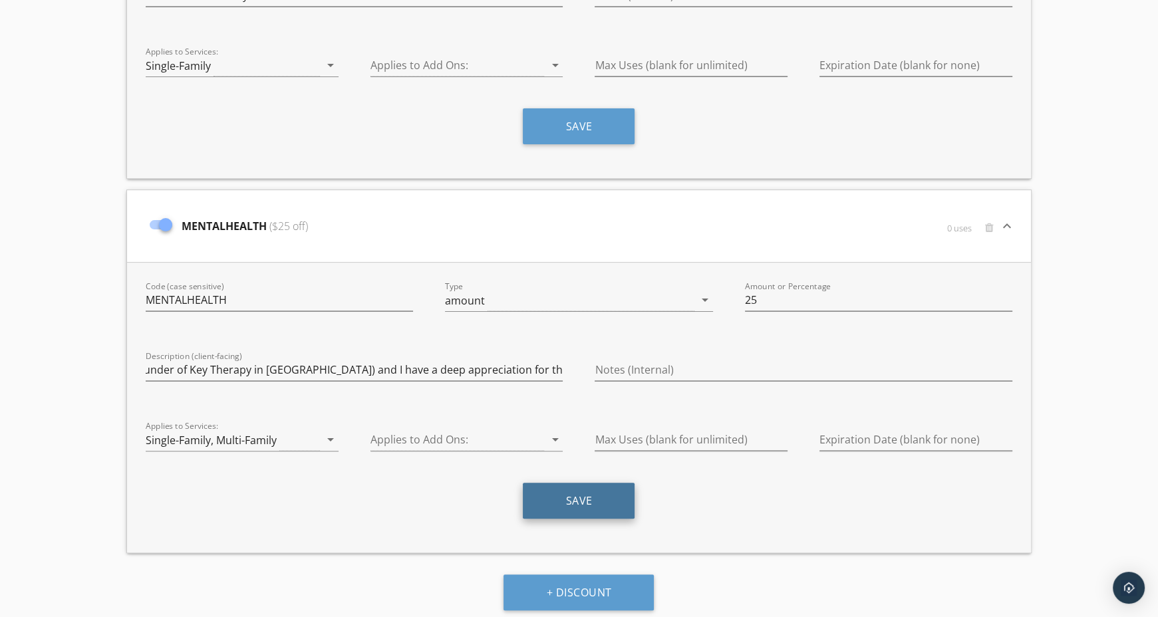
click at [586, 487] on button "Save" at bounding box center [579, 501] width 112 height 36
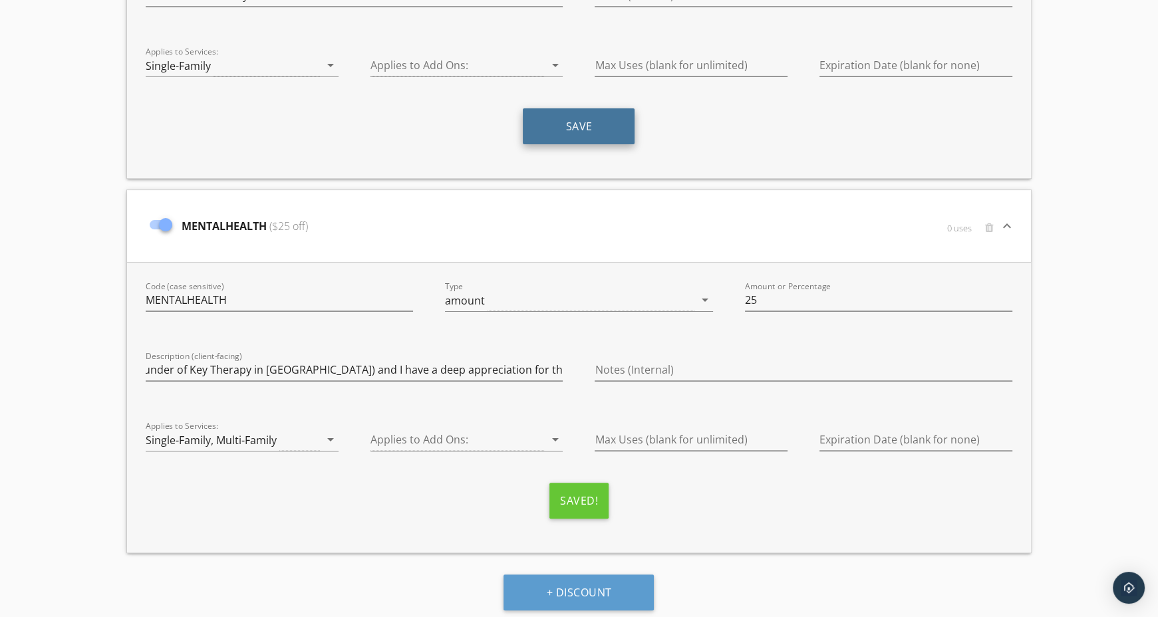
click at [584, 122] on button "Save" at bounding box center [579, 126] width 112 height 36
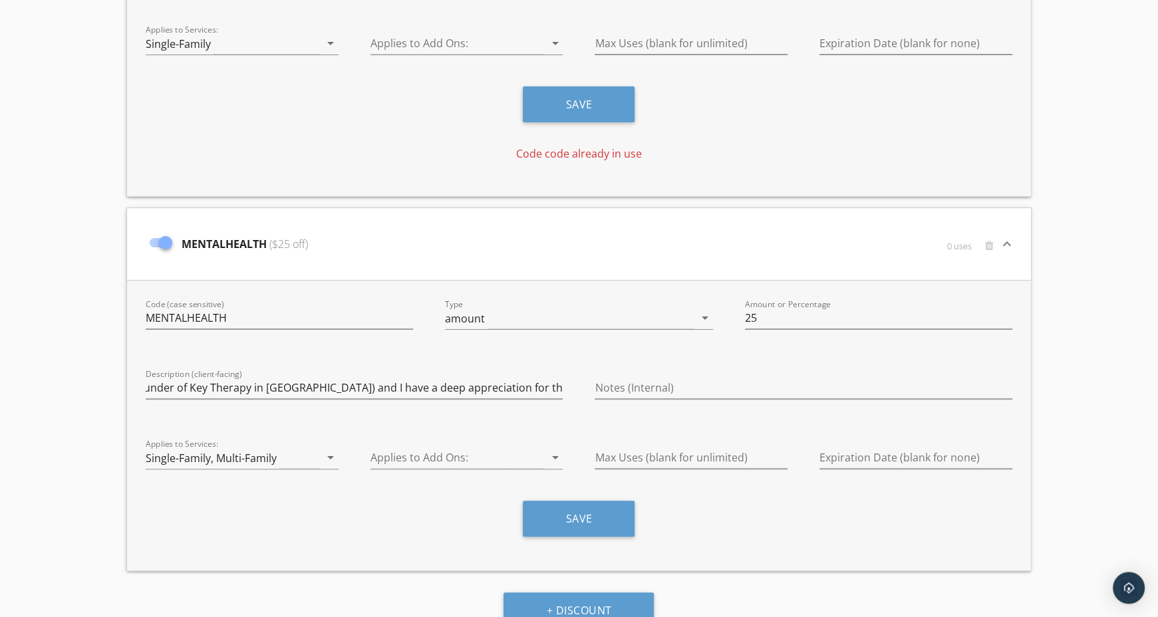
scroll to position [368, 0]
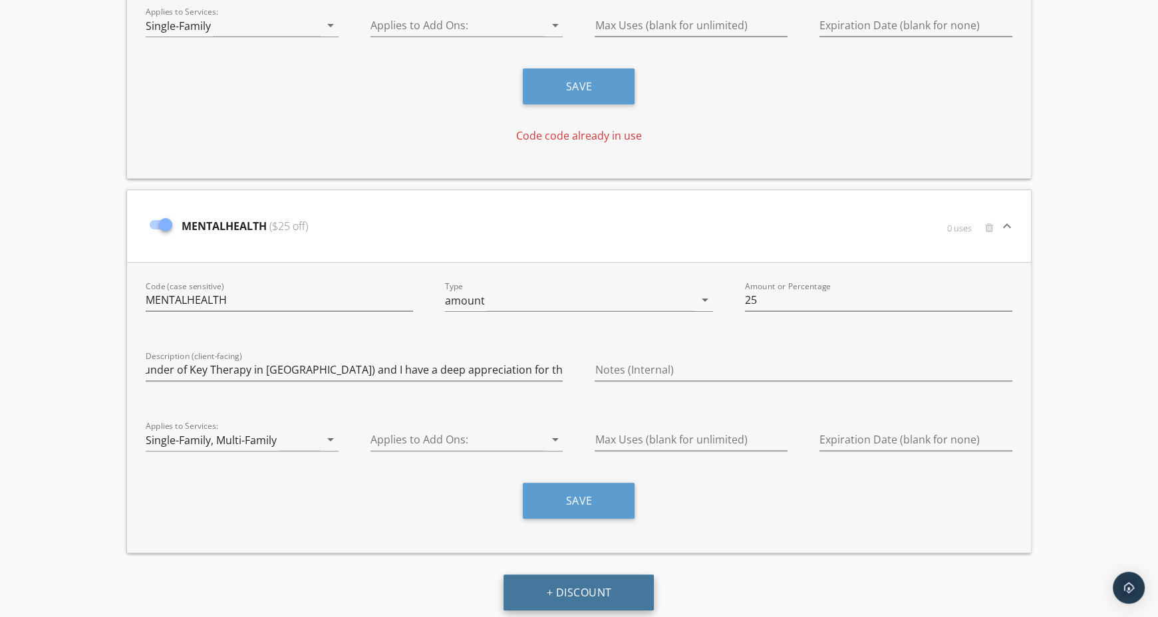
click at [593, 584] on button "+ Discount" at bounding box center [579, 593] width 150 height 36
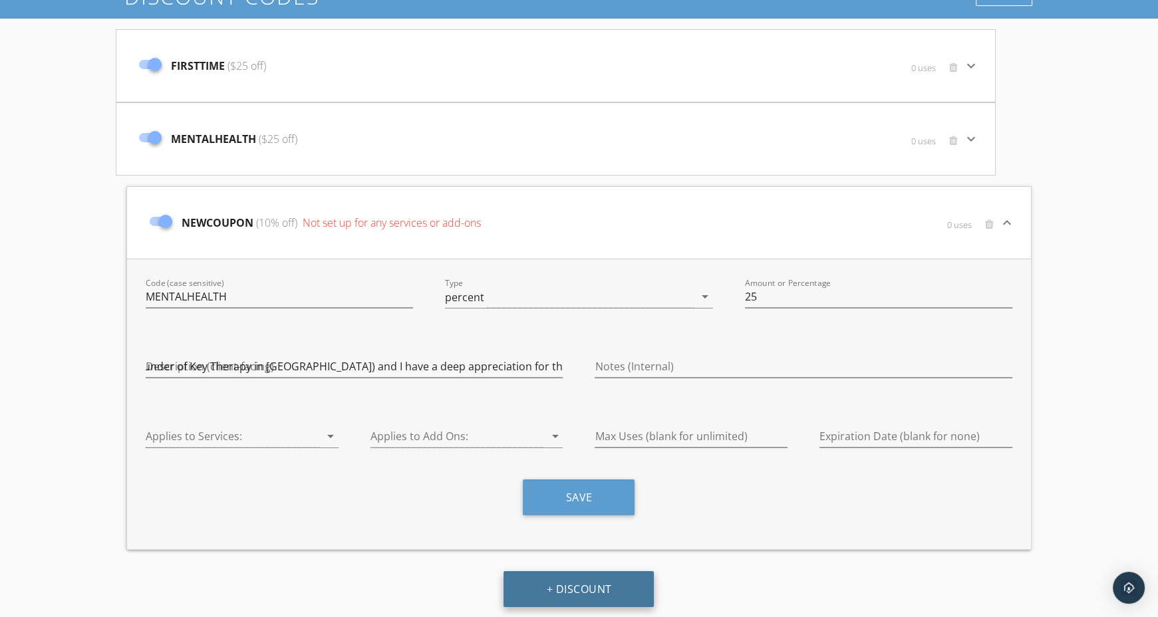
type input "NEWCOUPON"
type input "10"
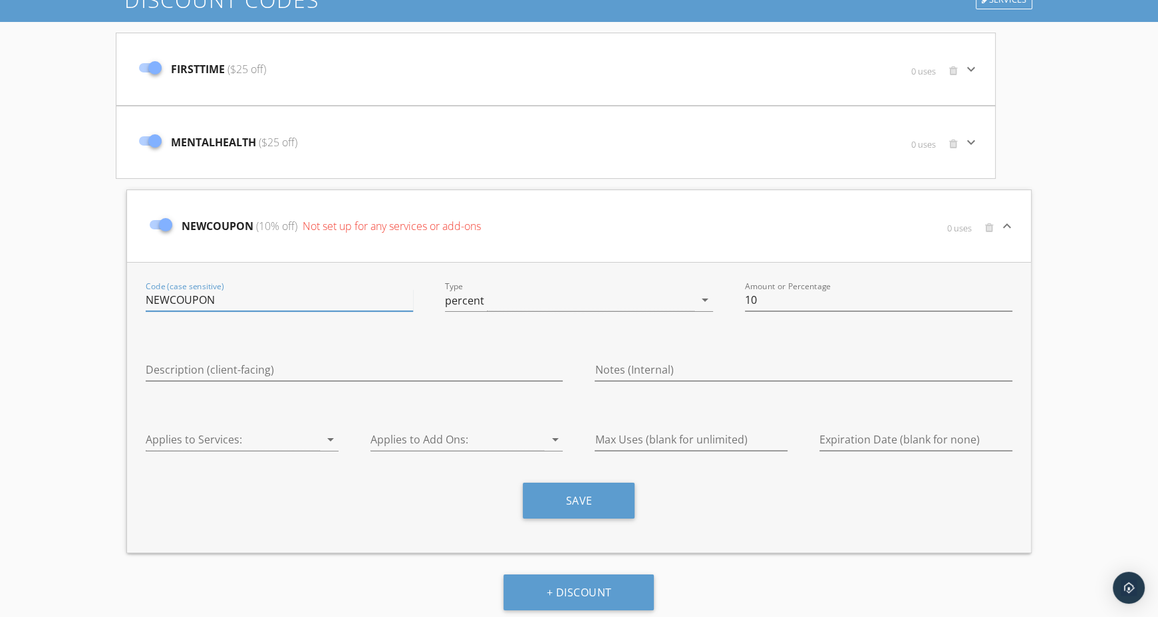
click at [219, 301] on input "NEWCOUPON" at bounding box center [279, 300] width 267 height 22
type input "N"
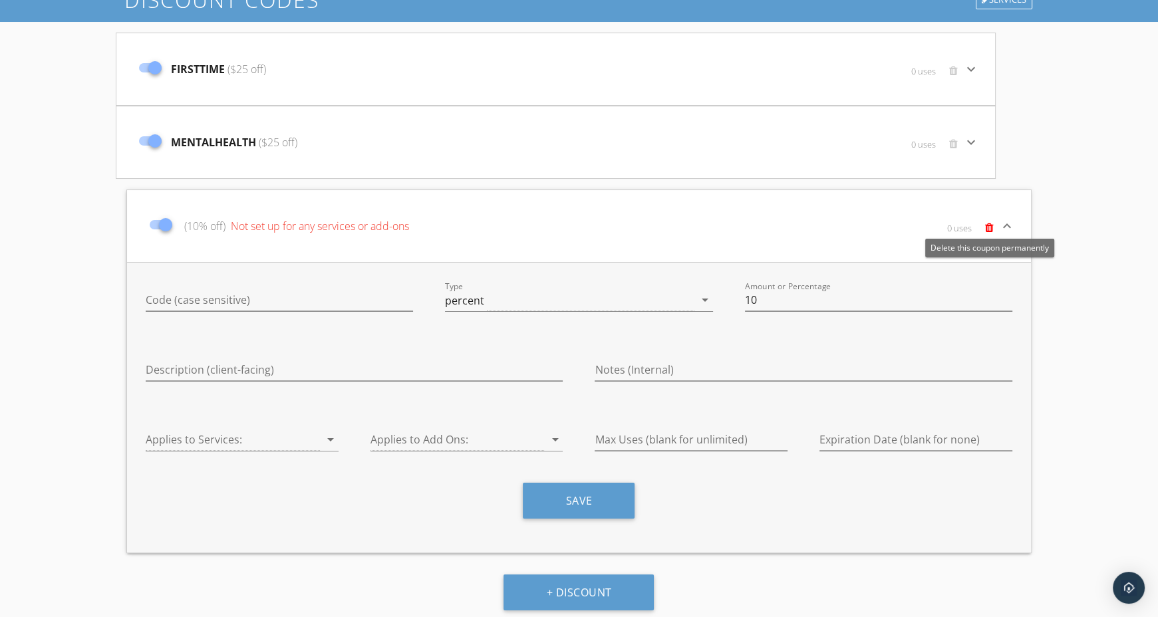
click at [991, 230] on span at bounding box center [989, 227] width 9 height 11
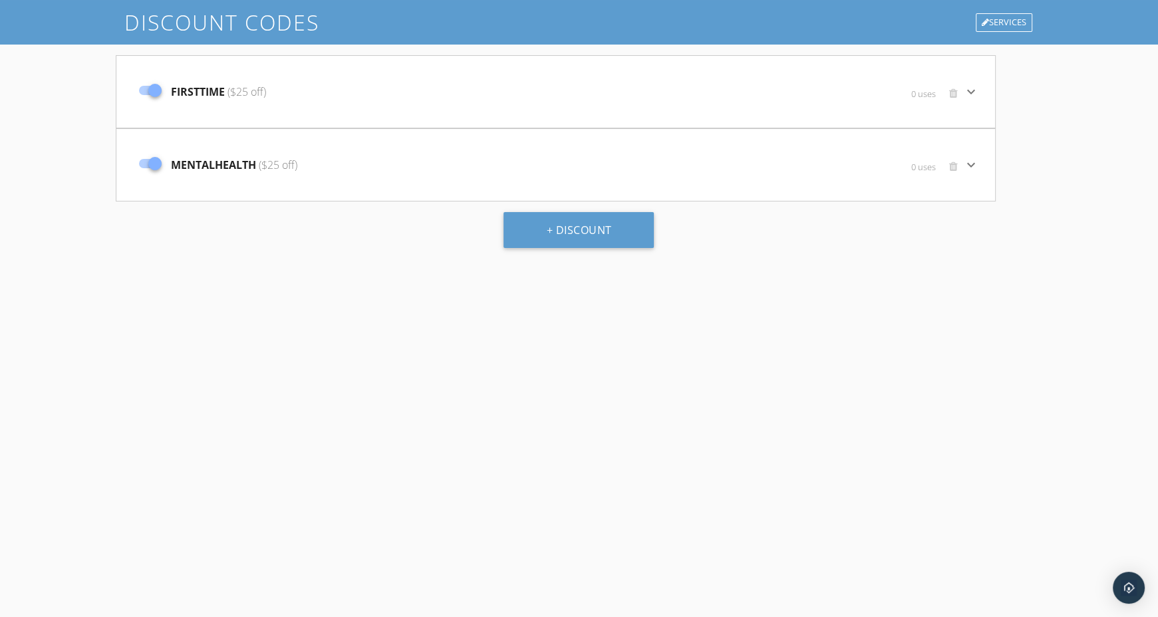
scroll to position [77, 0]
click at [603, 222] on button "+ Discount" at bounding box center [579, 231] width 150 height 36
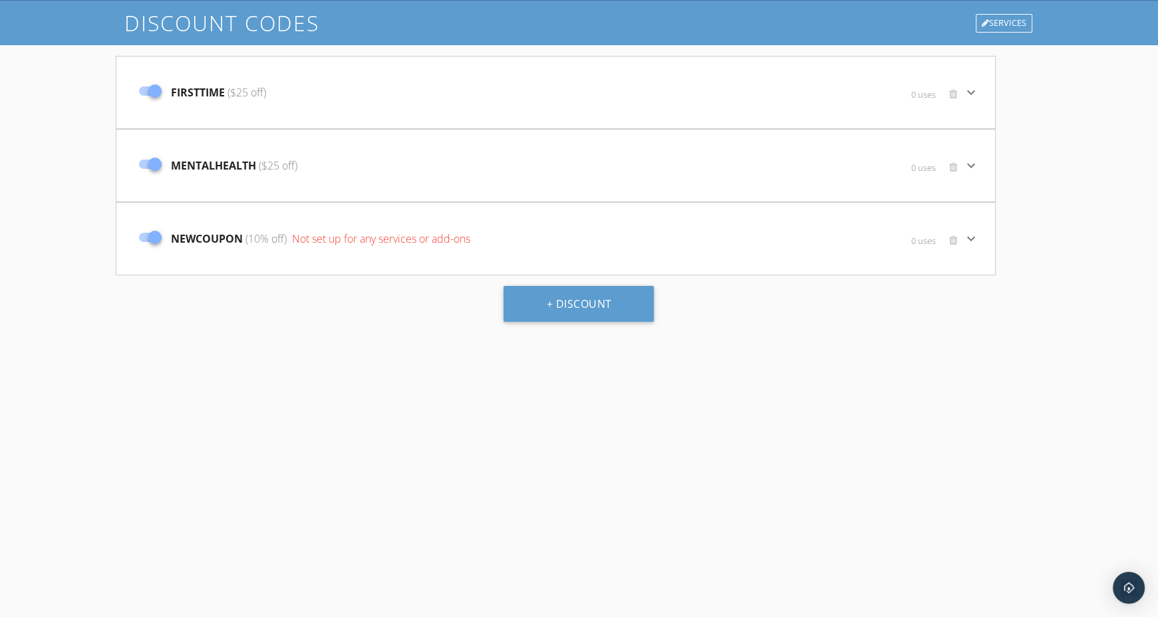
click at [973, 240] on icon "keyboard_arrow_down" at bounding box center [971, 239] width 16 height 16
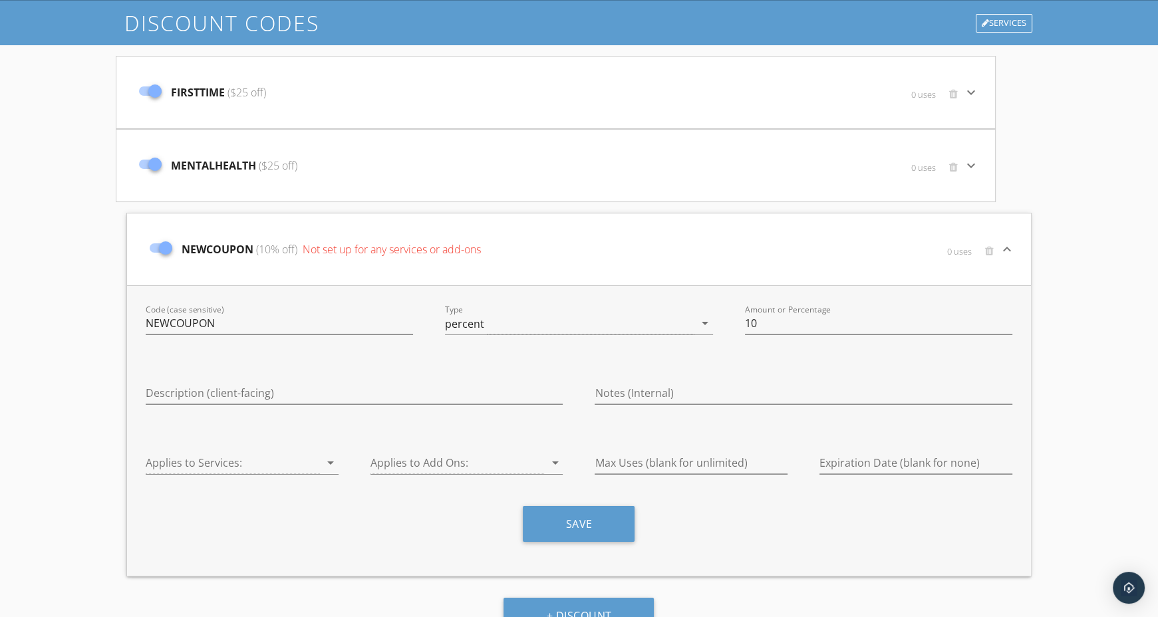
click at [223, 336] on div "Code (case sensitive) NEWCOUPON" at bounding box center [279, 330] width 267 height 35
click at [227, 327] on input "NEWCOUPON" at bounding box center [279, 324] width 267 height 22
type input "N"
type input "v"
type input "VETRAN"
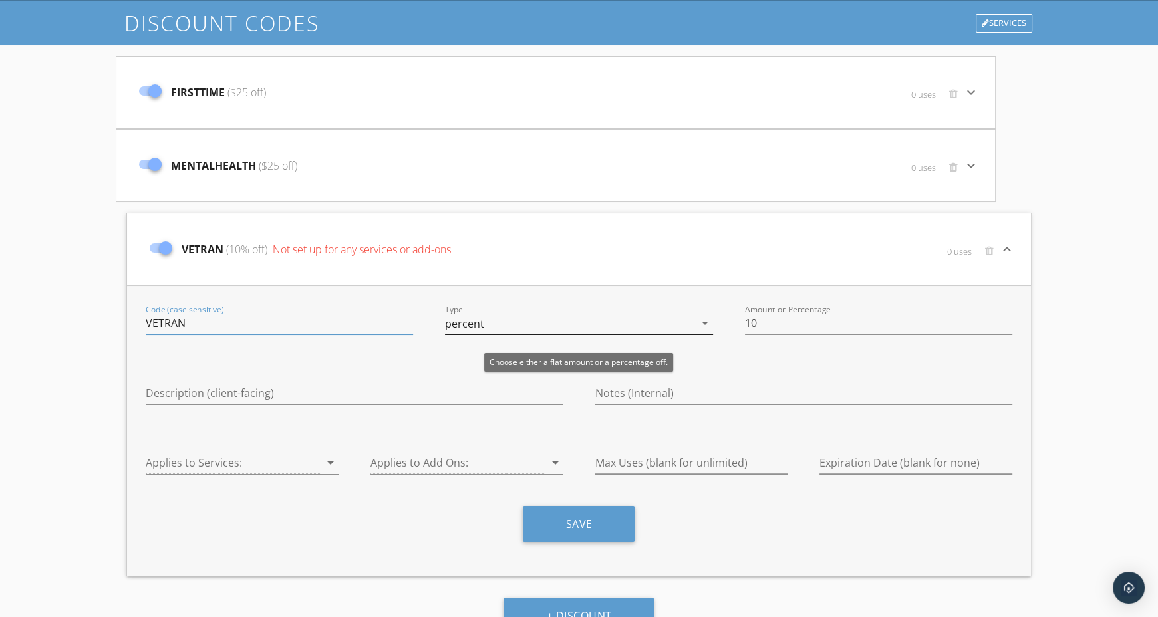
click at [525, 329] on div "percent" at bounding box center [569, 324] width 249 height 22
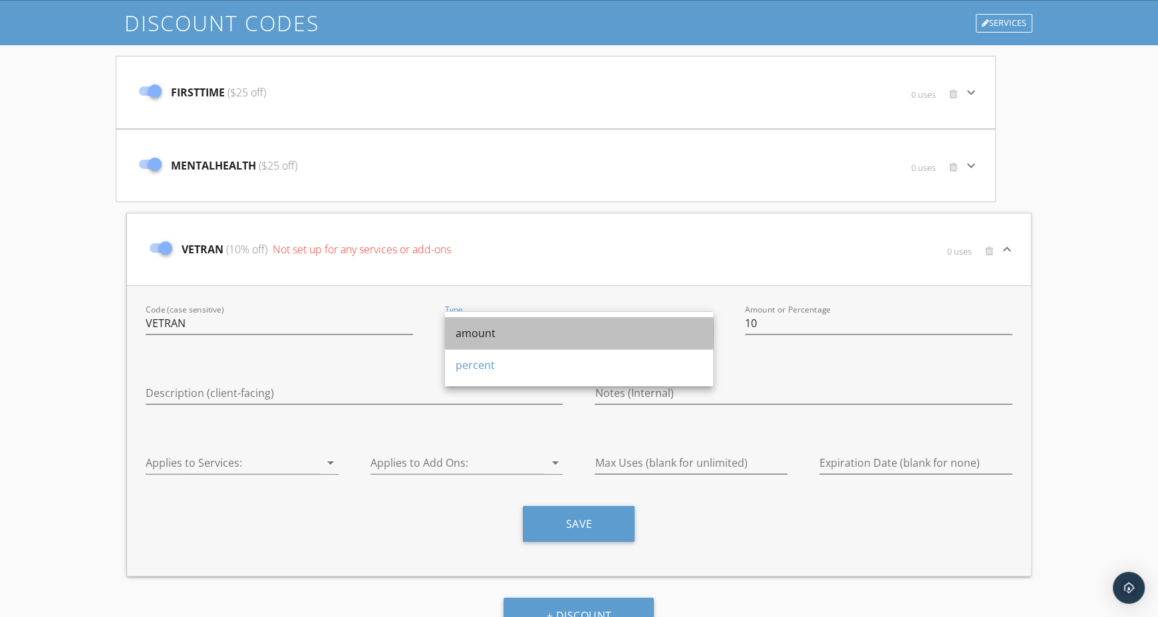
click at [530, 343] on div "amount" at bounding box center [579, 333] width 247 height 32
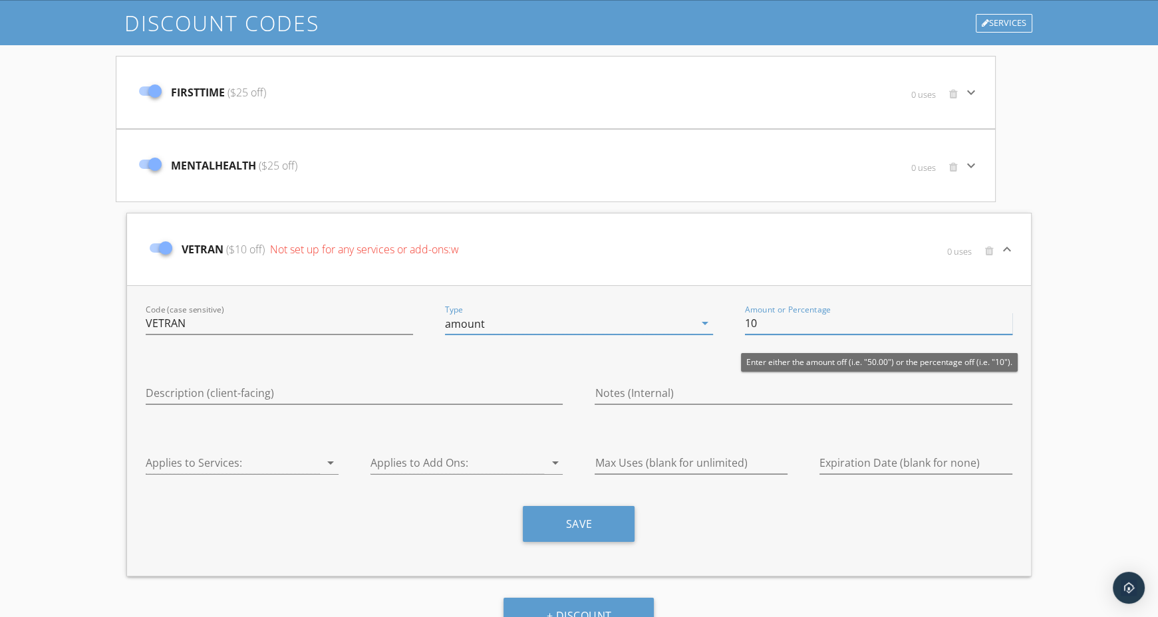
click at [767, 321] on input "10" at bounding box center [878, 324] width 267 height 22
type input "1"
type input "25"
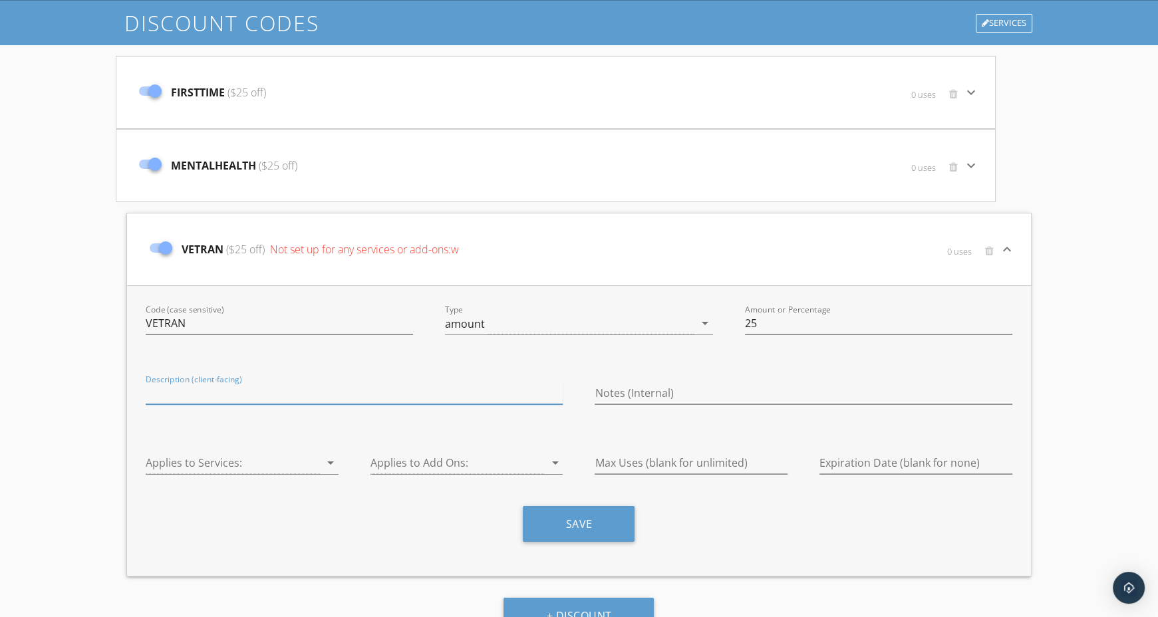
click at [416, 398] on input "Description (client-facing)" at bounding box center [354, 393] width 417 height 22
type input "d"
type input "Discount for Vetrans"
click at [332, 460] on icon "arrow_drop_down" at bounding box center [331, 463] width 16 height 16
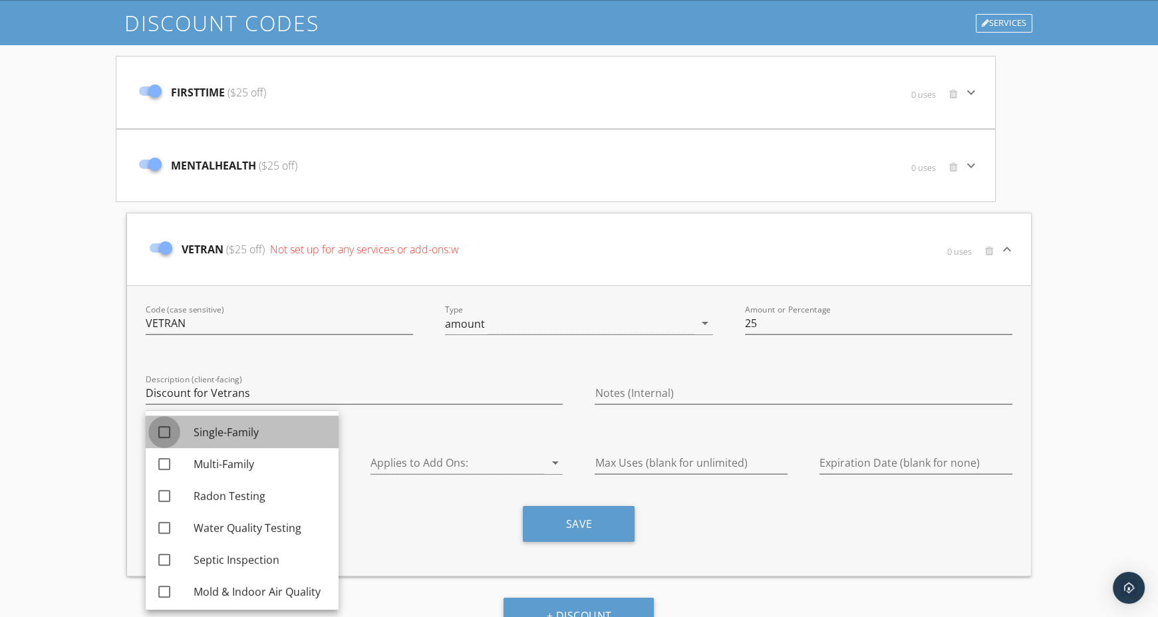
click at [166, 428] on div at bounding box center [164, 432] width 23 height 23
checkbox input "true"
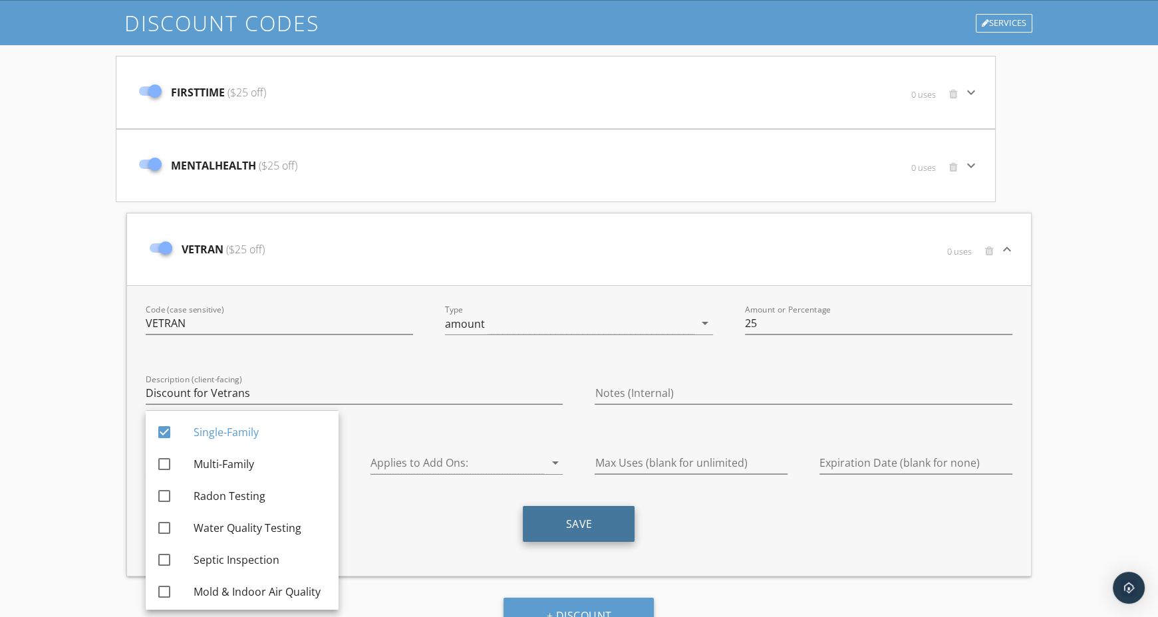
click at [575, 519] on button "Save" at bounding box center [579, 524] width 112 height 36
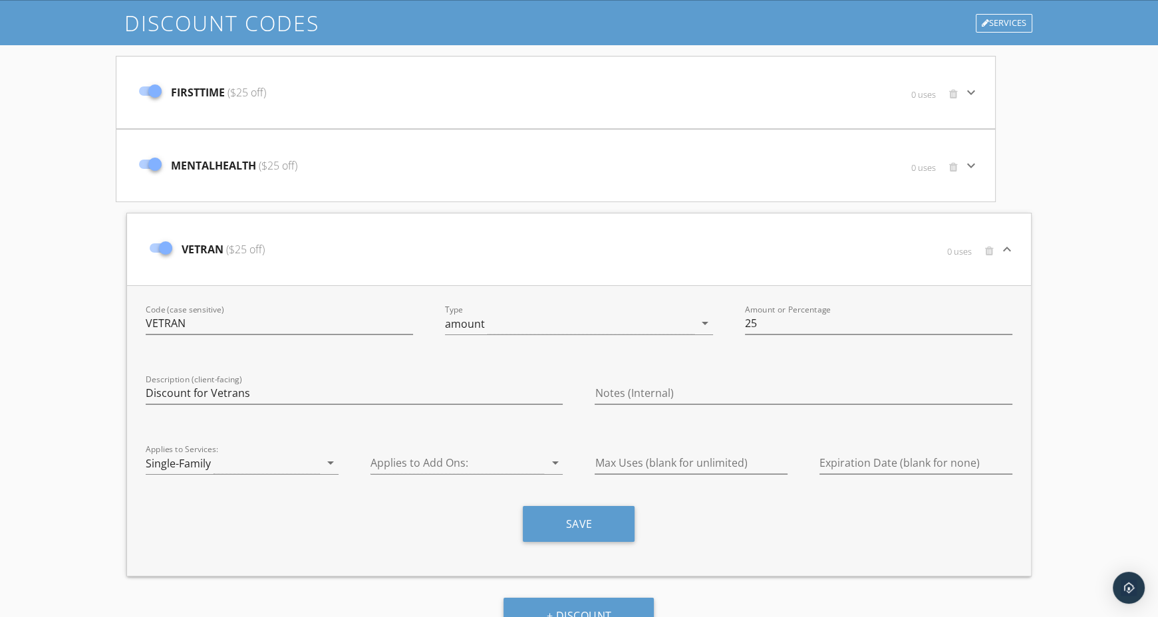
scroll to position [100, 0]
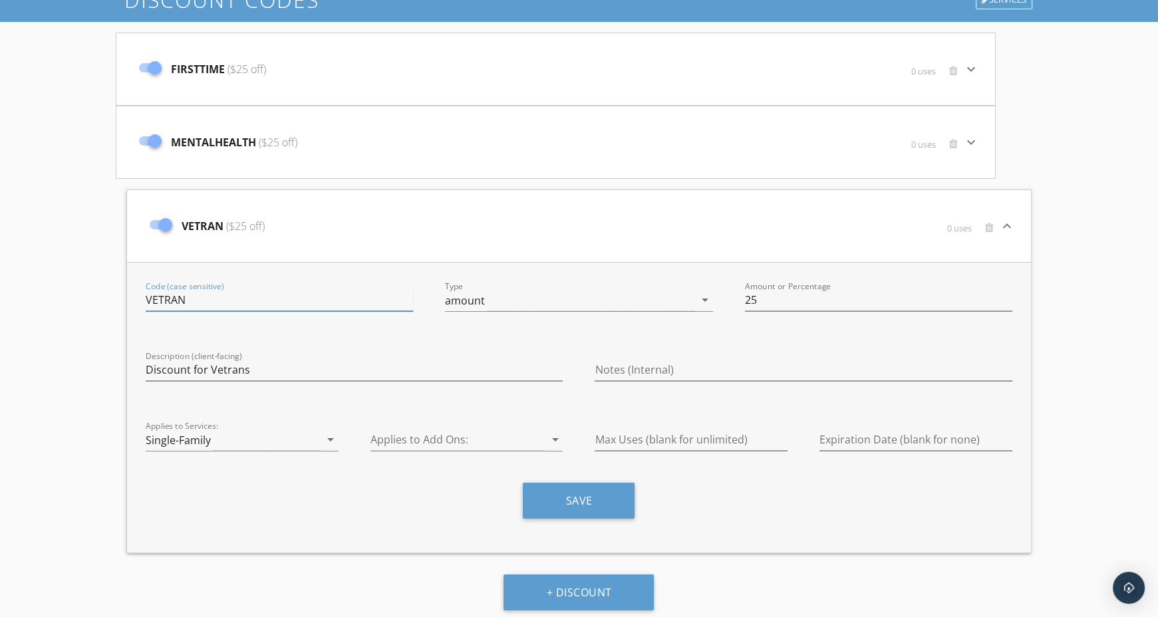
click at [200, 296] on input "VETRAN" at bounding box center [279, 300] width 267 height 22
type input "MAXIMVETRAN"
click at [569, 488] on button "Save" at bounding box center [579, 501] width 112 height 36
click at [974, 139] on icon "keyboard_arrow_down" at bounding box center [971, 142] width 16 height 16
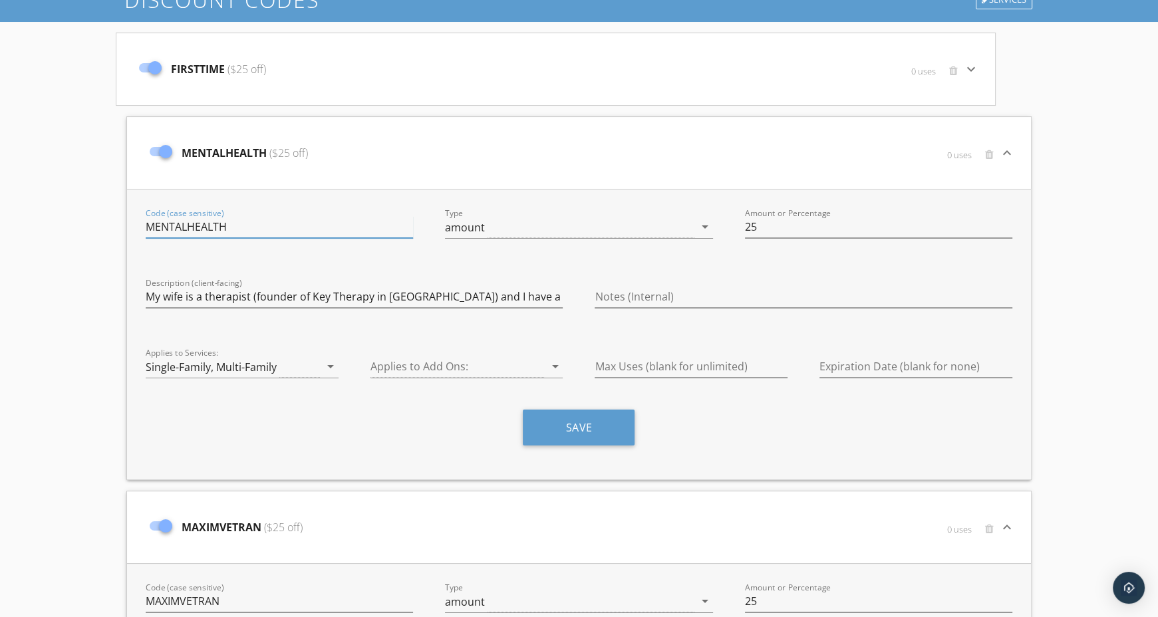
click at [146, 223] on input "MENTALHEALTH" at bounding box center [279, 227] width 267 height 22
type input "MAXIMMENTALHEALTH"
click at [607, 437] on button "Save" at bounding box center [579, 428] width 112 height 36
click at [969, 70] on icon "keyboard_arrow_down" at bounding box center [971, 69] width 16 height 16
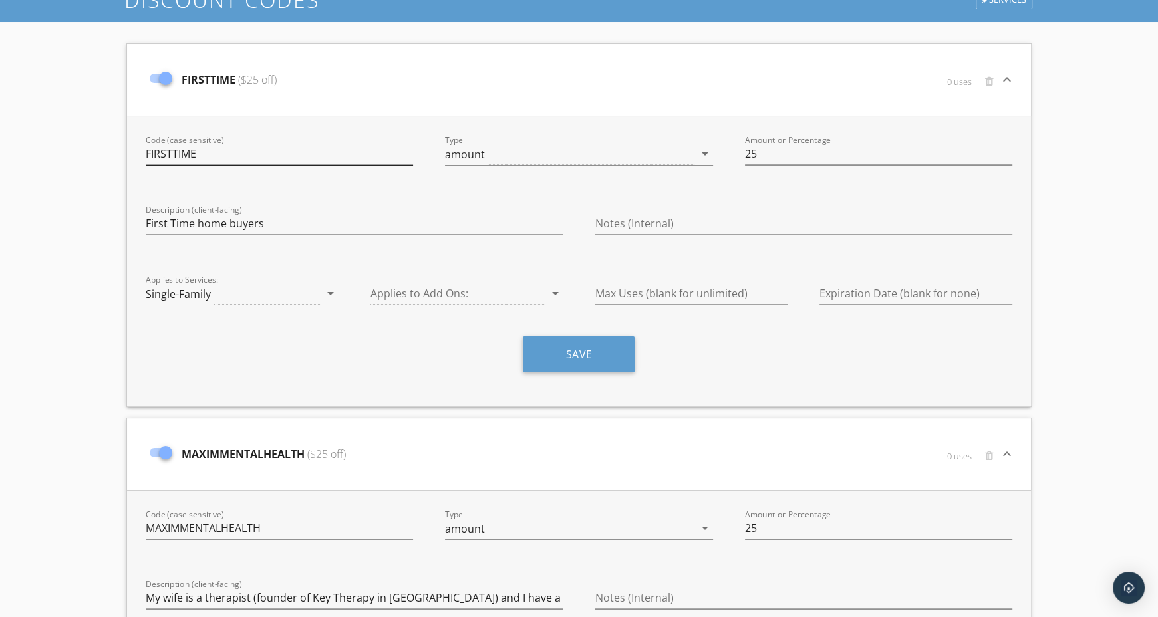
click at [146, 152] on div "Code (case sensitive) FIRSTTIME" at bounding box center [279, 155] width 299 height 57
click at [146, 152] on input "FIRSTTIME" at bounding box center [279, 154] width 267 height 22
click at [242, 157] on input "MAXIMFIRSTTIME" at bounding box center [279, 154] width 267 height 22
click at [231, 151] on input "MAXIMFIRSTTIME" at bounding box center [279, 154] width 267 height 22
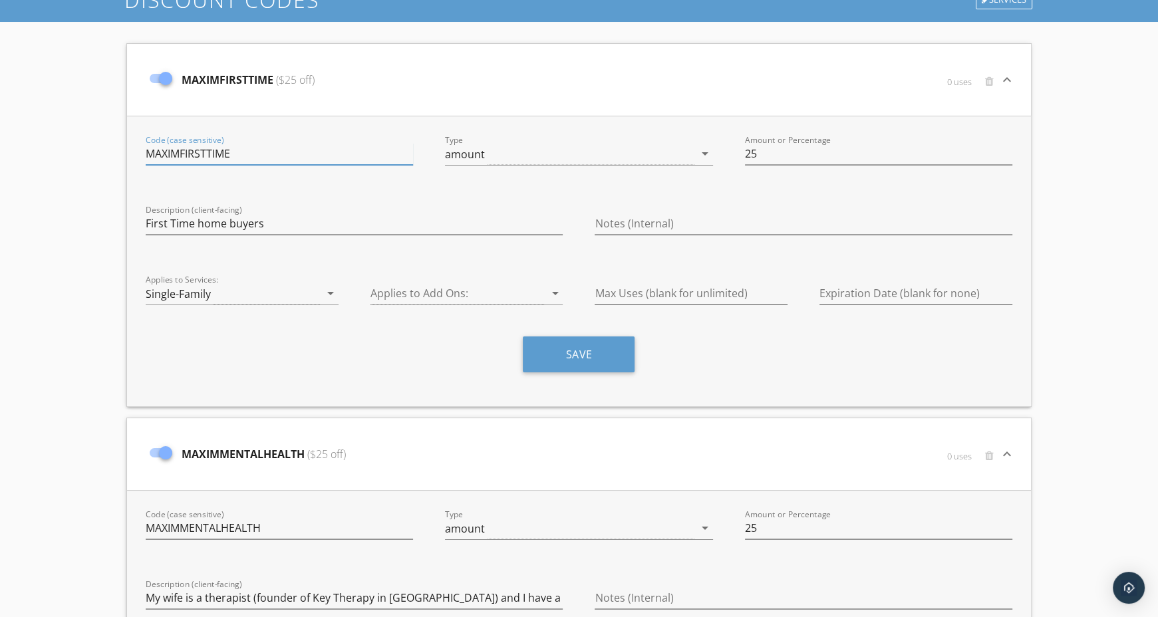
click at [231, 151] on input "MAXIMFIRSTTIME" at bounding box center [279, 154] width 267 height 22
type input "MAXIMFIRSTTIME"
click at [579, 363] on button "Save" at bounding box center [579, 355] width 112 height 36
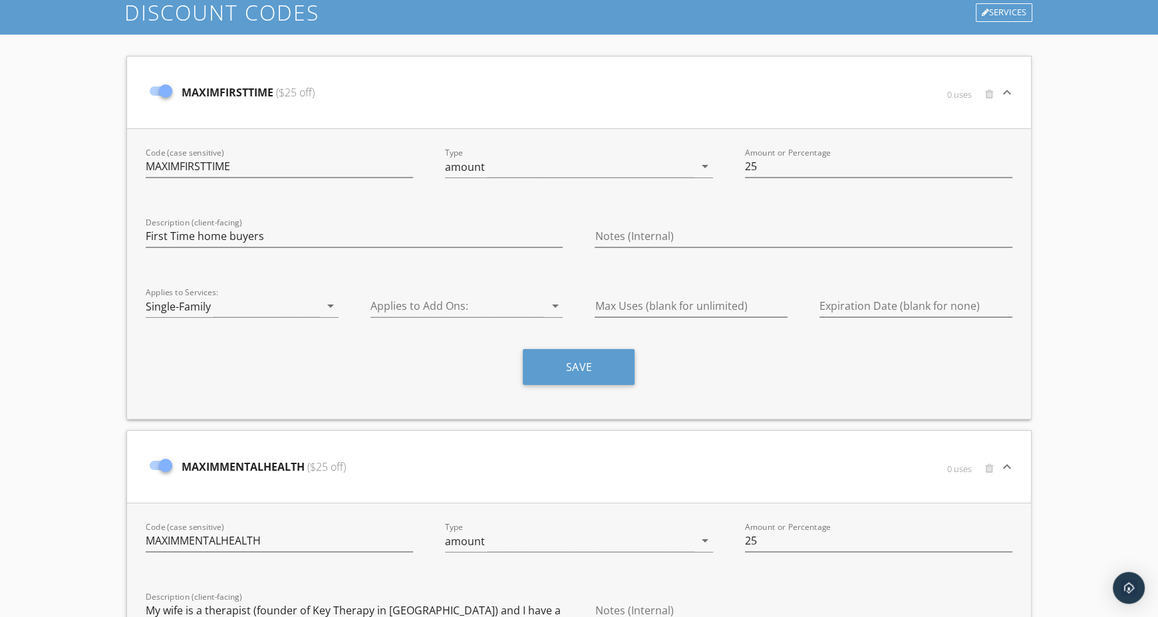
scroll to position [0, 0]
